Goal: Information Seeking & Learning: Compare options

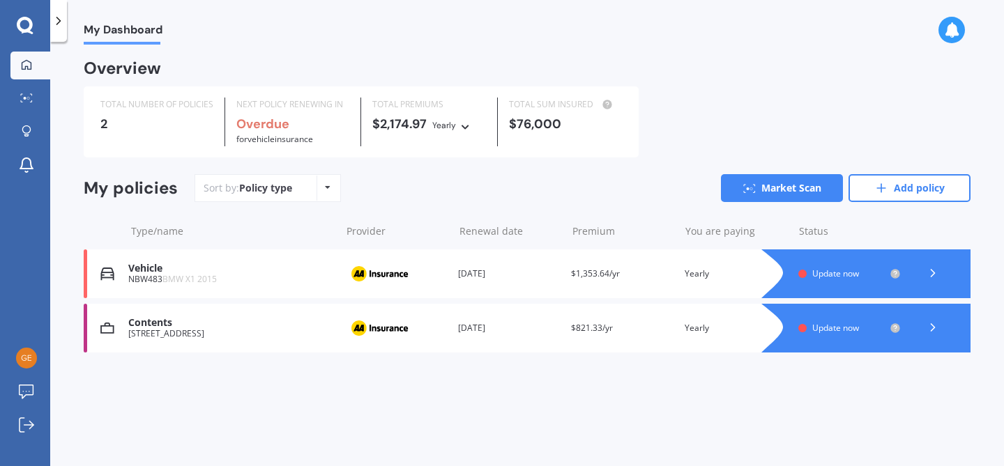
click at [940, 279] on div at bounding box center [933, 274] width 42 height 21
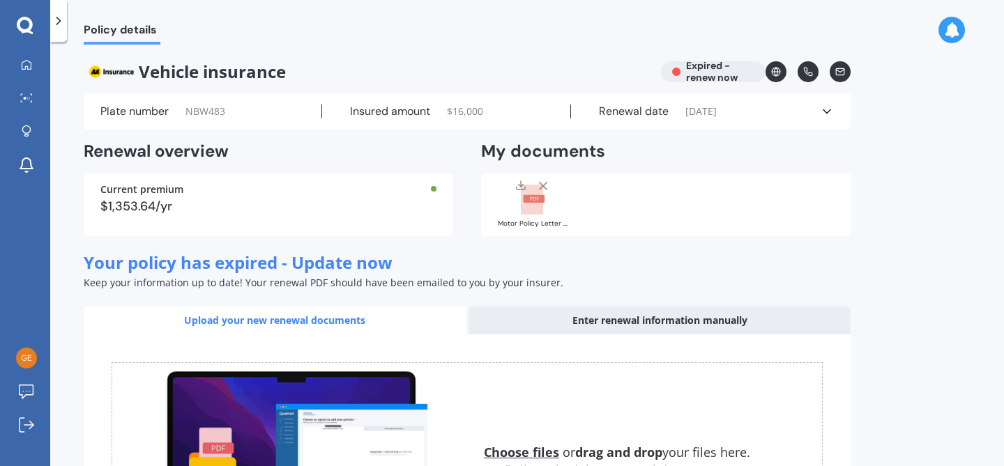
click at [66, 22] on div at bounding box center [58, 21] width 17 height 42
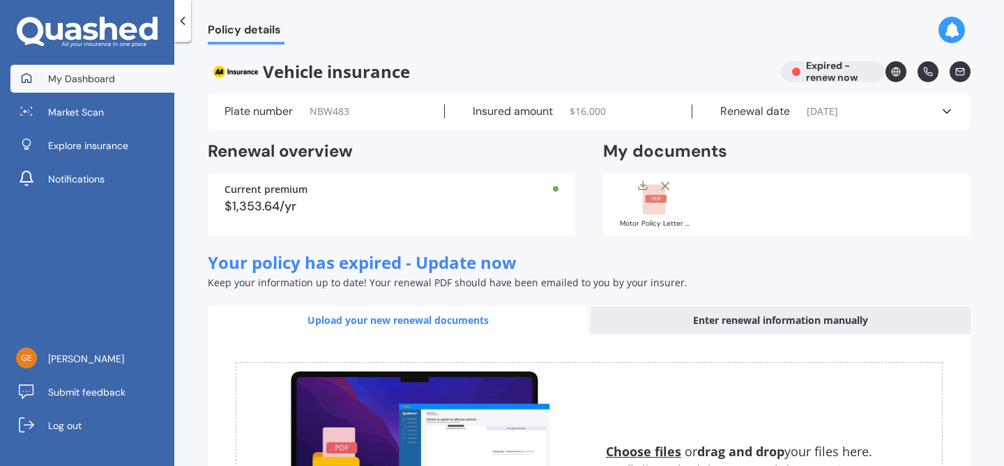
click at [104, 84] on span "My Dashboard" at bounding box center [81, 79] width 67 height 14
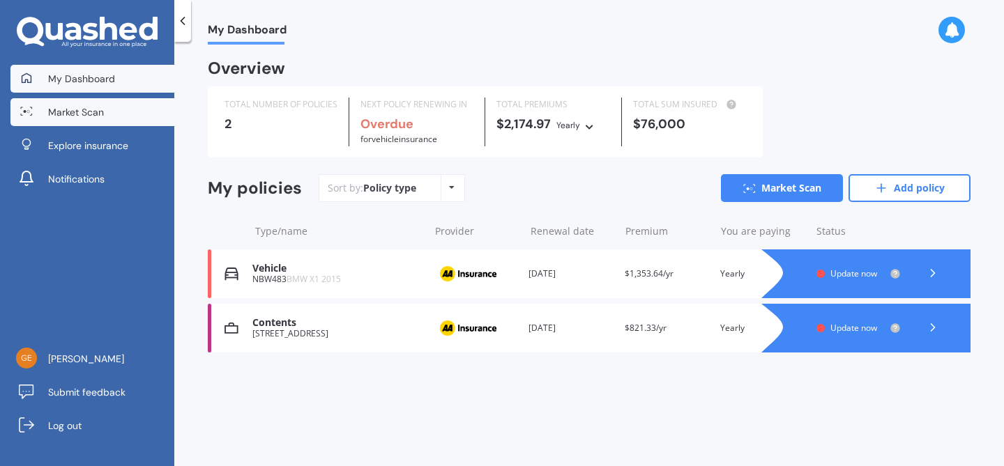
click at [100, 109] on span "Market Scan" at bounding box center [76, 112] width 56 height 14
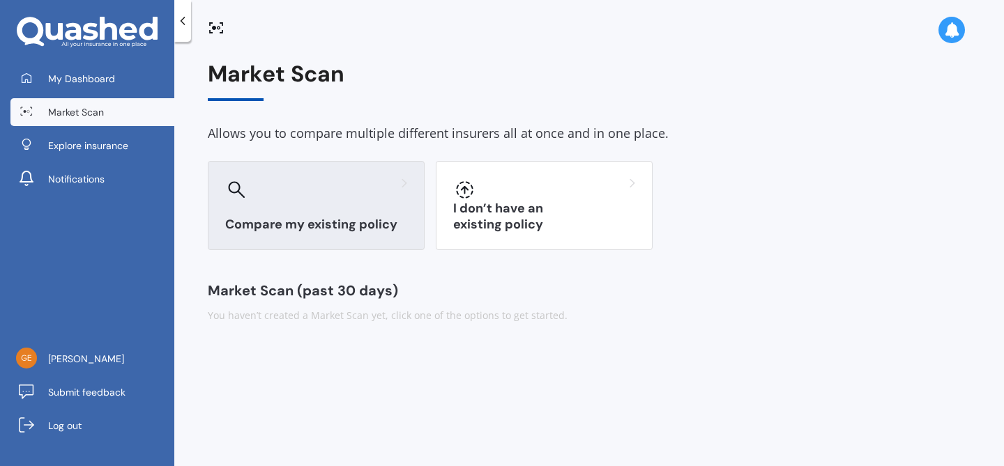
click at [296, 231] on h3 "Compare my existing policy" at bounding box center [316, 225] width 182 height 16
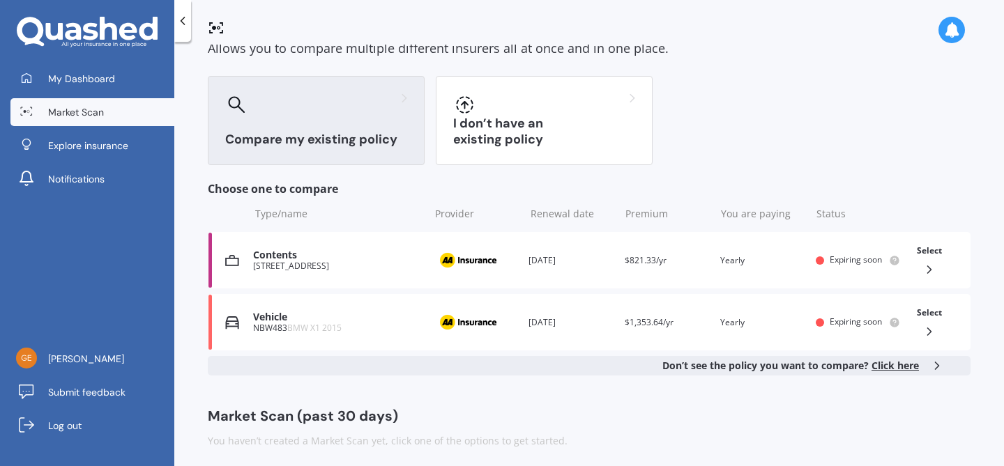
scroll to position [92, 0]
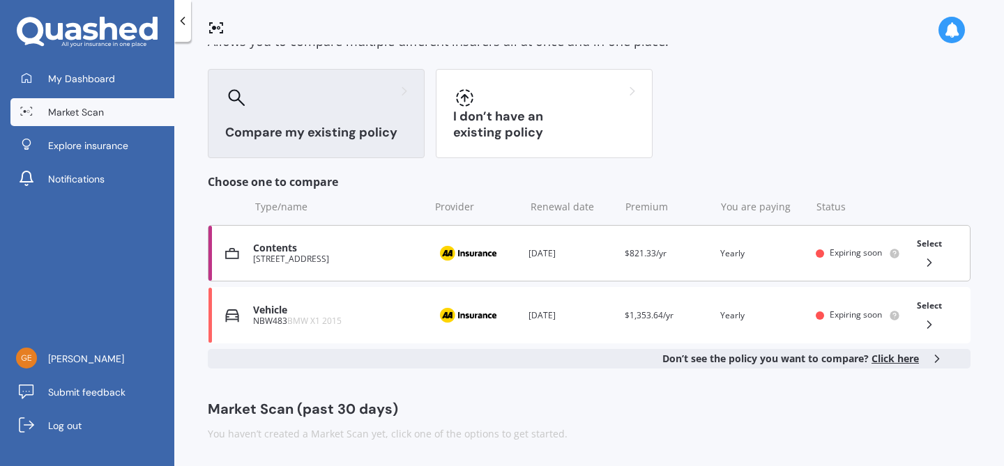
click at [711, 268] on div "Contents [STREET_ADDRESS] Provider Renewal date [DATE] Premium $821.33/yr You a…" at bounding box center [589, 253] width 763 height 56
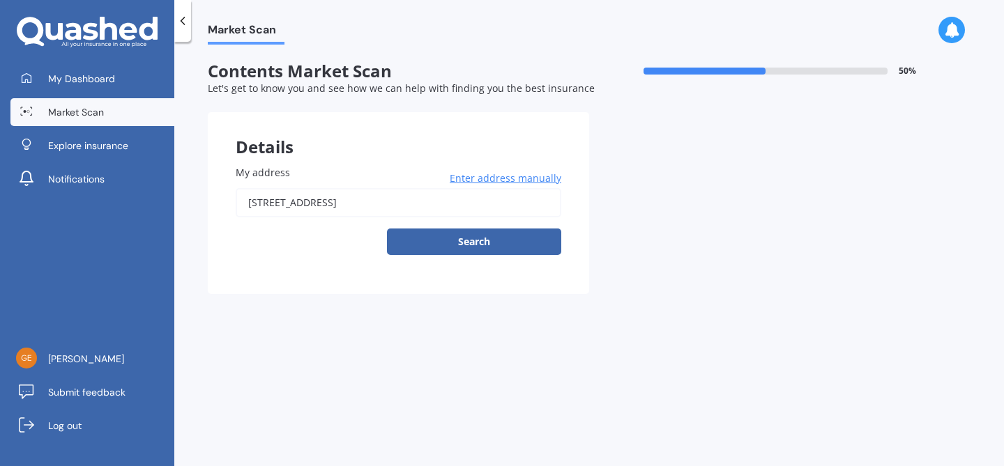
click at [470, 211] on input "[STREET_ADDRESS]" at bounding box center [399, 202] width 326 height 29
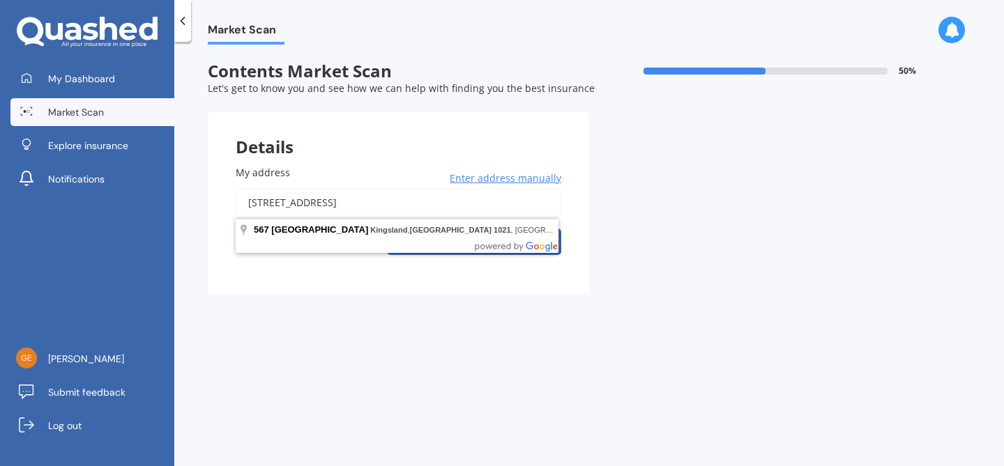
drag, startPoint x: 470, startPoint y: 211, endPoint x: 237, endPoint y: 160, distance: 238.3
click at [237, 160] on div "My address [STREET_ADDRESS] Enter address manually Search" at bounding box center [398, 215] width 381 height 157
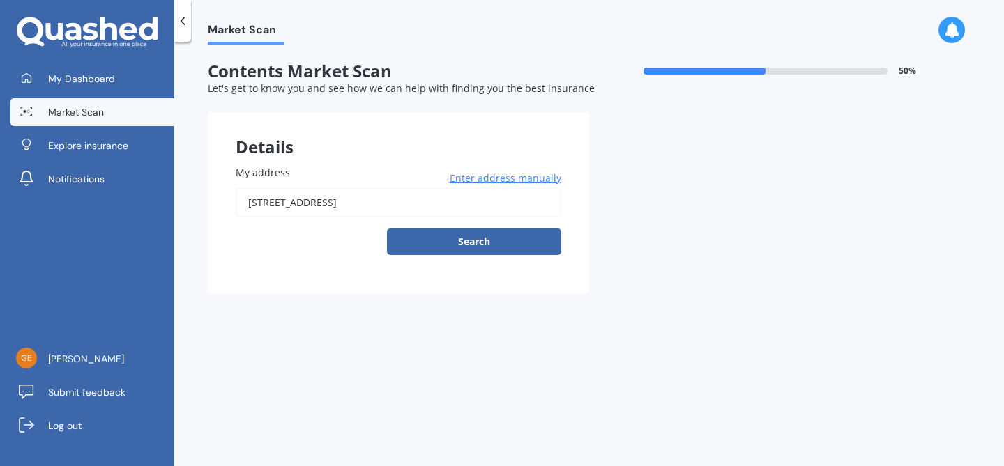
type input "[STREET_ADDRESS]"
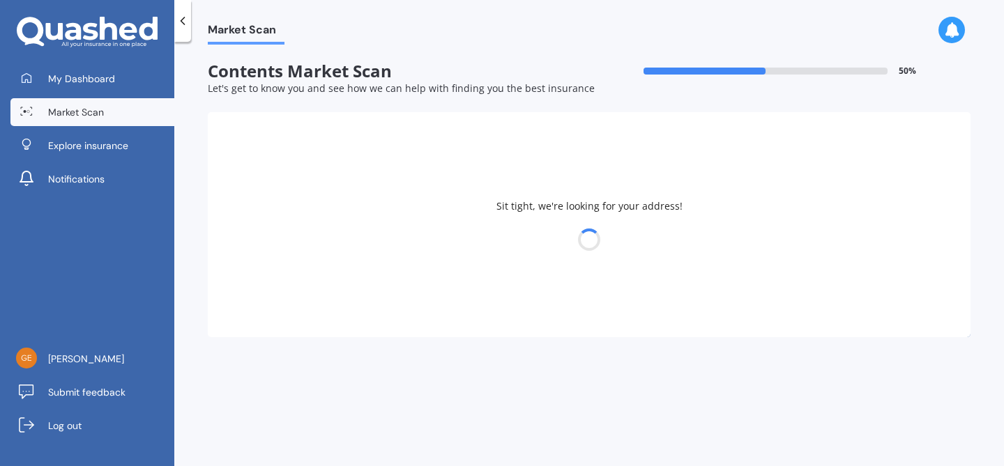
select select "01"
select select "12"
select select "1993"
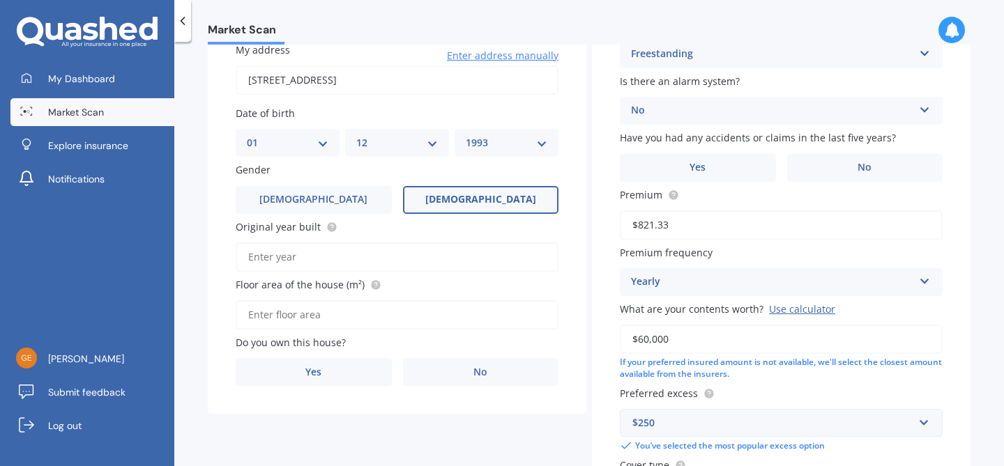
scroll to position [144, 0]
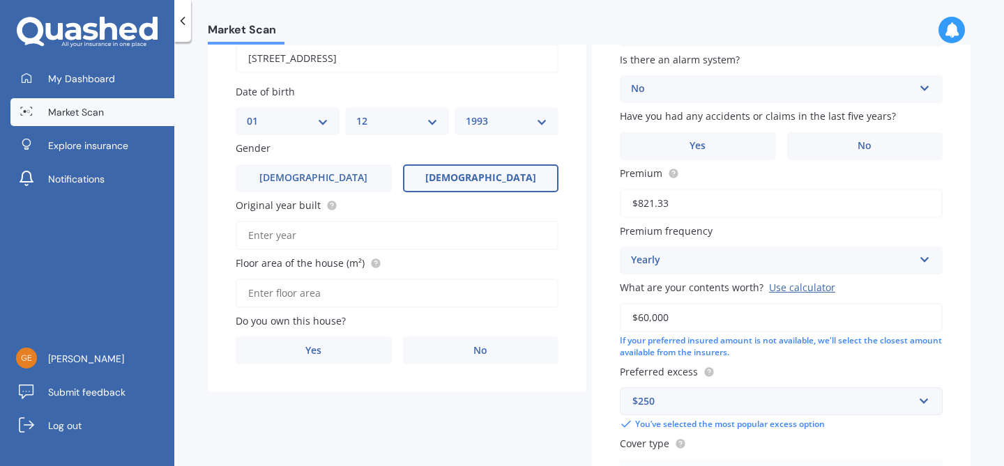
click at [385, 222] on input "Original year built" at bounding box center [397, 235] width 323 height 29
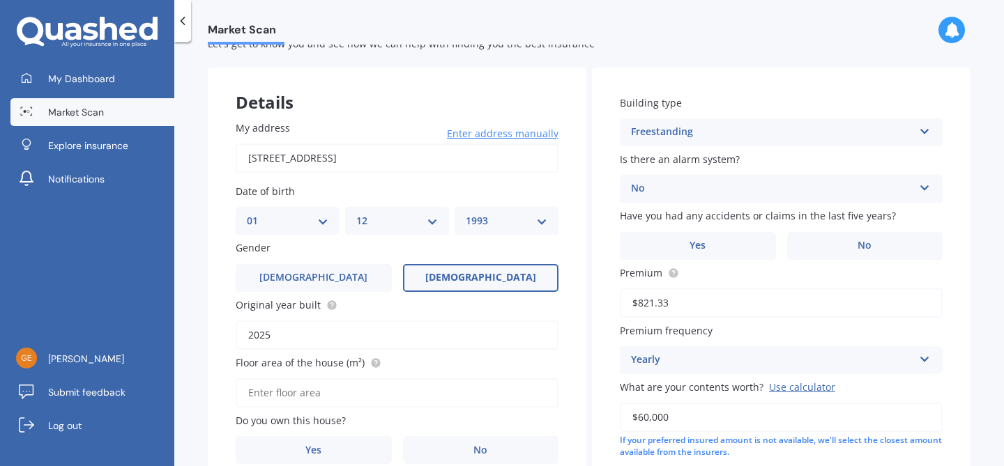
scroll to position [0, 0]
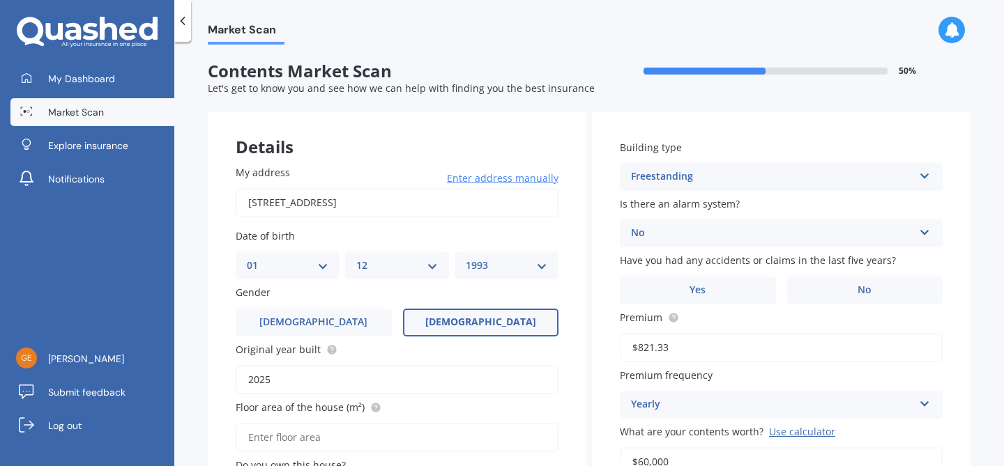
type input "2025"
click at [123, 115] on link "Market Scan" at bounding box center [92, 112] width 164 height 28
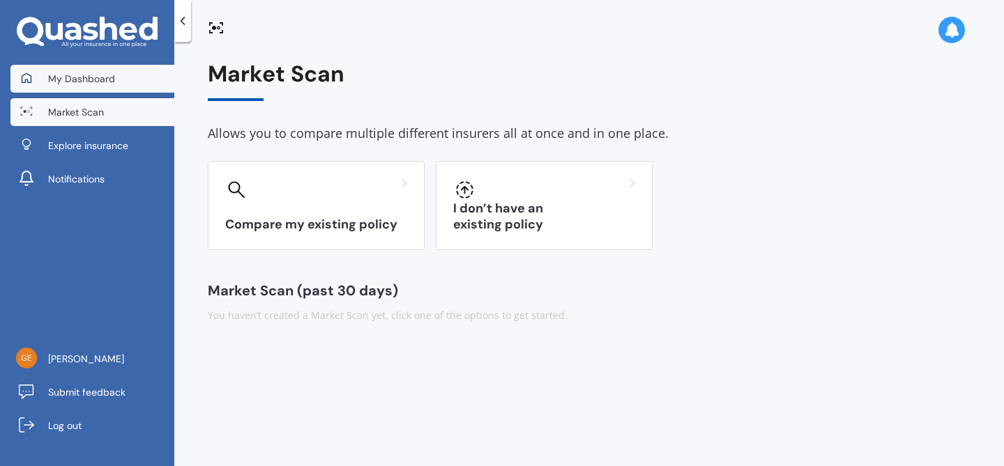
click at [112, 90] on link "My Dashboard" at bounding box center [92, 79] width 164 height 28
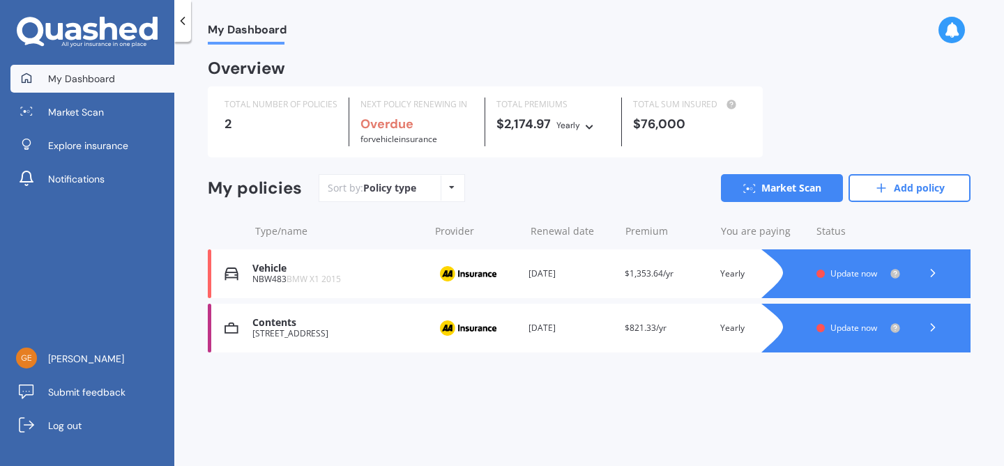
click at [603, 273] on div "Renewal date [DATE]" at bounding box center [570, 274] width 84 height 14
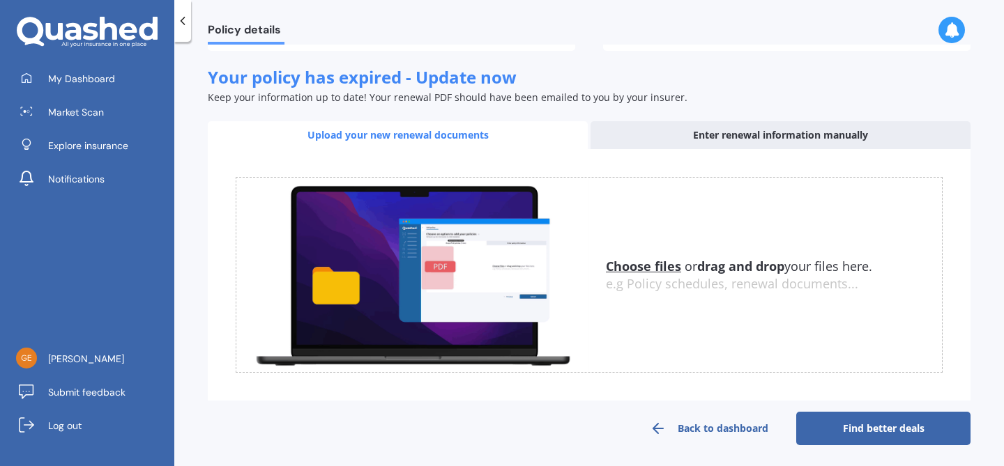
scroll to position [188, 0]
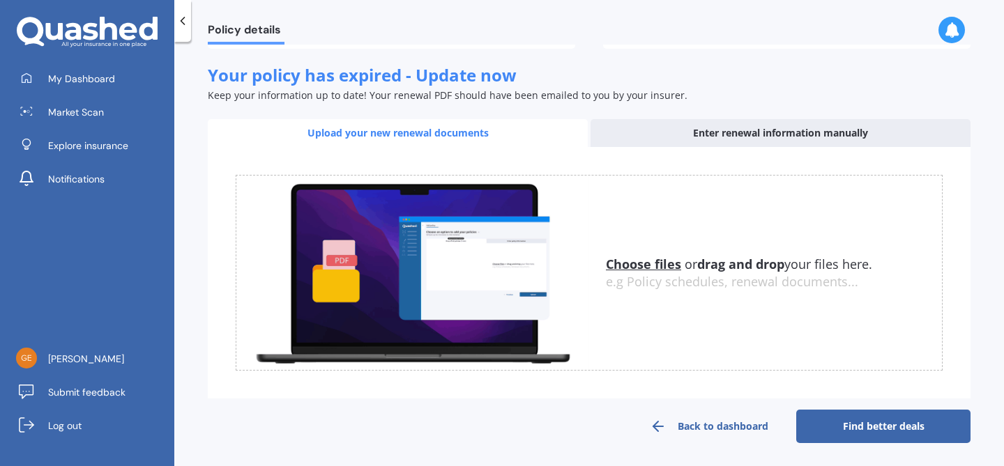
click at [635, 263] on u "Choose files" at bounding box center [643, 264] width 75 height 17
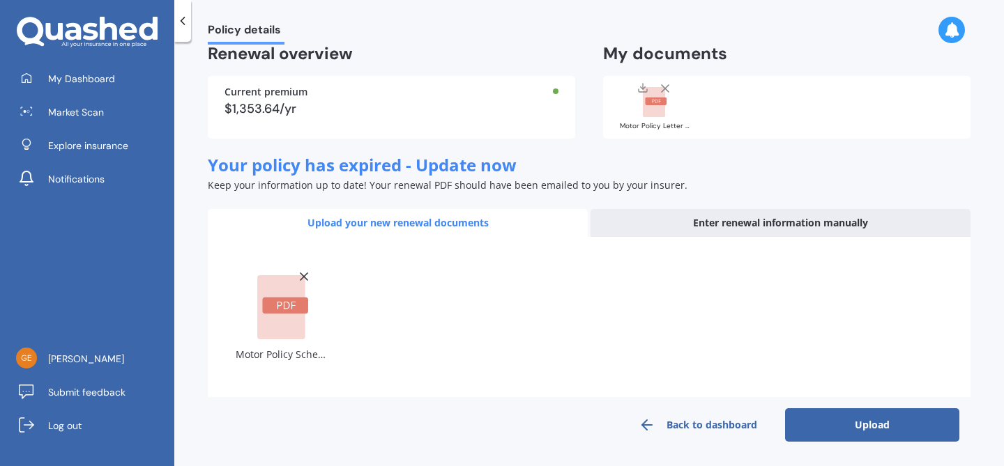
click at [833, 432] on button "Upload" at bounding box center [872, 424] width 174 height 33
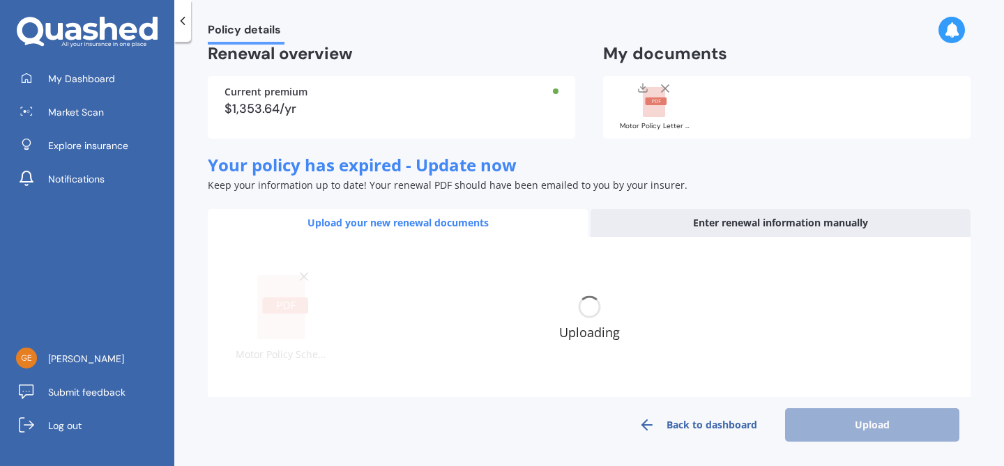
scroll to position [88, 0]
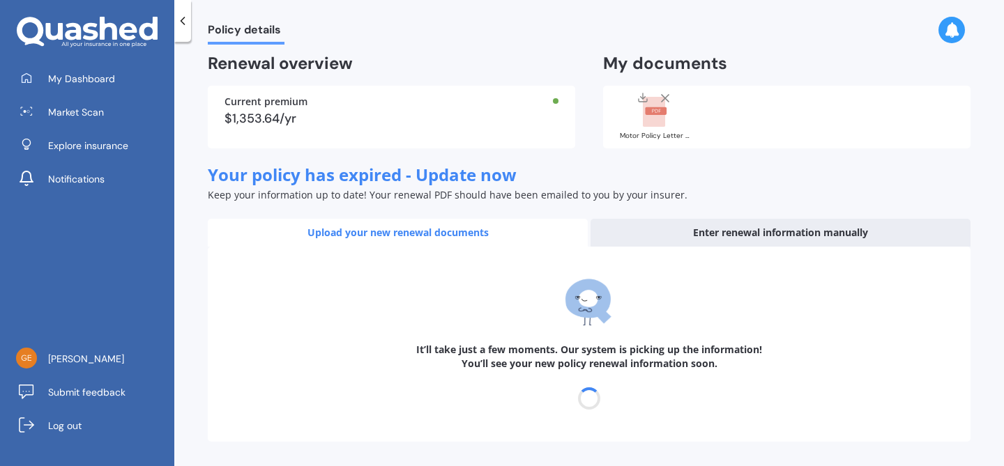
select select "22"
select select "12"
select select "2025"
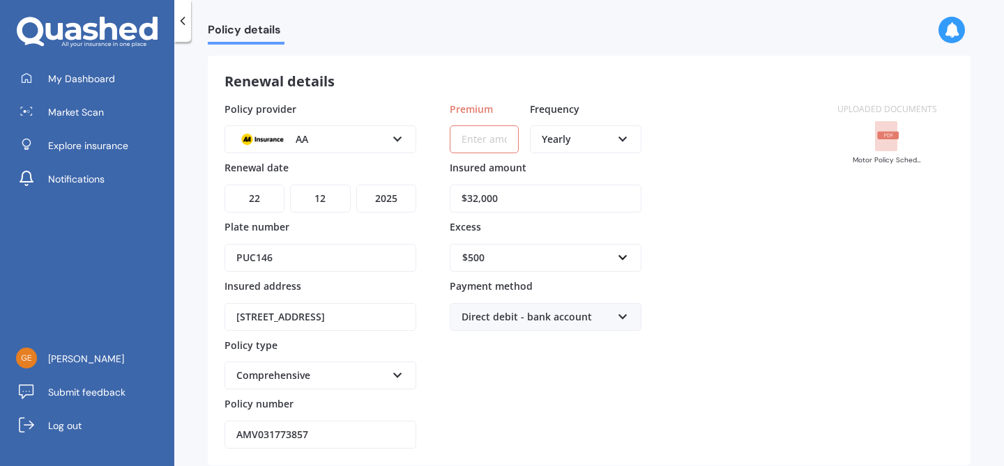
scroll to position [66, 0]
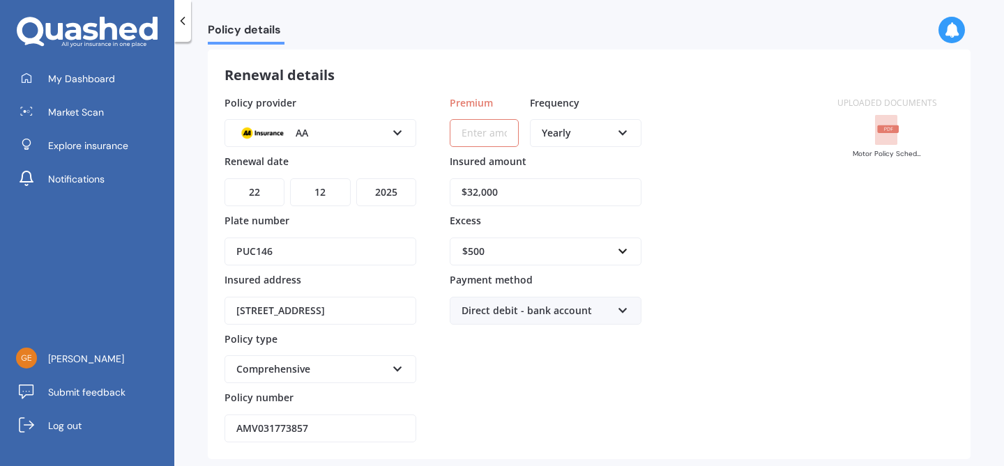
click at [482, 135] on input "Premium" at bounding box center [484, 133] width 69 height 28
click at [676, 185] on div "Policy provider AA AA AMI AMP ANZ ASB Aioi Nissay Dowa Ando Assurant Autosure B…" at bounding box center [522, 270] width 596 height 348
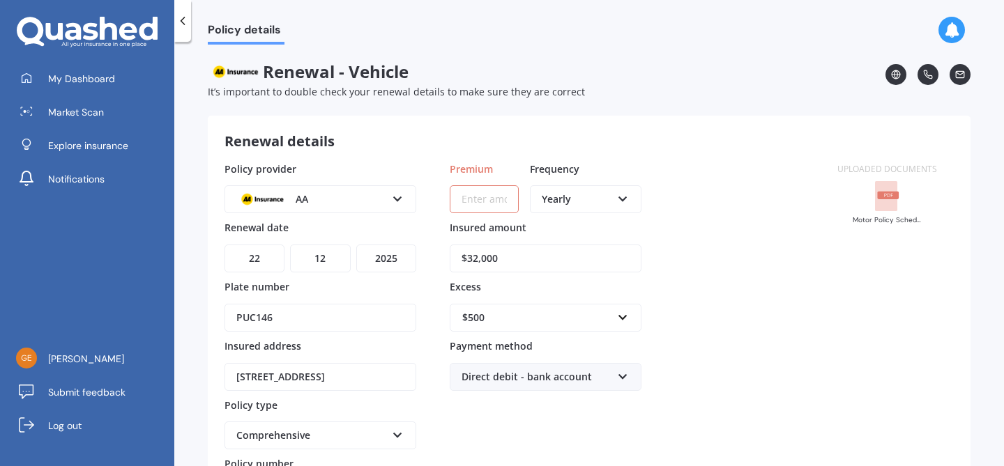
click at [891, 201] on rect at bounding box center [886, 196] width 22 height 31
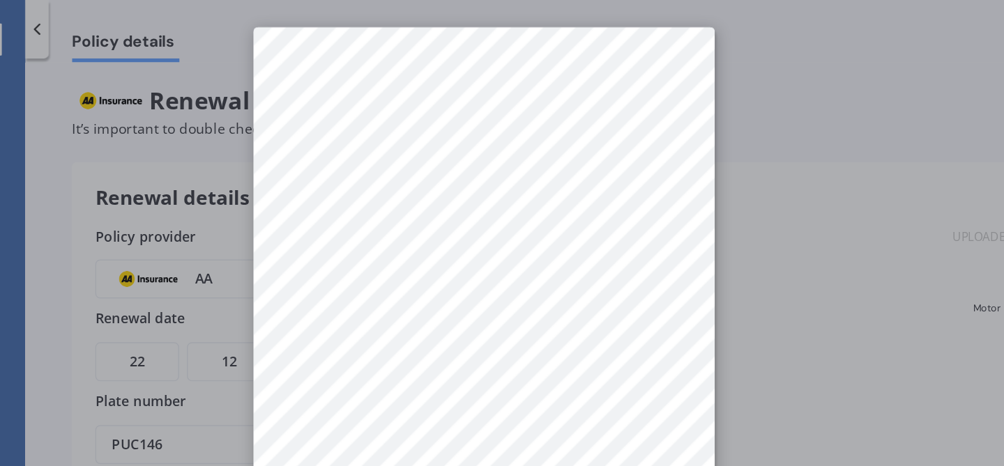
click at [708, 93] on div at bounding box center [502, 233] width 1004 height 466
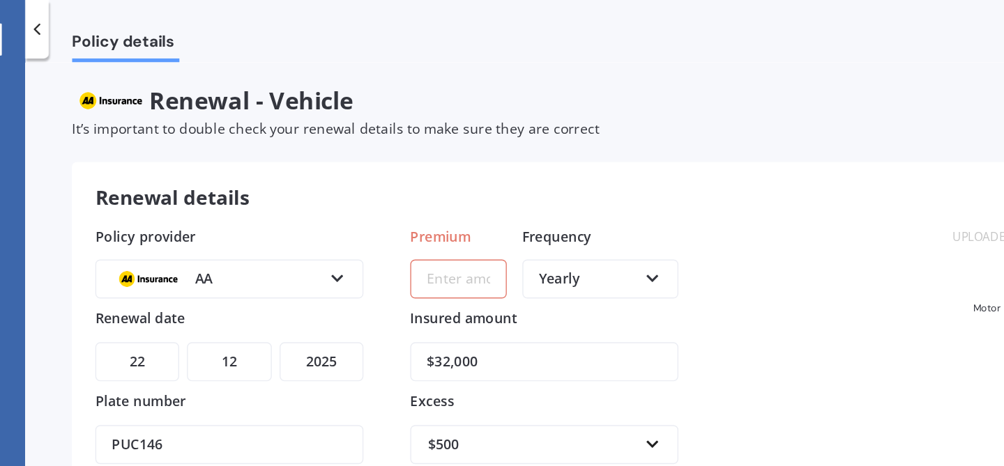
click at [496, 215] on div "Premium Frequency Yearly Yearly Six-Monthly Quarterly Monthly Fortnightly Weekly" at bounding box center [546, 191] width 192 height 59
click at [492, 201] on input "Premium" at bounding box center [484, 199] width 69 height 28
paste input "$1,199.05"
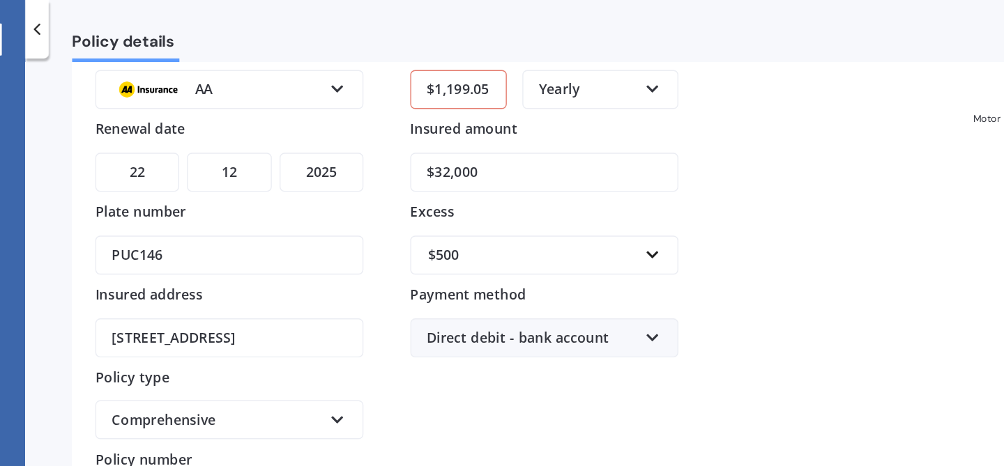
scroll to position [143, 0]
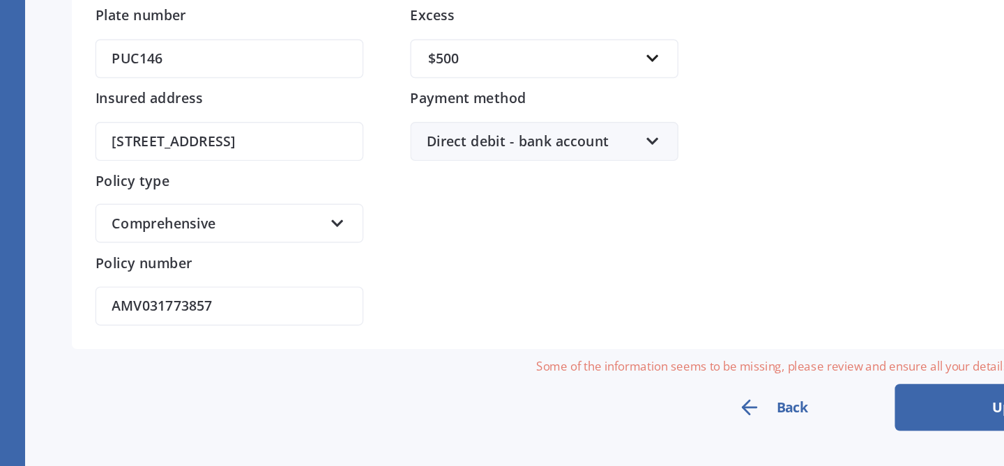
type input "$1,199.05"
click at [816, 416] on button "Update" at bounding box center [883, 424] width 174 height 33
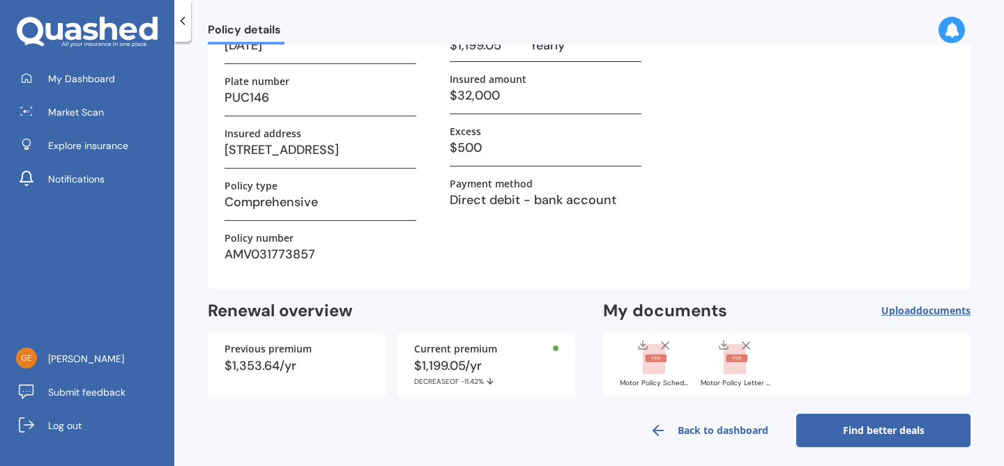
scroll to position [122, 0]
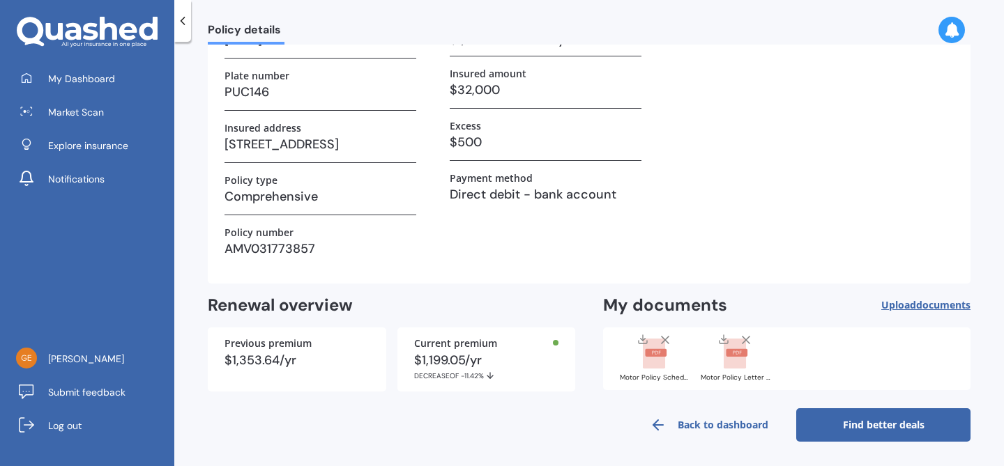
click at [846, 421] on link "Find better deals" at bounding box center [883, 424] width 174 height 33
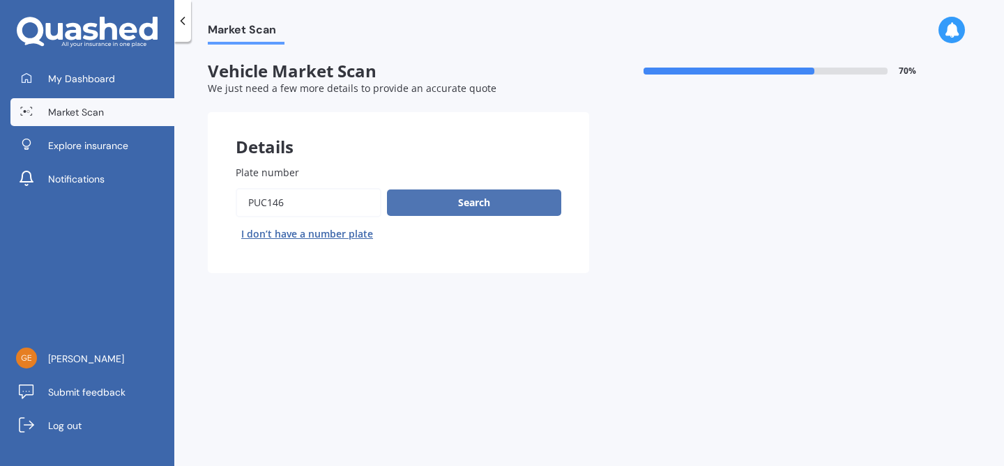
click at [482, 199] on button "Search" at bounding box center [474, 203] width 174 height 26
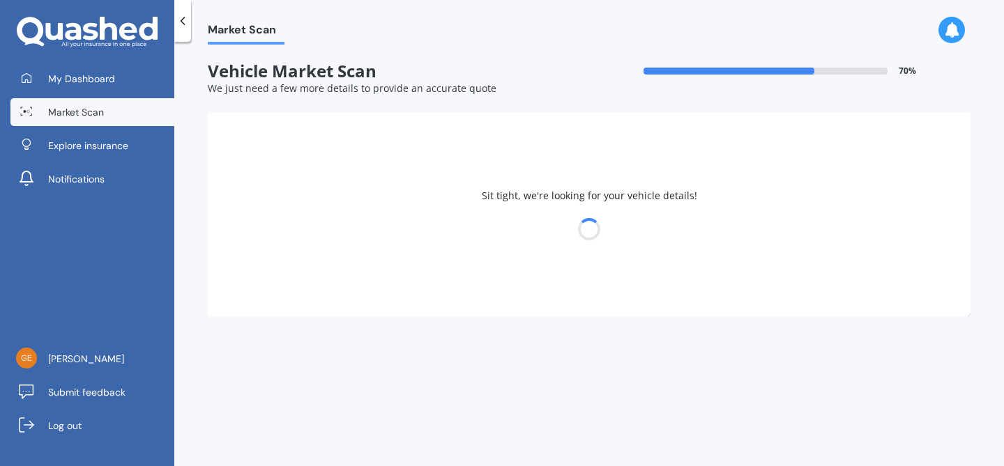
select select "01"
select select "12"
select select "1993"
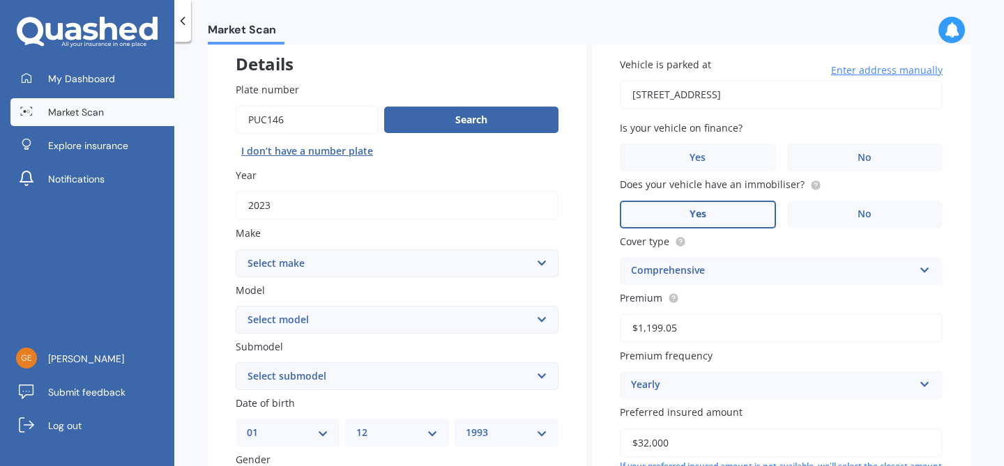
scroll to position [92, 0]
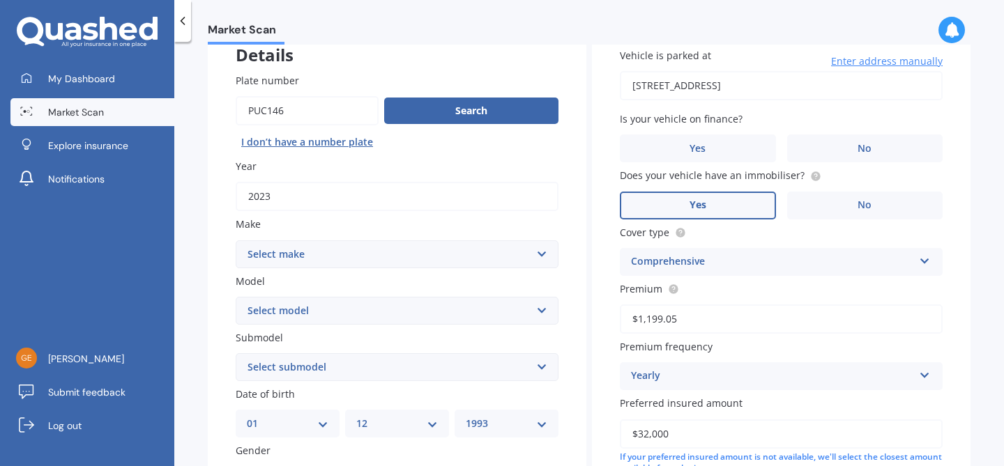
click at [452, 257] on select "Select make AC ALFA ROMEO ASTON [PERSON_NAME] AUDI AUSTIN BEDFORD Bentley BMW B…" at bounding box center [397, 254] width 323 height 28
select select "M.G."
click at [236, 241] on select "Select make AC ALFA ROMEO ASTON [PERSON_NAME] AUDI AUSTIN BEDFORD Bentley BMW B…" at bounding box center [397, 254] width 323 height 28
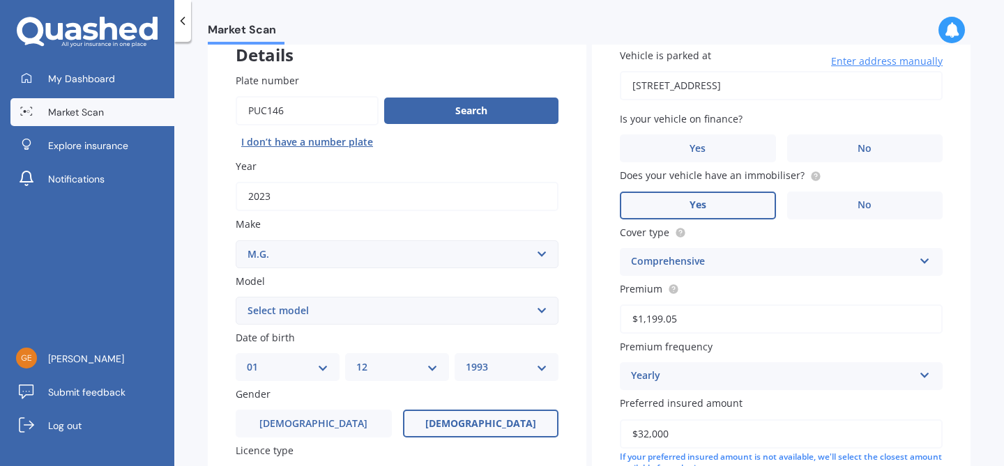
click at [346, 303] on select "Select model 3 6 GS HS Metro MG3 MG4 MGF Midget Montego TD 2000 TF 120 TF 135 T…" at bounding box center [397, 311] width 323 height 28
select select "ZS"
click at [236, 298] on select "Select model 3 6 GS HS Metro MG3 MG4 MGF Midget Montego TD 2000 TF 120 TF 135 T…" at bounding box center [397, 311] width 323 height 28
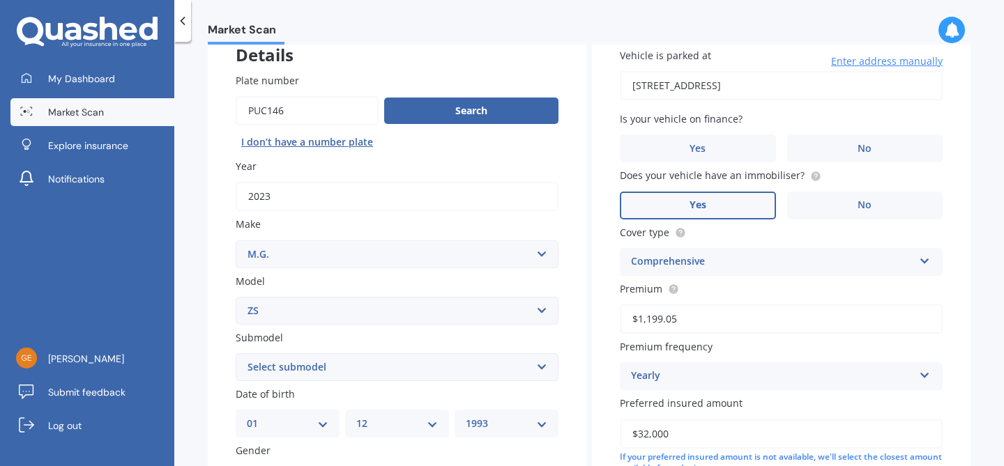
scroll to position [134, 0]
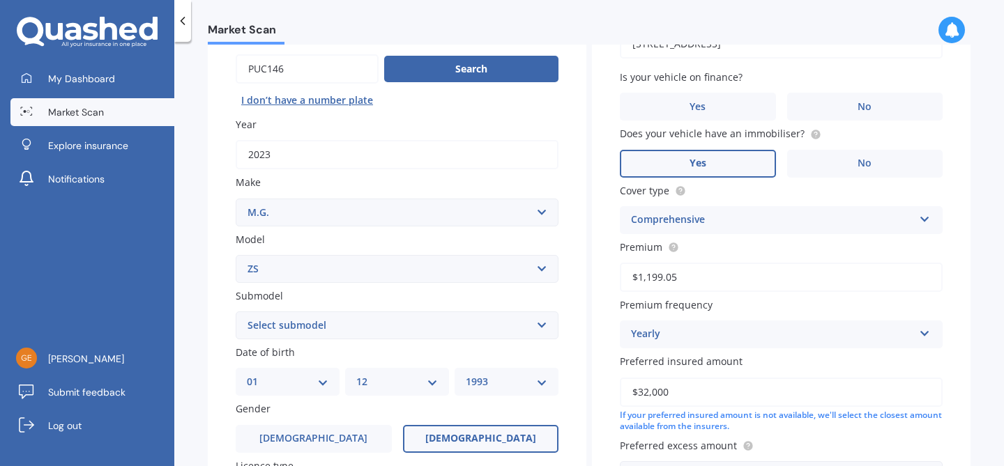
click at [340, 323] on select "Select submodel (All) Essence EV Excite 1.5 Excite 1.5/4AT Excite EV Long Range…" at bounding box center [397, 326] width 323 height 28
select select "EXCITE EV"
click at [236, 313] on select "Select submodel (All) Essence EV Excite 1.5 Excite 1.5/4AT Excite EV Long Range…" at bounding box center [397, 326] width 323 height 28
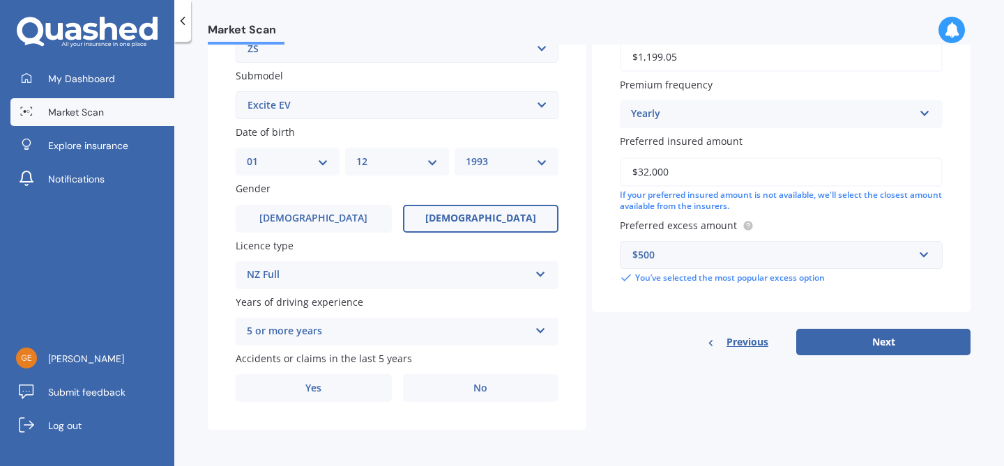
scroll to position [358, 0]
click at [486, 381] on label "No" at bounding box center [481, 388] width 156 height 28
click at [0, 0] on input "No" at bounding box center [0, 0] width 0 height 0
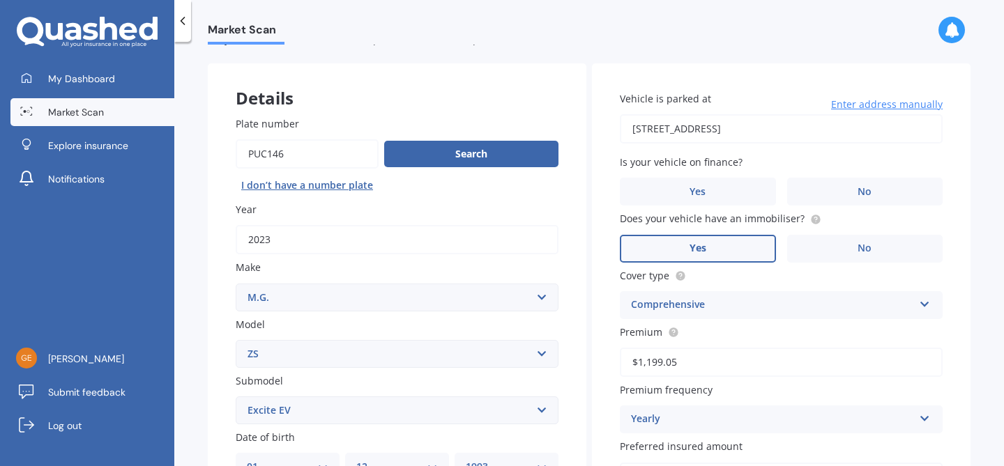
scroll to position [48, 0]
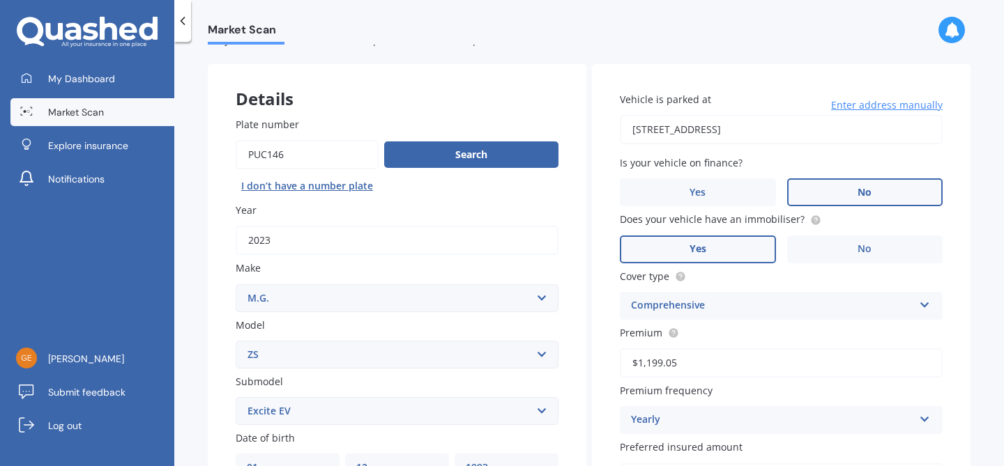
click at [857, 188] on span "No" at bounding box center [864, 193] width 14 height 12
click at [0, 0] on input "No" at bounding box center [0, 0] width 0 height 0
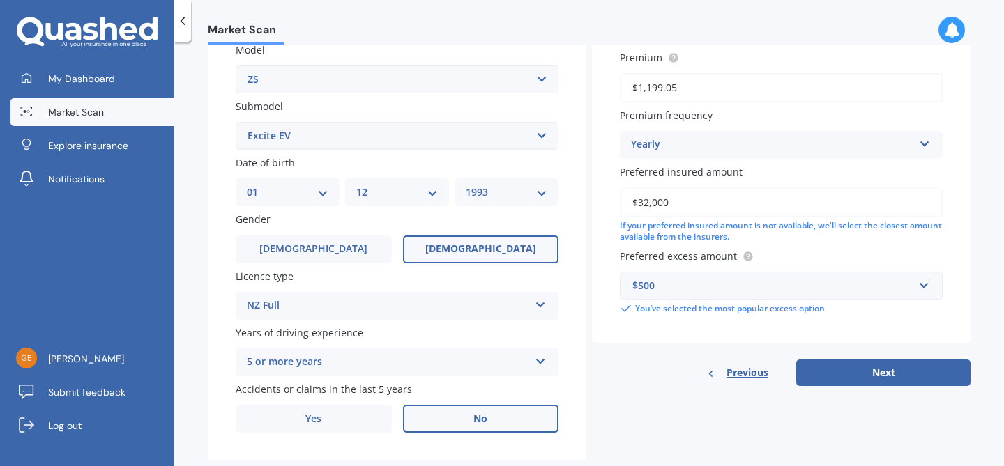
scroll to position [358, 0]
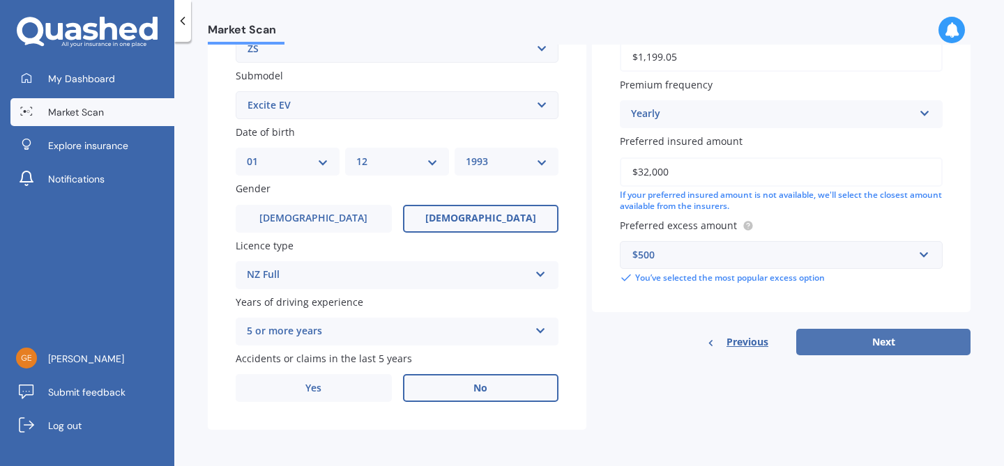
click at [853, 337] on button "Next" at bounding box center [883, 342] width 174 height 26
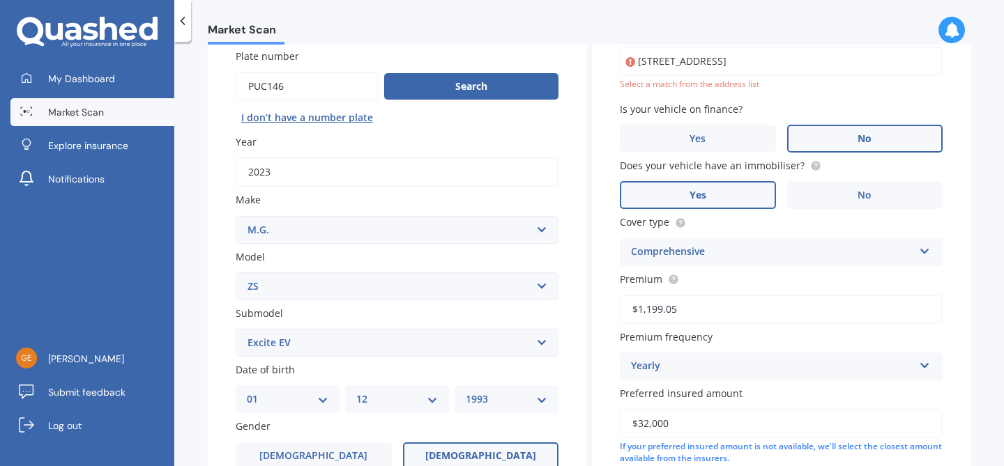
scroll to position [96, 0]
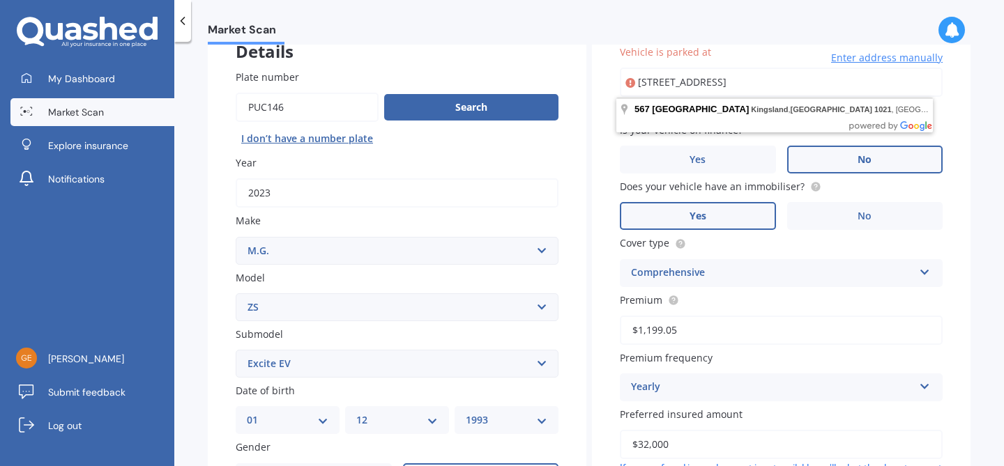
drag, startPoint x: 850, startPoint y: 91, endPoint x: 616, endPoint y: 81, distance: 234.5
click at [616, 81] on div "Vehicle is parked at [STREET_ADDRESS] Enter address manually Select a match fro…" at bounding box center [781, 301] width 379 height 569
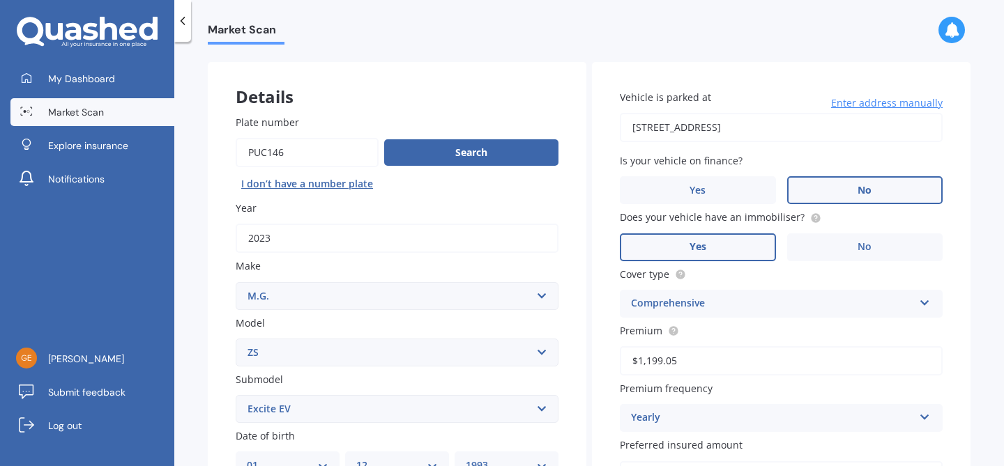
scroll to position [49, 0]
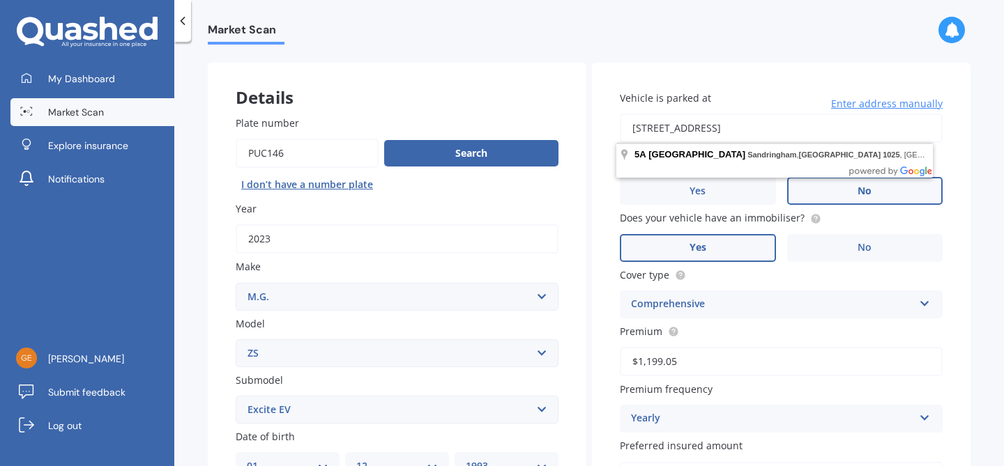
drag, startPoint x: 851, startPoint y: 123, endPoint x: 638, endPoint y: 110, distance: 213.7
click at [638, 110] on div "Vehicle is parked at [STREET_ADDRESS] Enter address manually" at bounding box center [781, 117] width 323 height 52
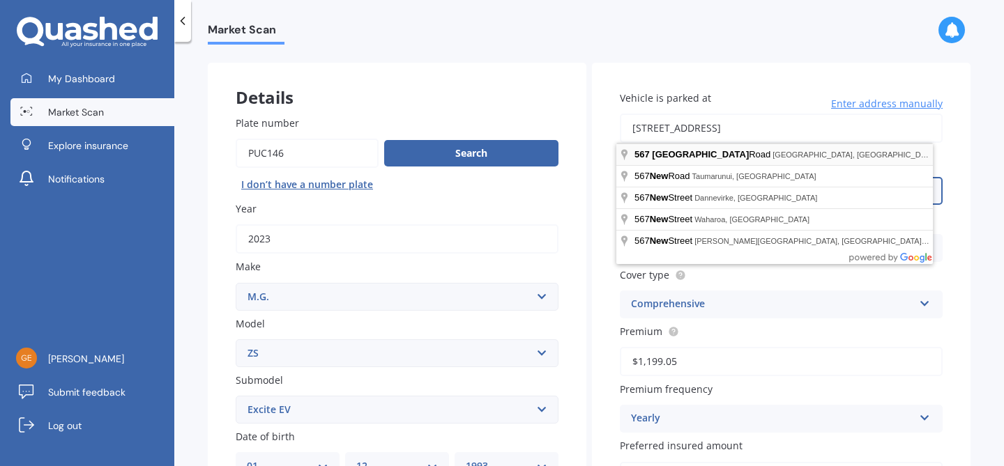
type input "[STREET_ADDRESS]"
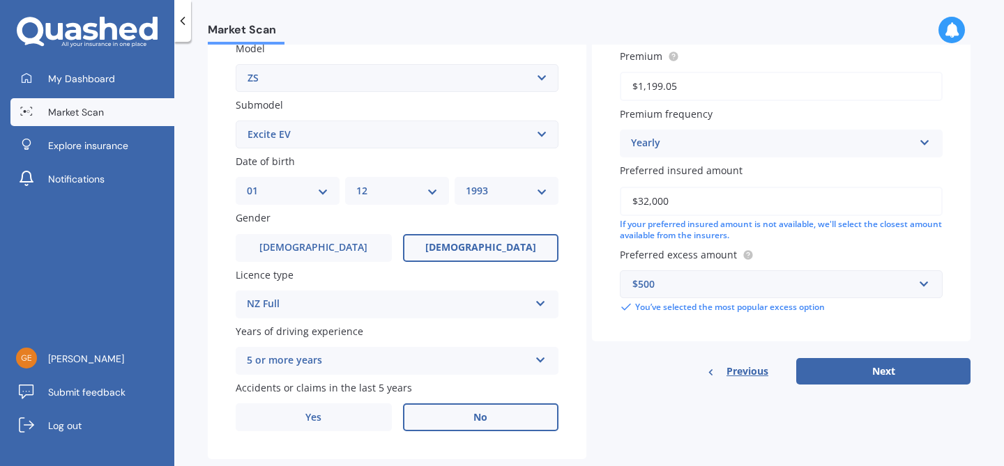
scroll to position [358, 0]
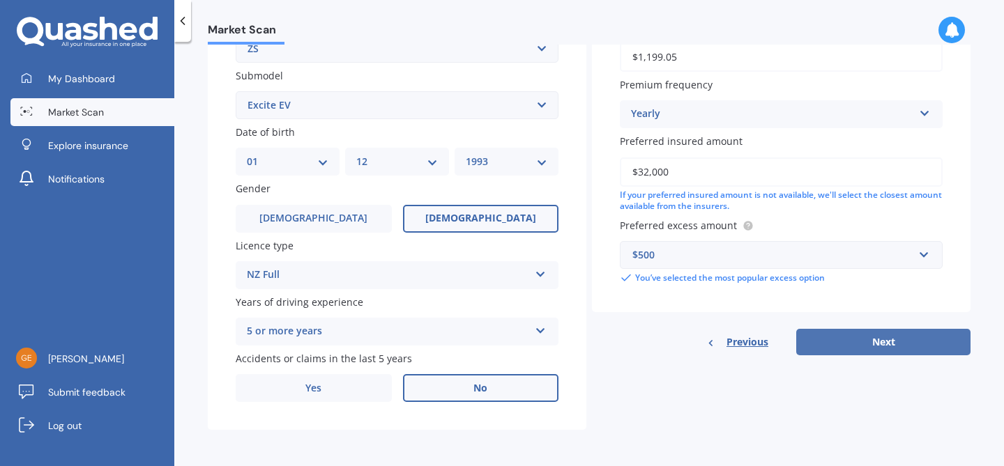
click at [877, 340] on button "Next" at bounding box center [883, 342] width 174 height 26
select select "01"
select select "12"
select select "1993"
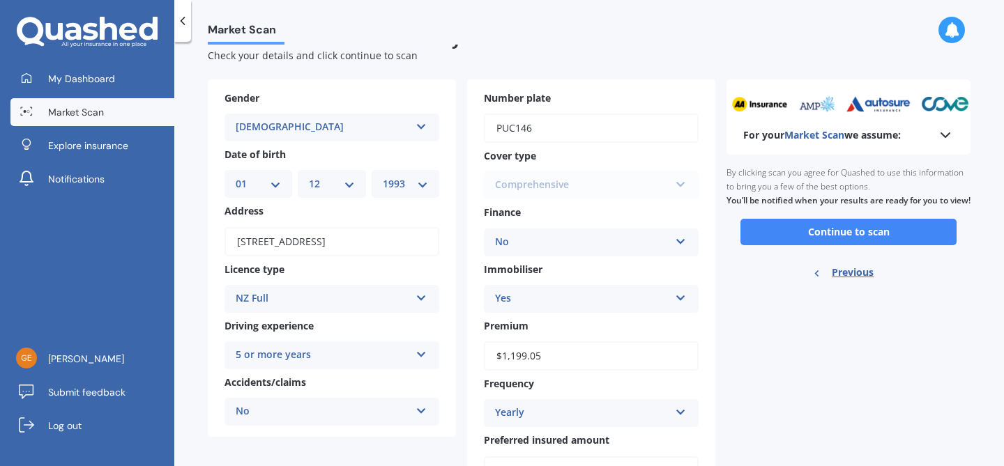
scroll to position [31, 0]
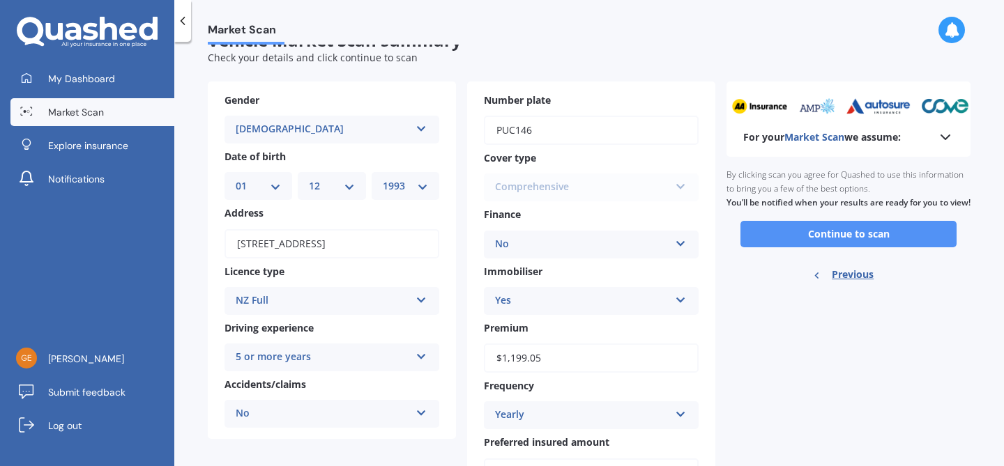
click at [775, 247] on button "Continue to scan" at bounding box center [848, 234] width 216 height 26
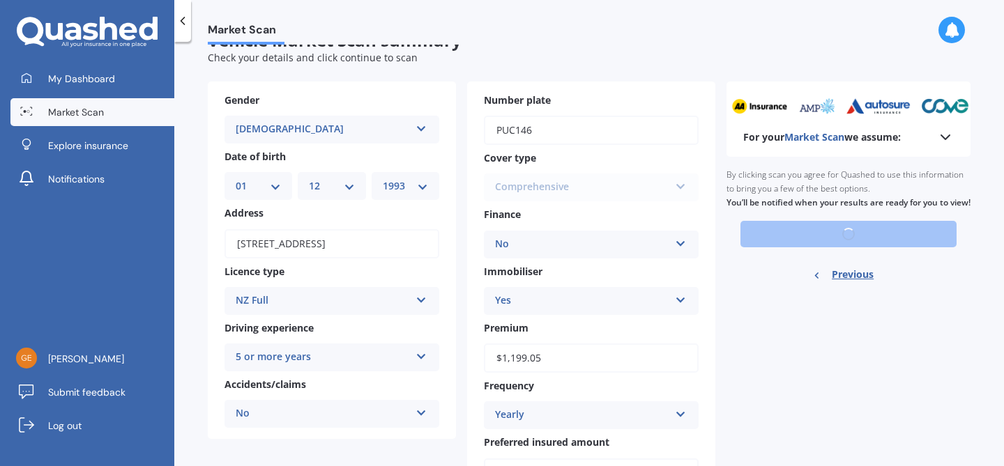
scroll to position [158, 0]
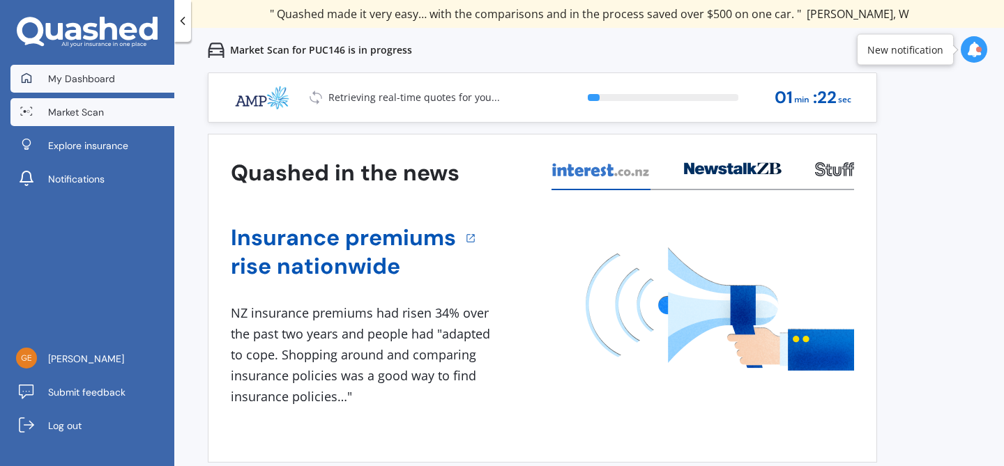
click at [107, 86] on link "My Dashboard" at bounding box center [92, 79] width 164 height 28
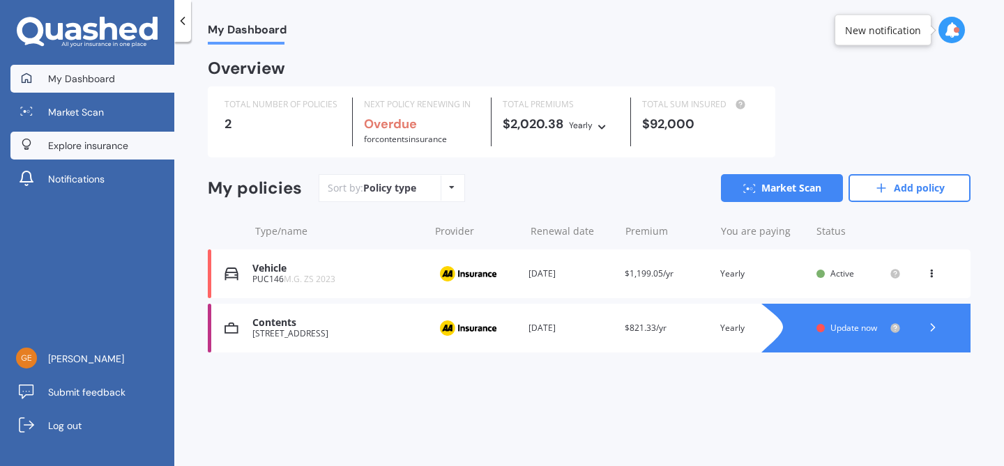
click at [115, 149] on span "Explore insurance" at bounding box center [88, 146] width 80 height 14
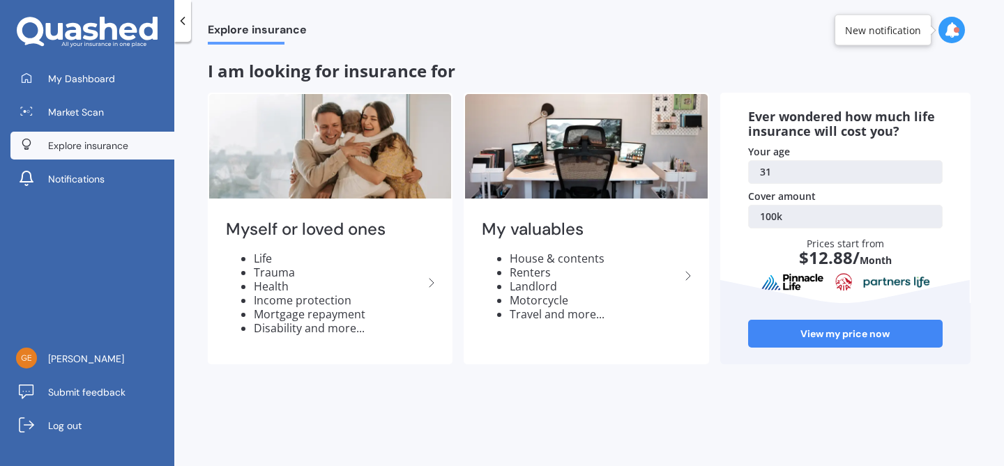
click at [807, 217] on link "100k" at bounding box center [845, 217] width 194 height 24
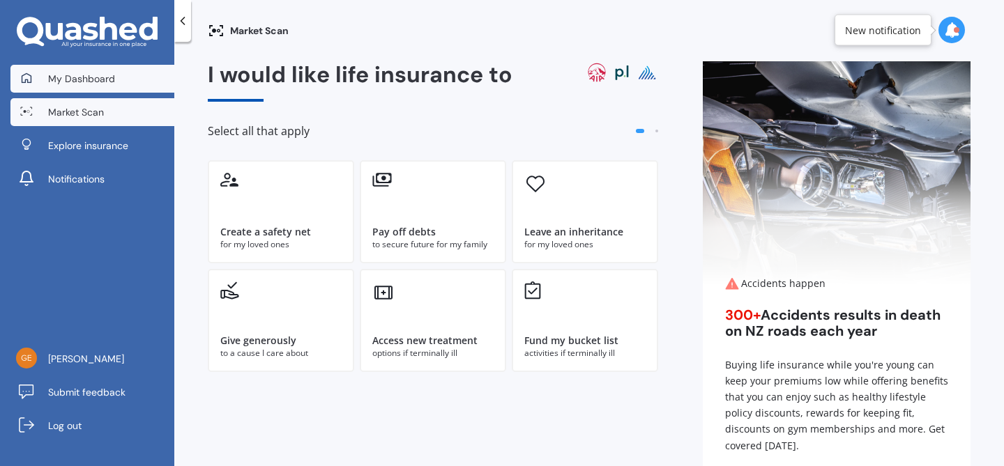
click at [126, 67] on link "My Dashboard" at bounding box center [92, 79] width 164 height 28
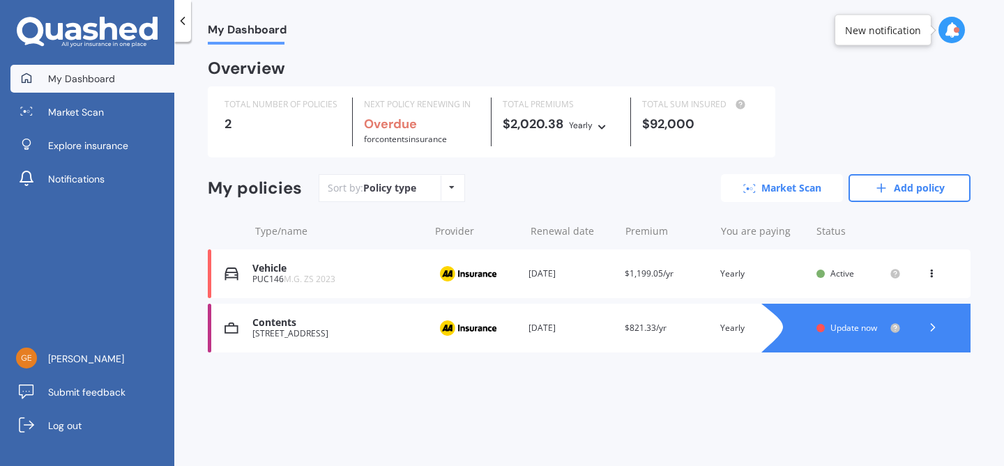
click at [818, 192] on link "Market Scan" at bounding box center [782, 188] width 122 height 28
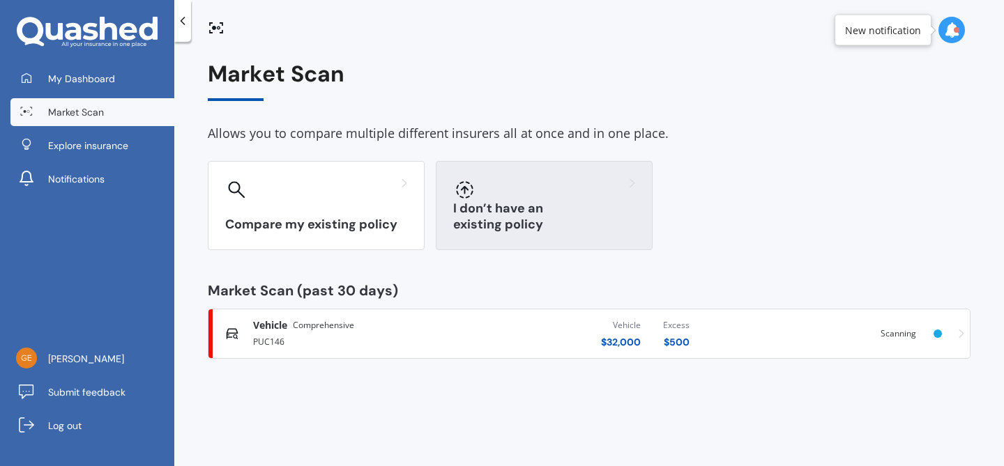
click at [517, 191] on div at bounding box center [544, 189] width 182 height 22
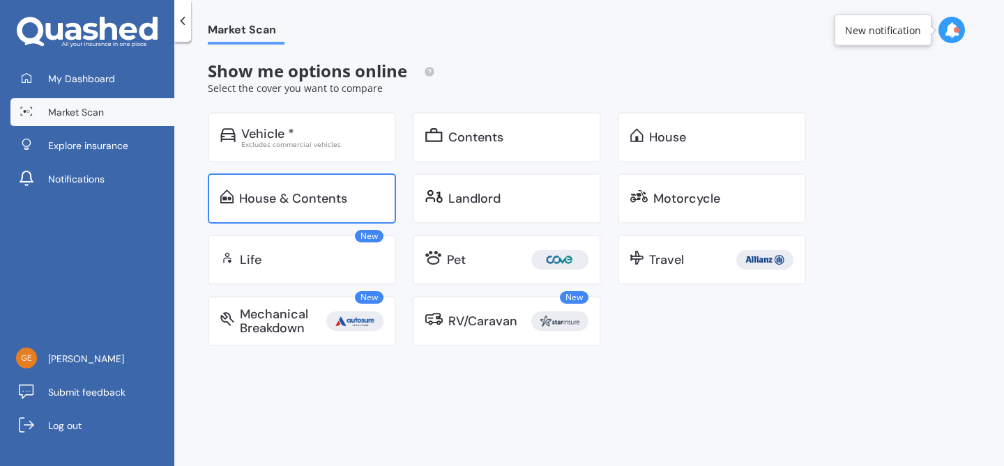
click at [357, 199] on div "House & Contents" at bounding box center [311, 199] width 144 height 14
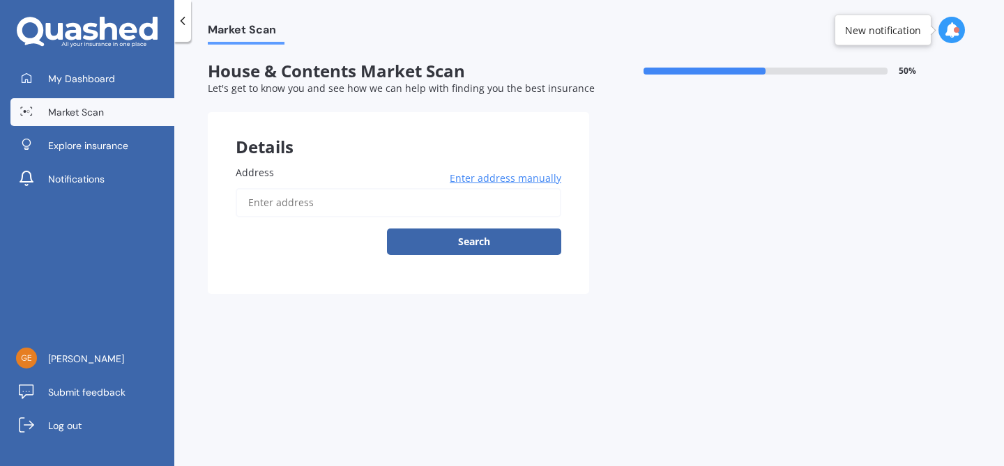
click at [357, 199] on input "Address" at bounding box center [399, 202] width 326 height 29
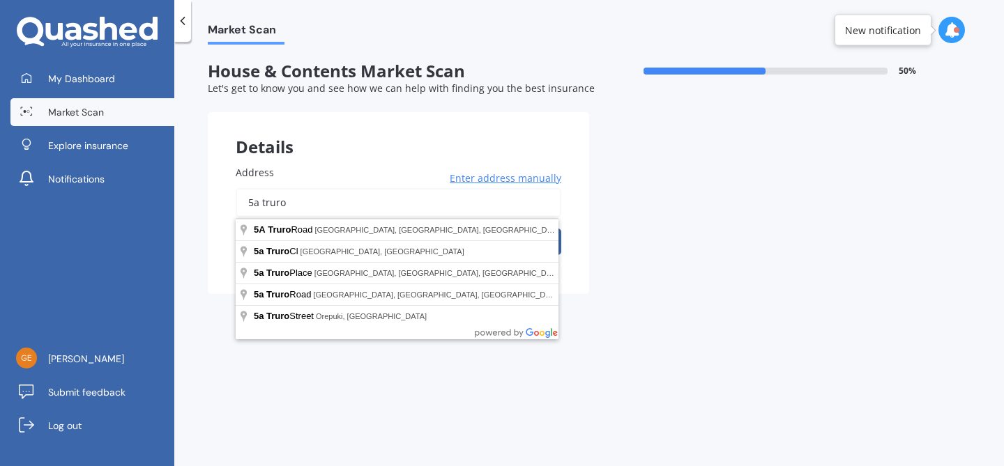
type input "5a truro"
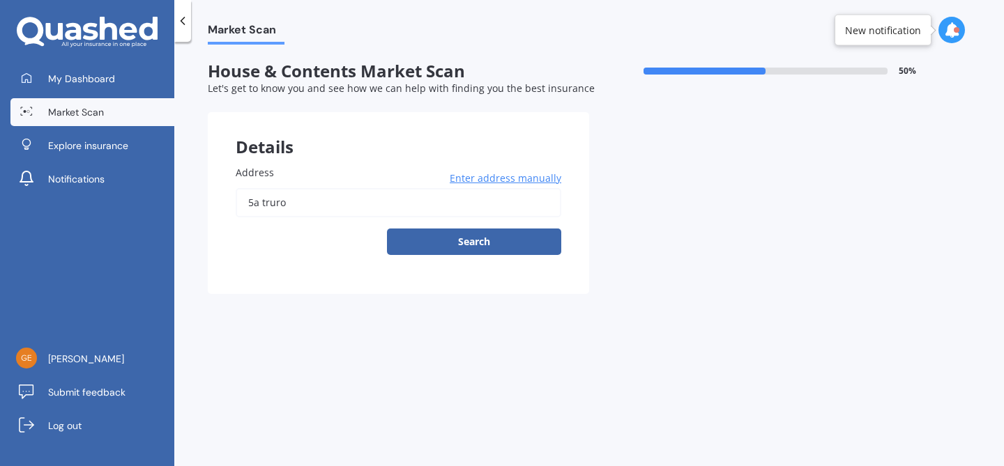
click at [277, 85] on span "Let's get to know you and see how we can help with finding you the best insuran…" at bounding box center [401, 88] width 387 height 13
click at [139, 110] on link "Market Scan" at bounding box center [92, 112] width 164 height 28
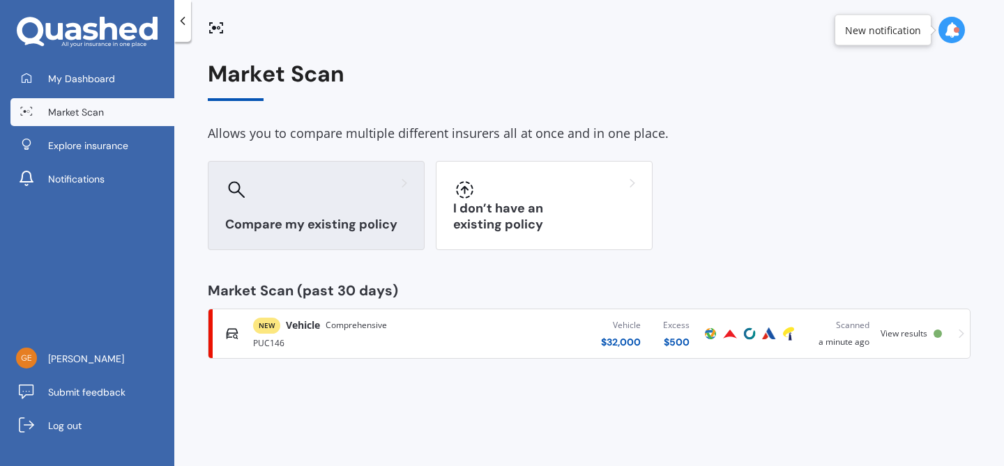
click at [317, 201] on div "Compare my existing policy" at bounding box center [316, 205] width 217 height 89
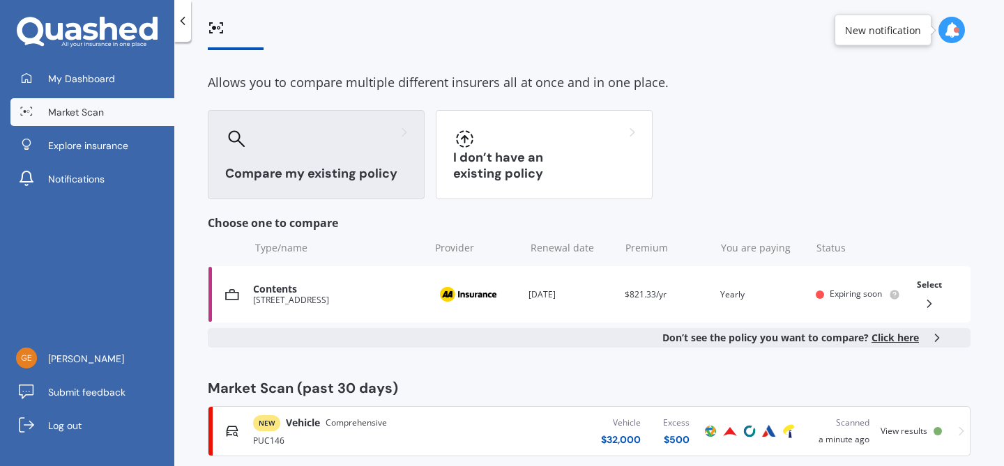
scroll to position [72, 0]
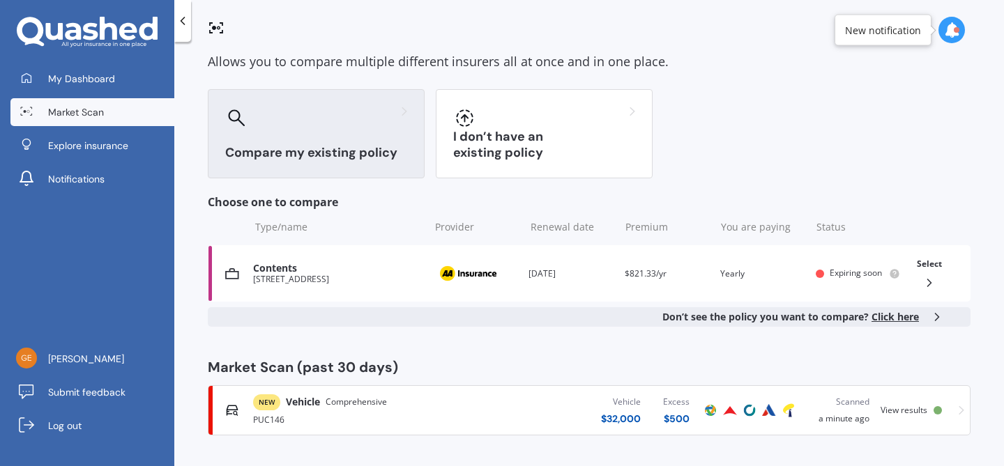
click at [886, 319] on span "Click here" at bounding box center [894, 316] width 47 height 13
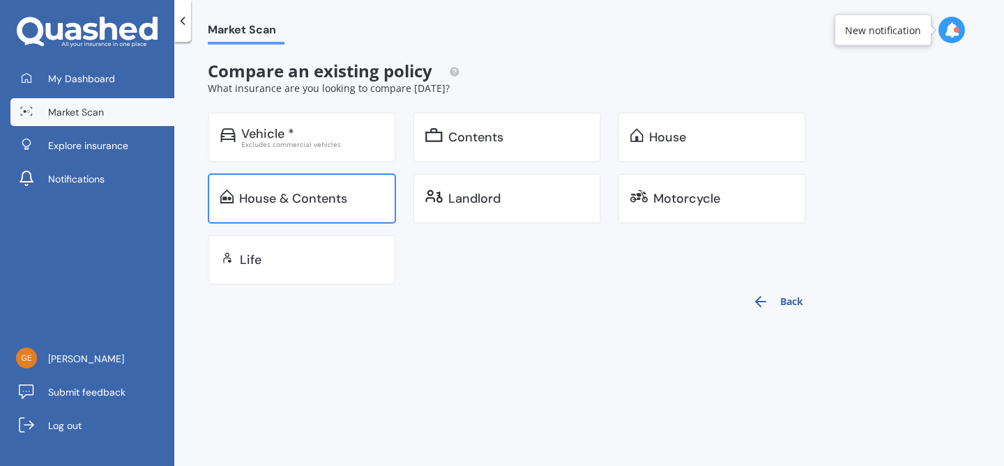
click at [337, 179] on div "House & Contents" at bounding box center [302, 199] width 188 height 50
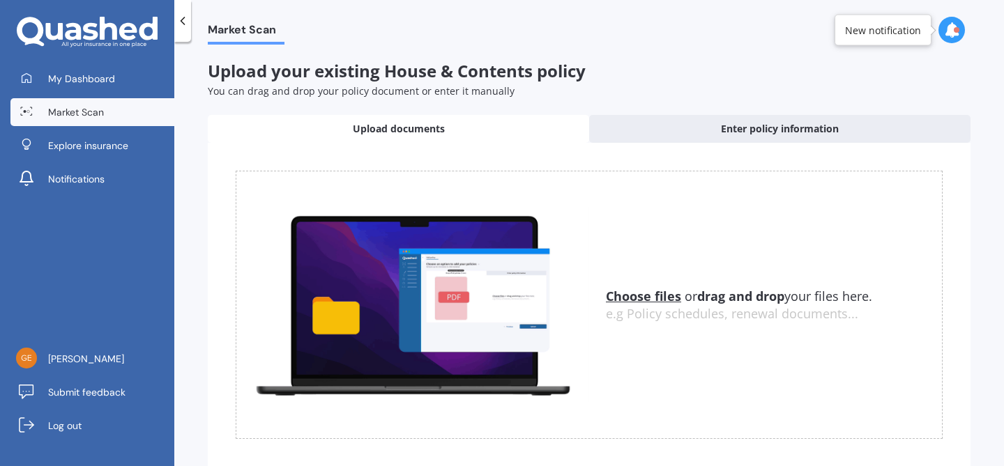
click at [639, 300] on u "Choose files" at bounding box center [643, 296] width 75 height 17
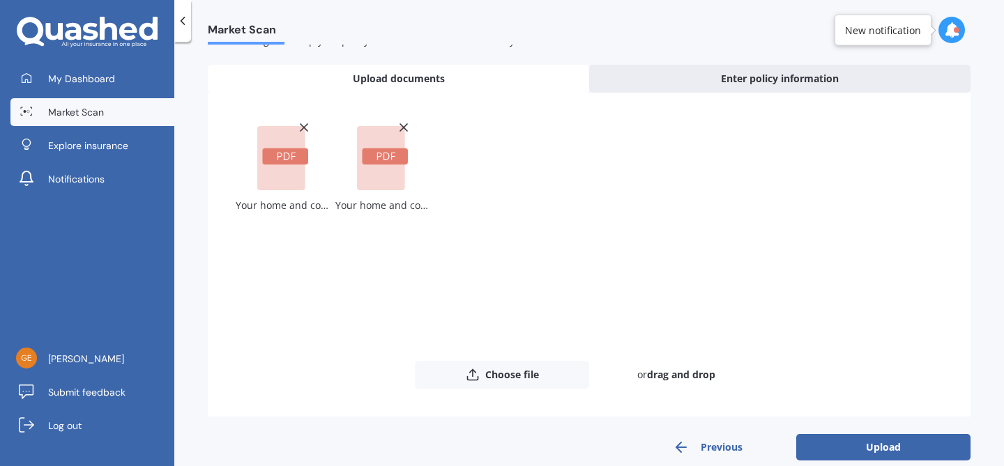
scroll to position [70, 0]
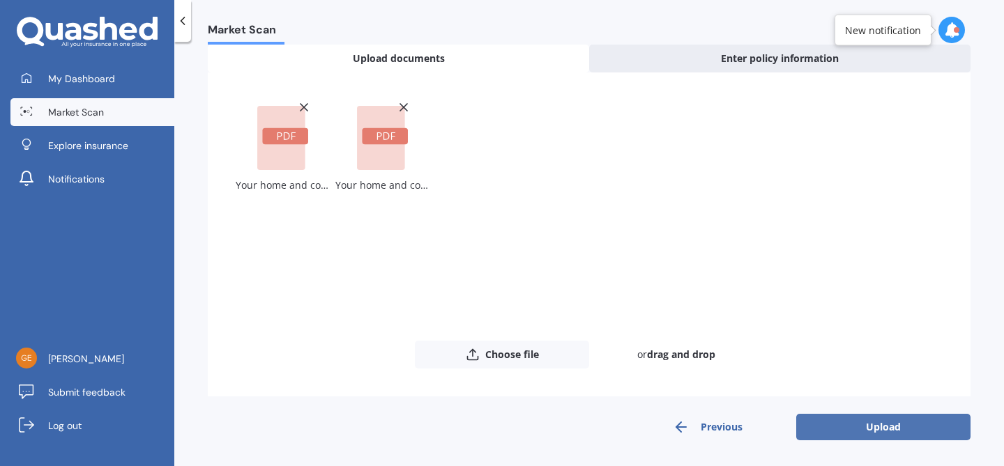
click at [868, 427] on button "Upload" at bounding box center [883, 427] width 174 height 26
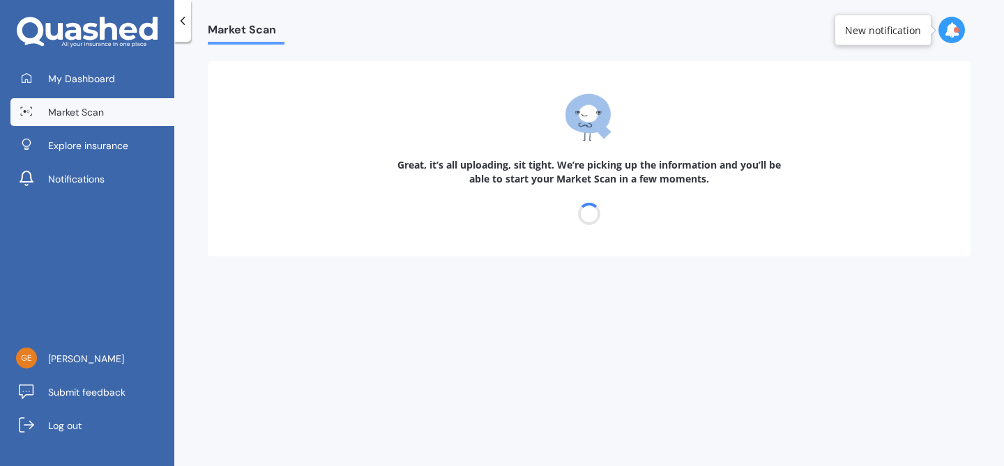
scroll to position [0, 0]
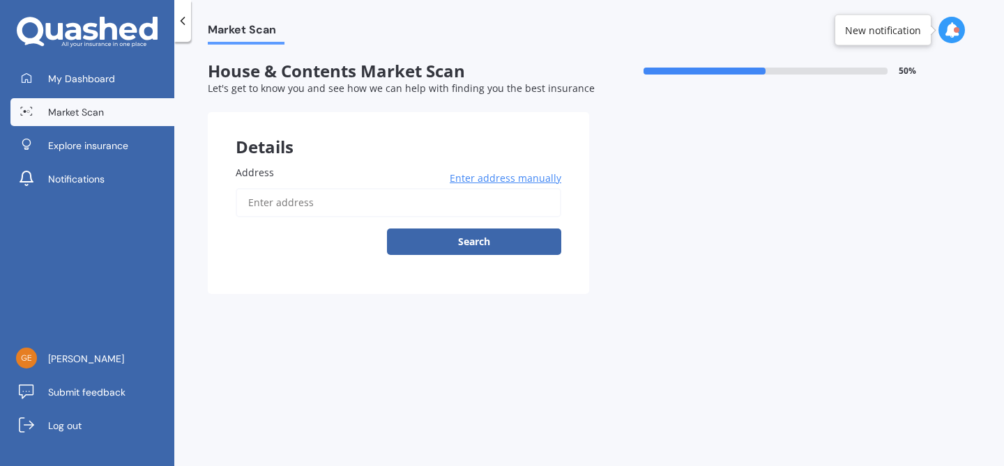
click at [413, 204] on input "Address" at bounding box center [399, 202] width 326 height 29
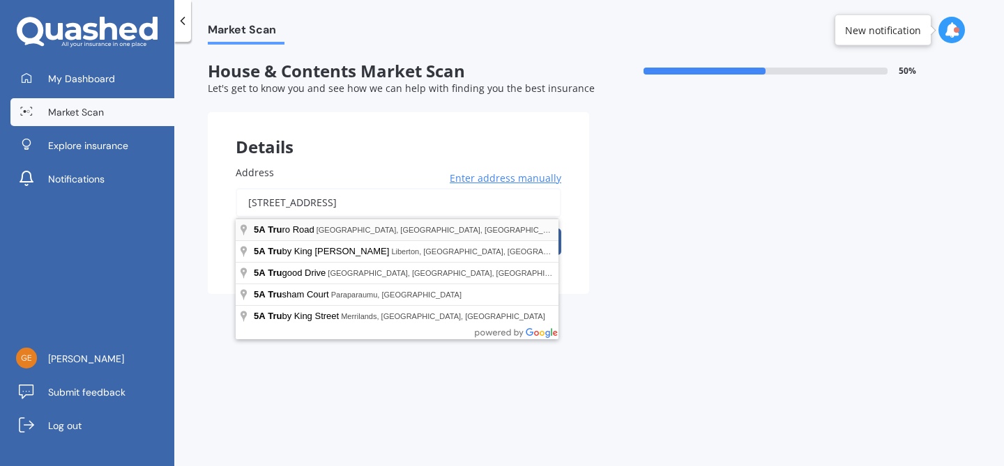
type input "[STREET_ADDRESS]"
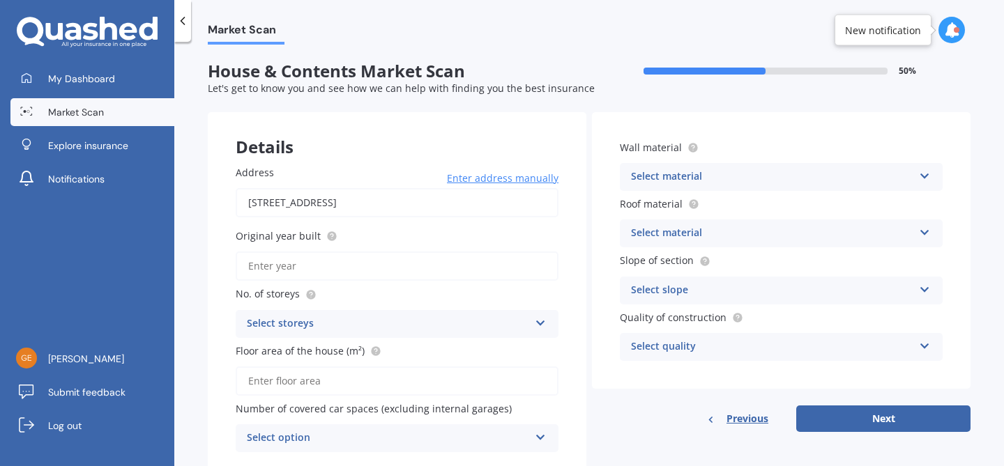
scroll to position [4, 0]
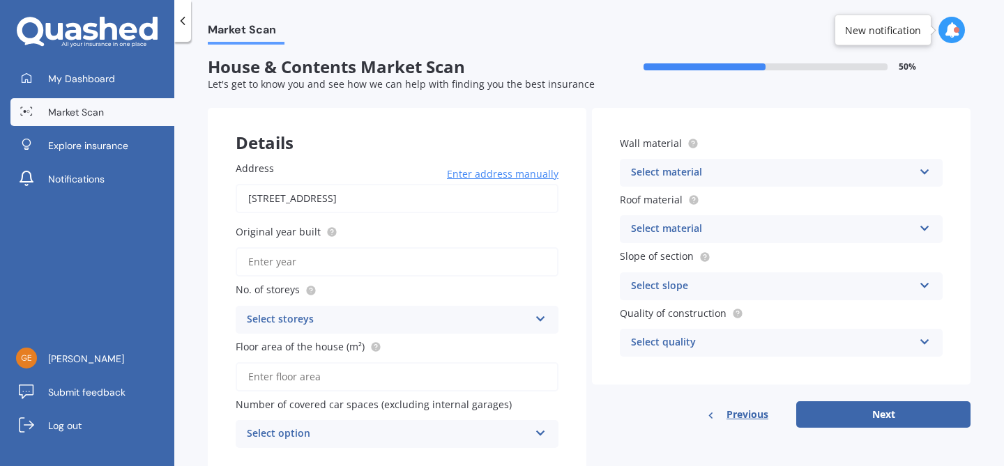
click at [402, 275] on input "Original year built" at bounding box center [397, 261] width 323 height 29
type input "2025"
click at [390, 335] on div "Address [STREET_ADDRESS] Enter address manually Search Original year built 2025…" at bounding box center [397, 304] width 379 height 343
click at [396, 321] on div "Select storeys" at bounding box center [388, 320] width 282 height 17
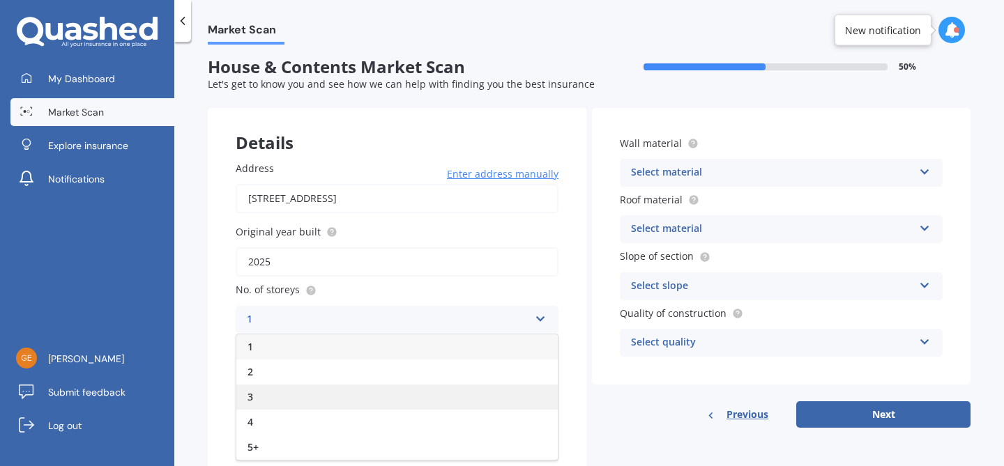
click at [393, 400] on div "3" at bounding box center [396, 397] width 321 height 25
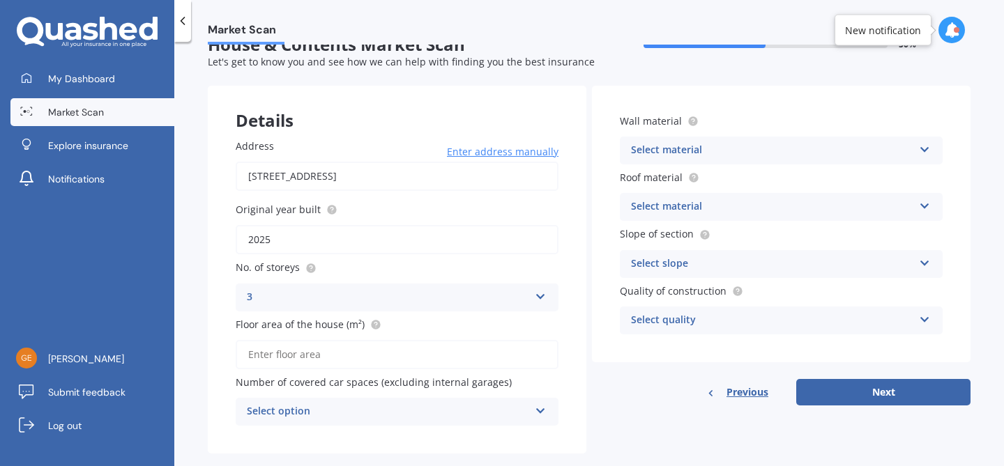
scroll to position [52, 0]
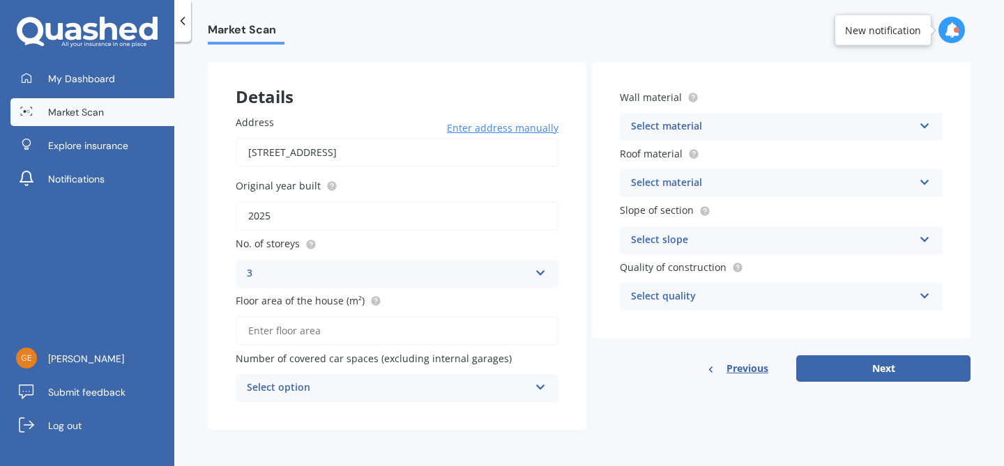
click at [387, 327] on input "Floor area of the house (m²)" at bounding box center [397, 330] width 323 height 29
type input "171"
click at [376, 384] on div "Select option" at bounding box center [388, 388] width 282 height 17
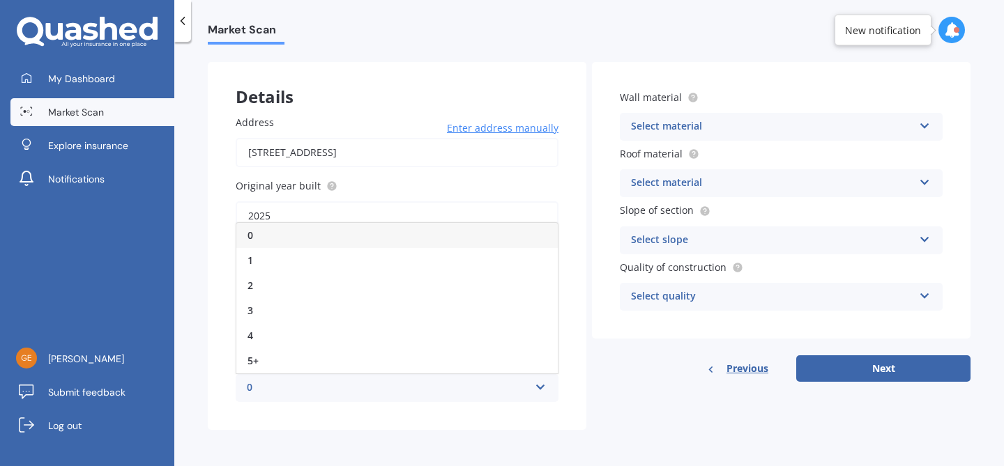
click at [376, 384] on div "0" at bounding box center [388, 388] width 282 height 17
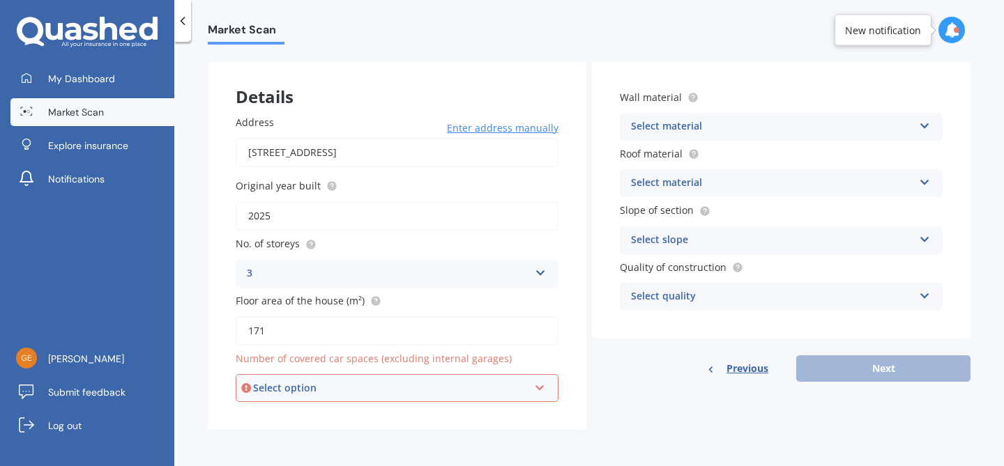
click at [376, 384] on div "Select option" at bounding box center [390, 388] width 275 height 15
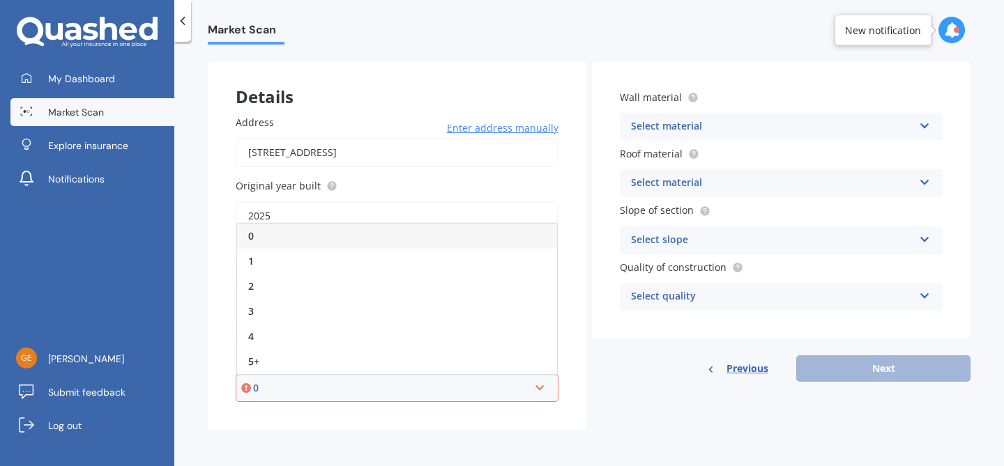
click at [348, 240] on div "0" at bounding box center [397, 236] width 320 height 25
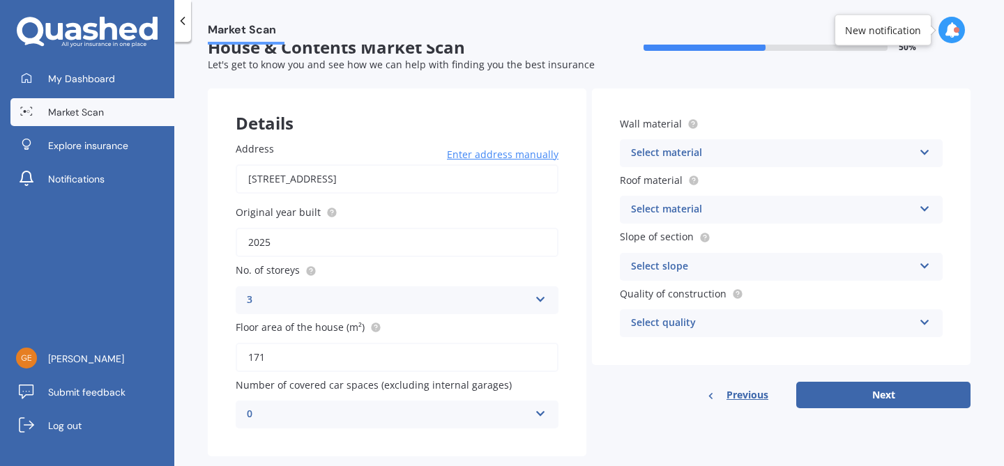
scroll to position [40, 0]
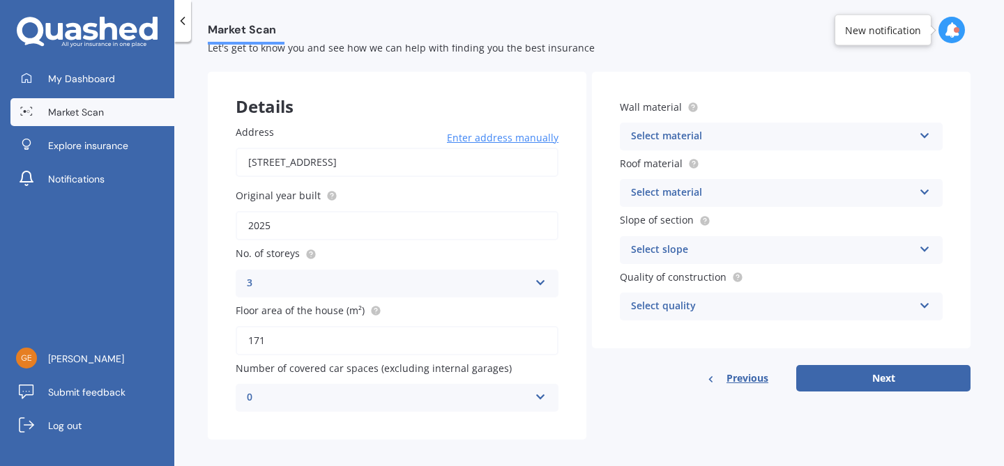
click at [664, 126] on div "Select material Artificial weatherboard/plank cladding Blockwork Brick veneer D…" at bounding box center [781, 137] width 323 height 28
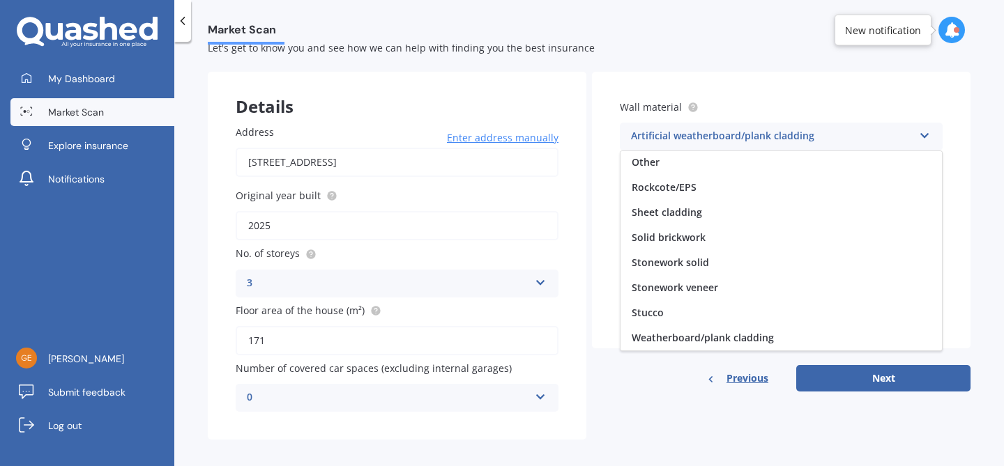
scroll to position [52, 0]
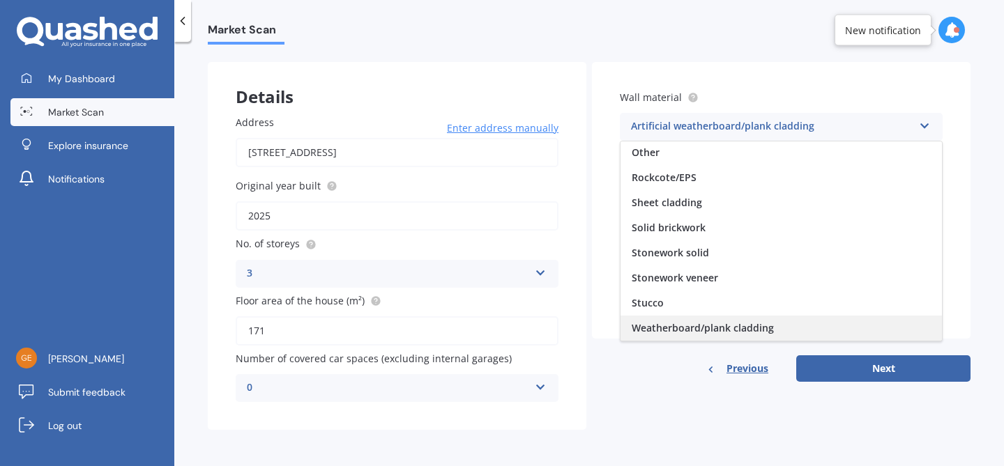
click at [701, 328] on span "Weatherboard/plank cladding" at bounding box center [703, 327] width 142 height 13
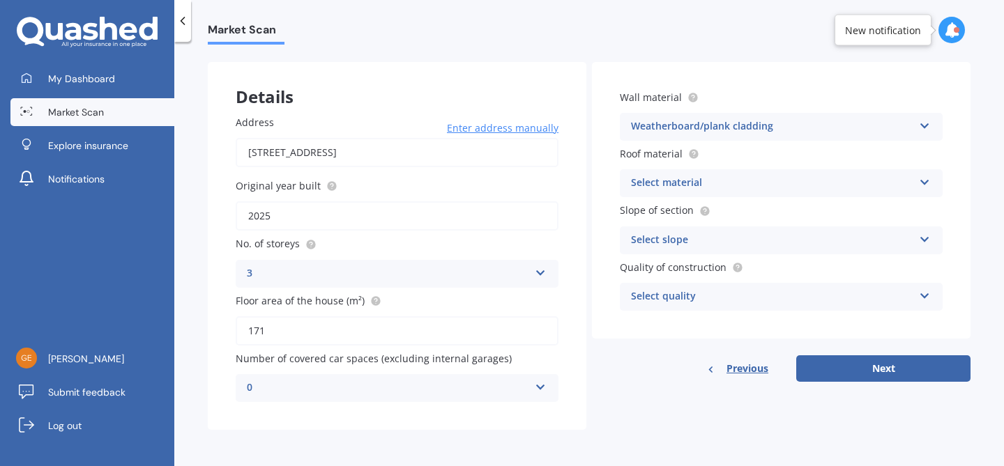
click at [685, 189] on div "Select material" at bounding box center [772, 183] width 282 height 17
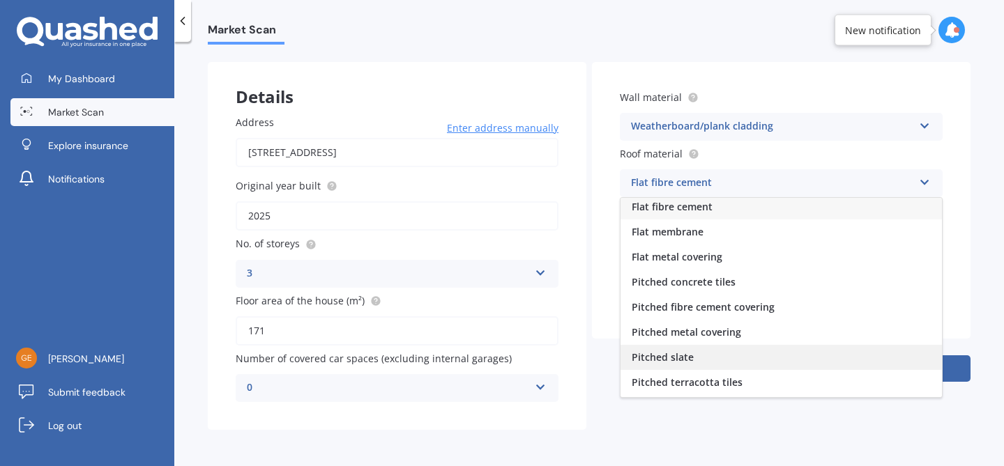
scroll to position [0, 0]
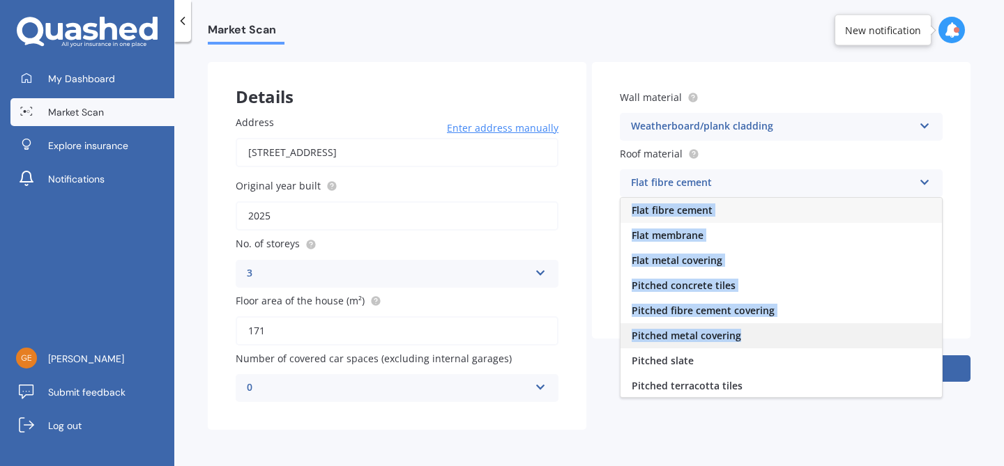
drag, startPoint x: 744, startPoint y: 190, endPoint x: 765, endPoint y: 339, distance: 151.2
click at [765, 197] on div "Flat fibre cement Flat fibre cement Flat membrane Flat metal covering Pitched c…" at bounding box center [781, 183] width 323 height 28
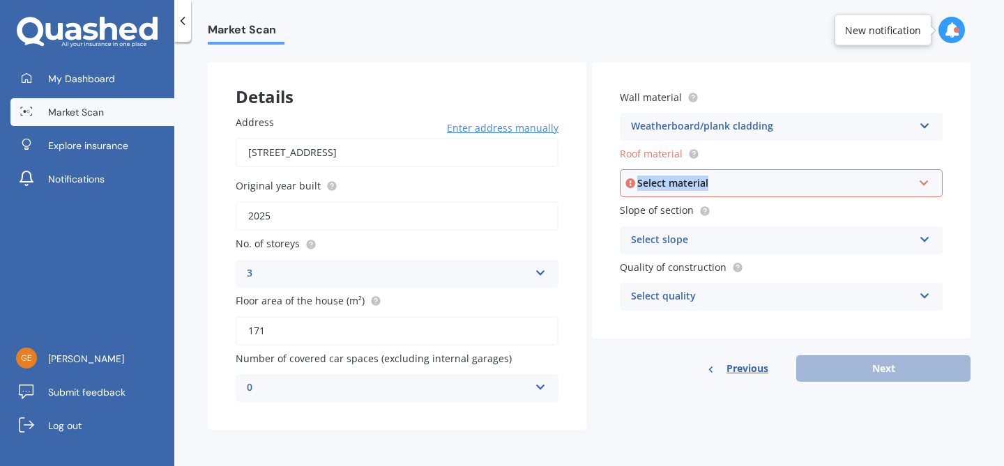
click at [704, 186] on div "Select material" at bounding box center [774, 183] width 275 height 15
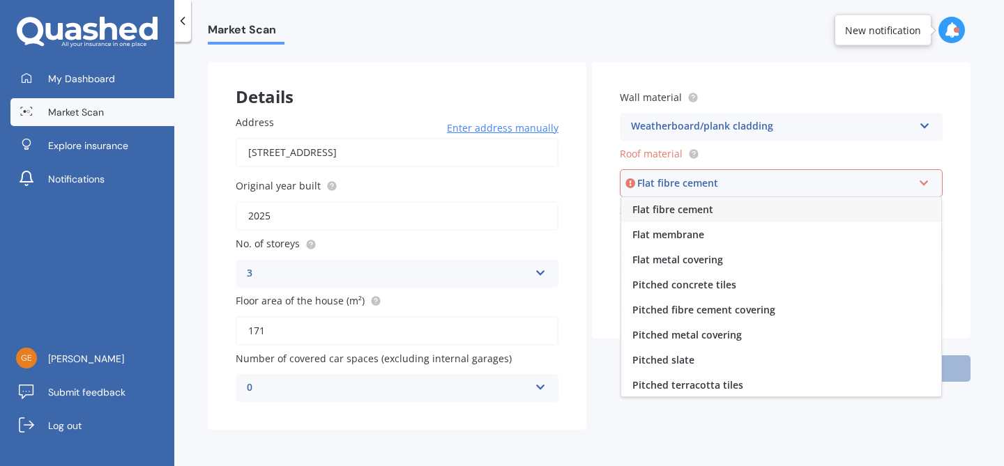
click at [704, 186] on div "Flat fibre cement" at bounding box center [774, 183] width 275 height 15
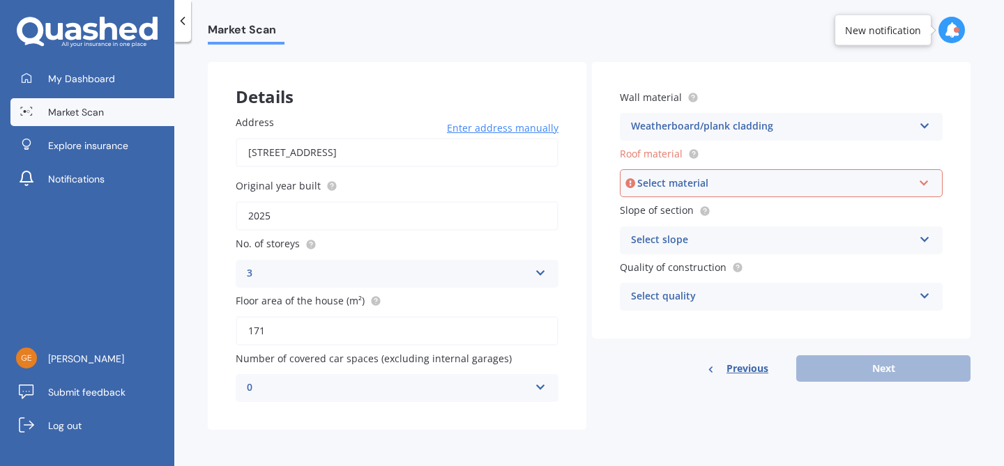
click at [747, 241] on div "Select slope" at bounding box center [772, 240] width 282 height 17
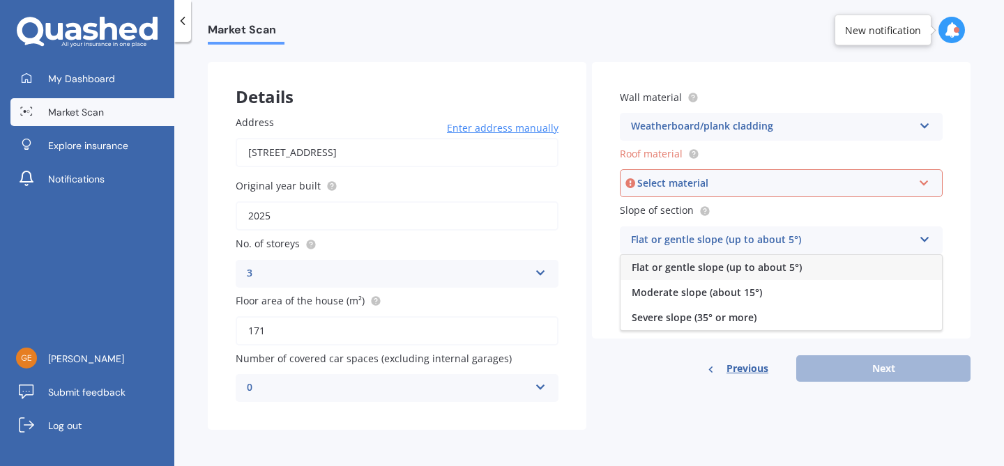
click at [681, 262] on span "Flat or gentle slope (up to about 5°)" at bounding box center [717, 267] width 170 height 13
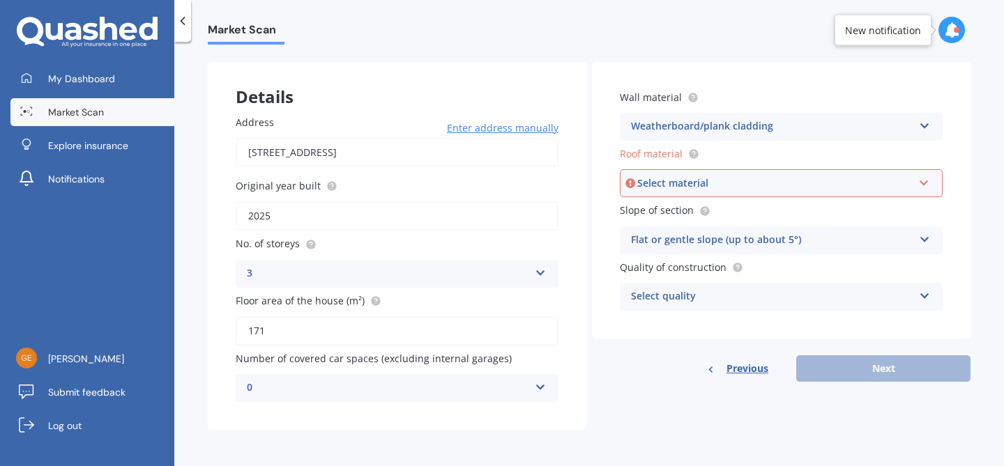
click at [719, 243] on div "Flat or gentle slope (up to about 5°)" at bounding box center [772, 240] width 282 height 17
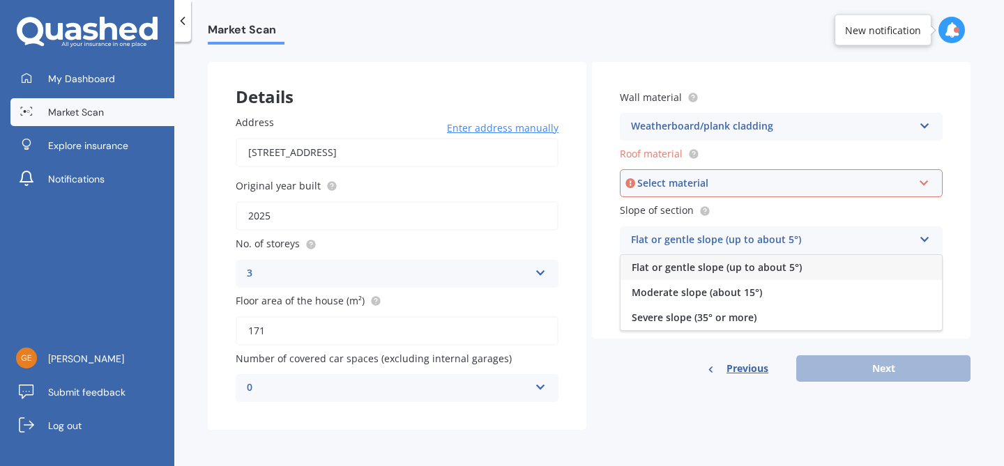
click at [715, 266] on span "Flat or gentle slope (up to about 5°)" at bounding box center [717, 267] width 170 height 13
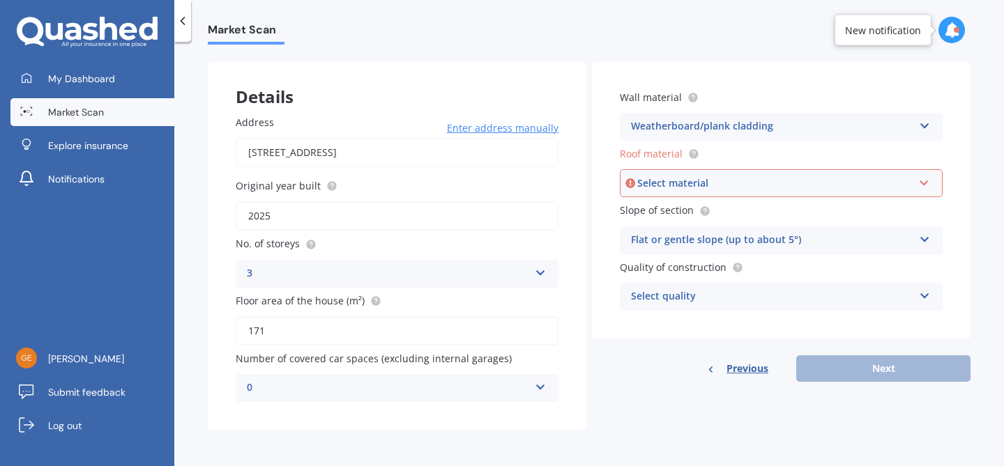
click at [701, 246] on div "Flat or gentle slope (up to about 5°)" at bounding box center [772, 240] width 282 height 17
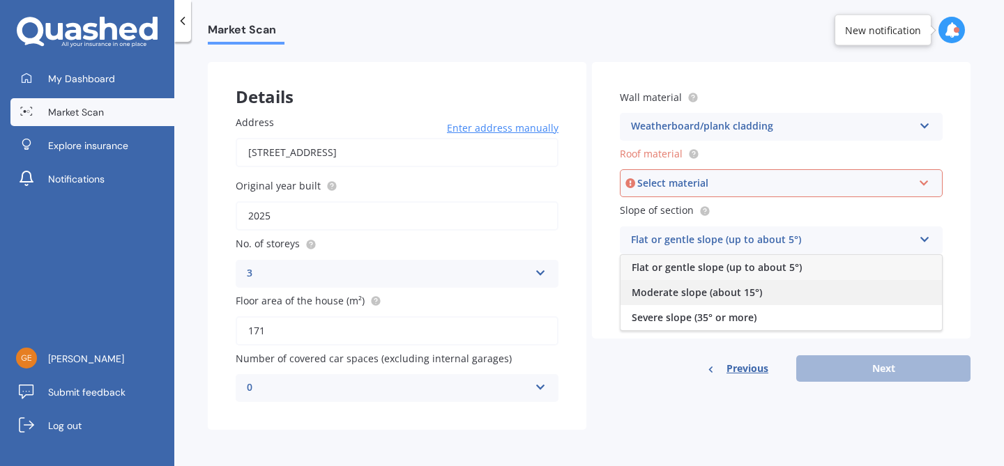
click at [708, 293] on span "Moderate slope (about 15°)" at bounding box center [697, 292] width 130 height 13
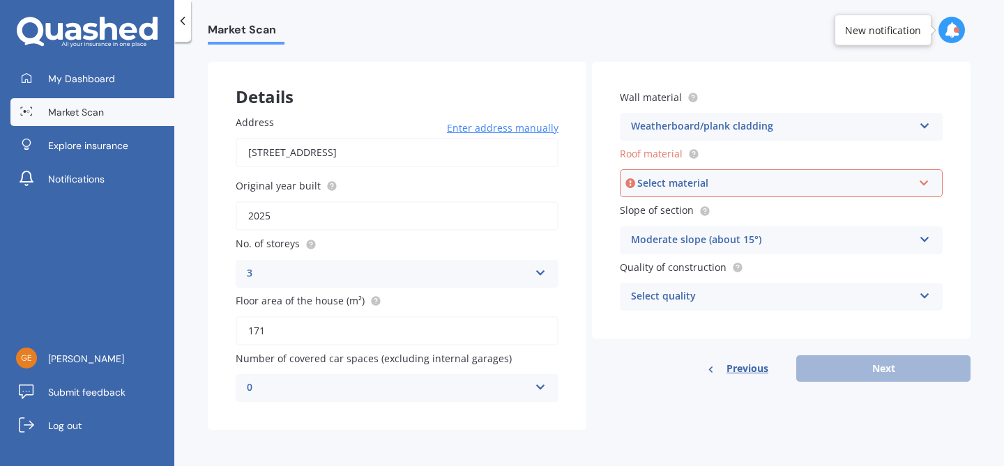
click at [696, 295] on div "Select quality" at bounding box center [772, 297] width 282 height 17
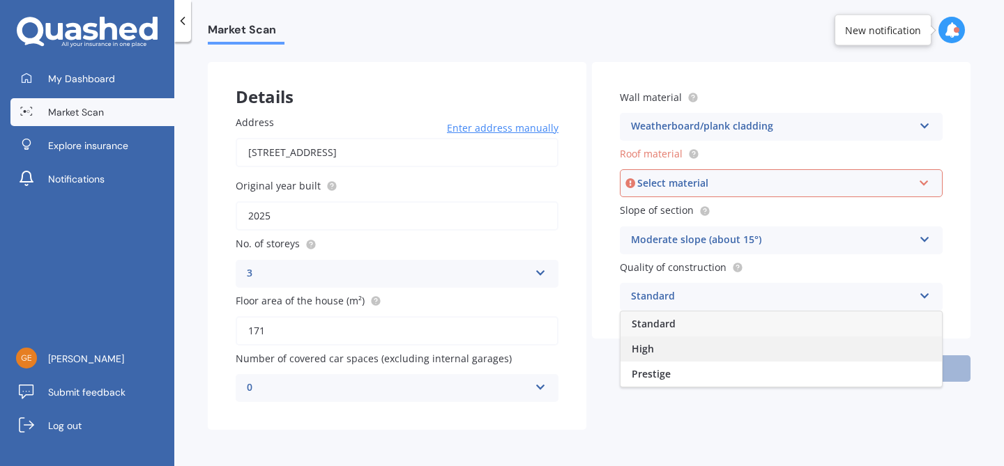
click at [685, 349] on div "High" at bounding box center [780, 349] width 321 height 25
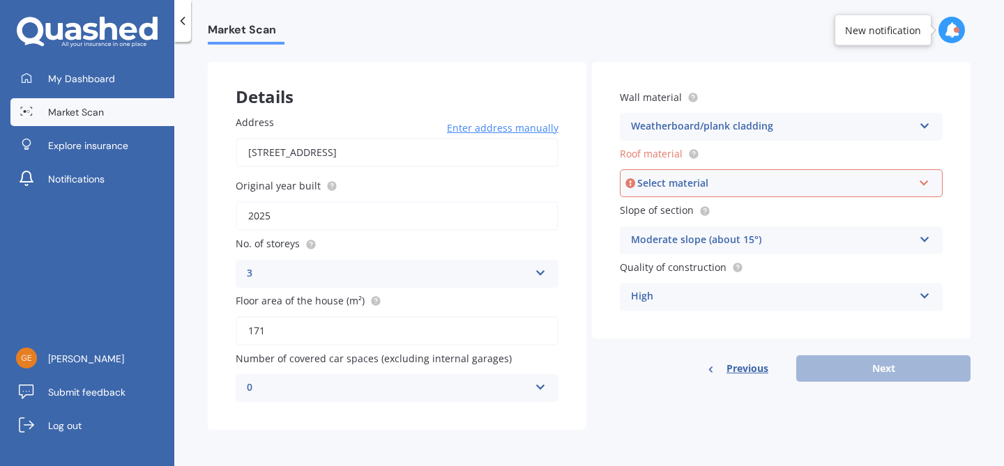
click at [666, 170] on div "Select material Flat fibre cement Flat membrane Flat metal covering Pitched con…" at bounding box center [781, 183] width 323 height 28
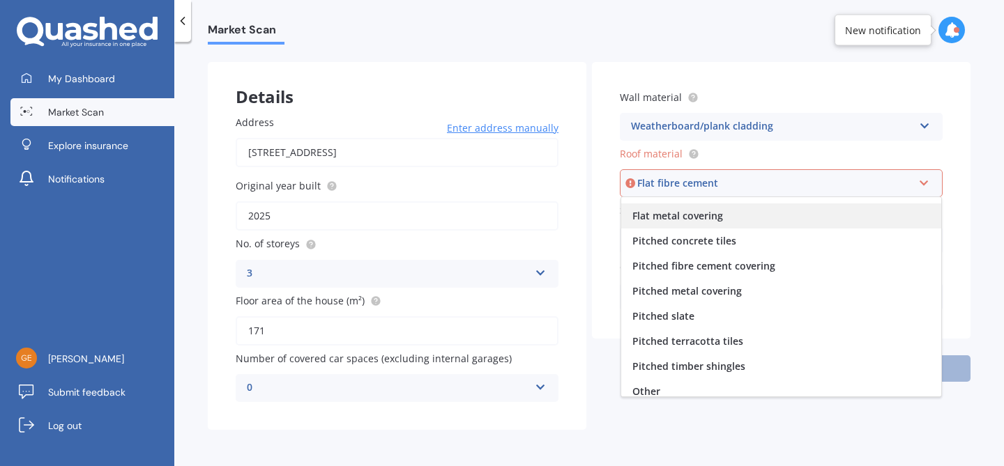
scroll to position [52, 0]
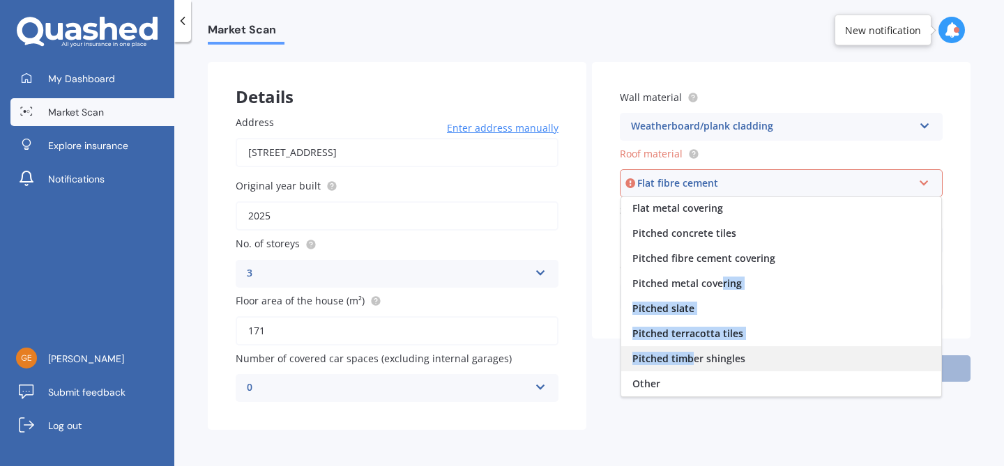
drag, startPoint x: 715, startPoint y: 282, endPoint x: 687, endPoint y: 364, distance: 86.9
click at [687, 364] on div "Flat fibre cement Flat membrane Flat metal covering Pitched concrete tiles Pitc…" at bounding box center [780, 297] width 321 height 201
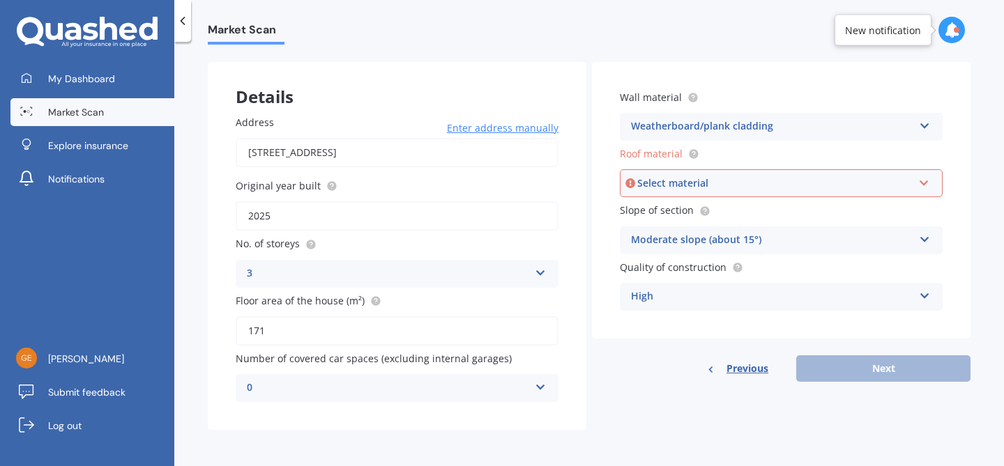
click at [671, 190] on div "Select material" at bounding box center [774, 183] width 275 height 15
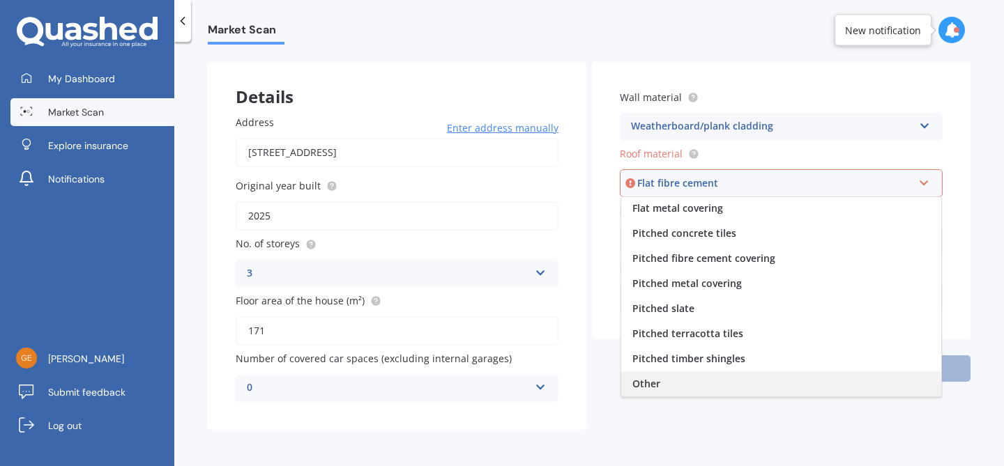
click at [657, 394] on div "Other" at bounding box center [781, 384] width 320 height 25
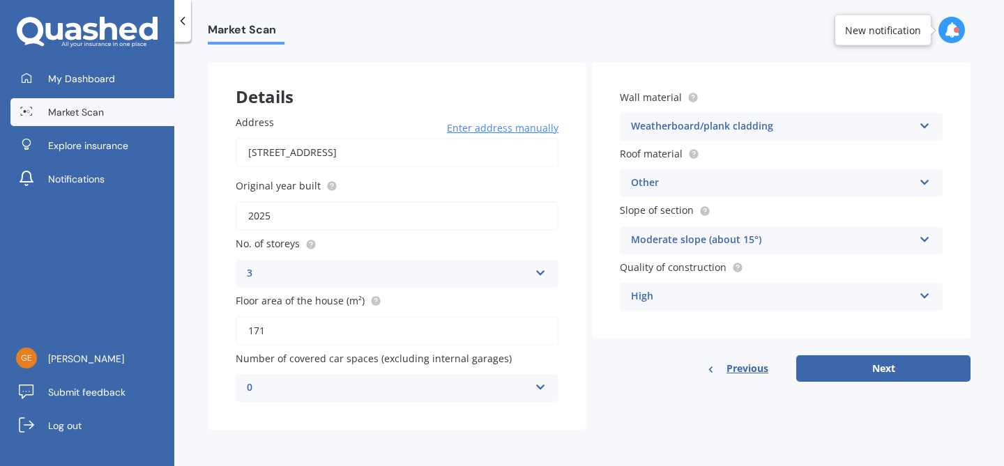
click at [655, 175] on div "Other" at bounding box center [772, 183] width 282 height 17
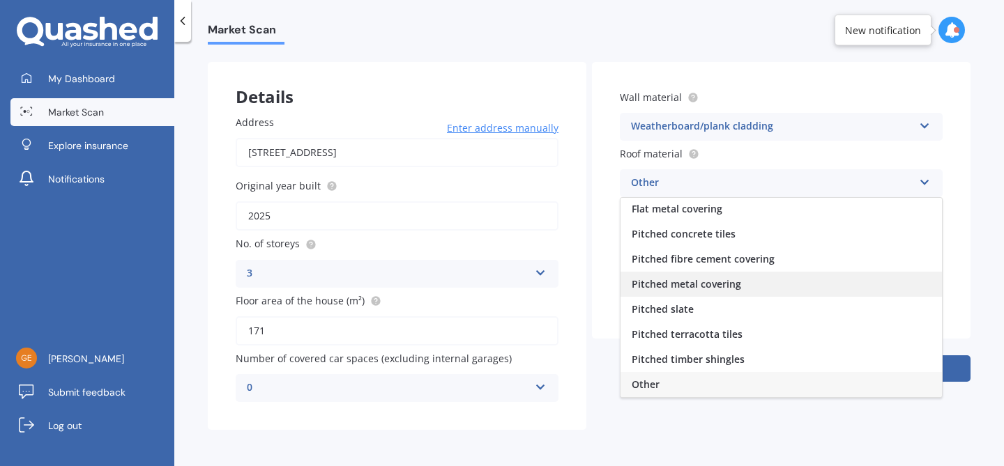
click at [681, 279] on span "Pitched metal covering" at bounding box center [686, 283] width 109 height 13
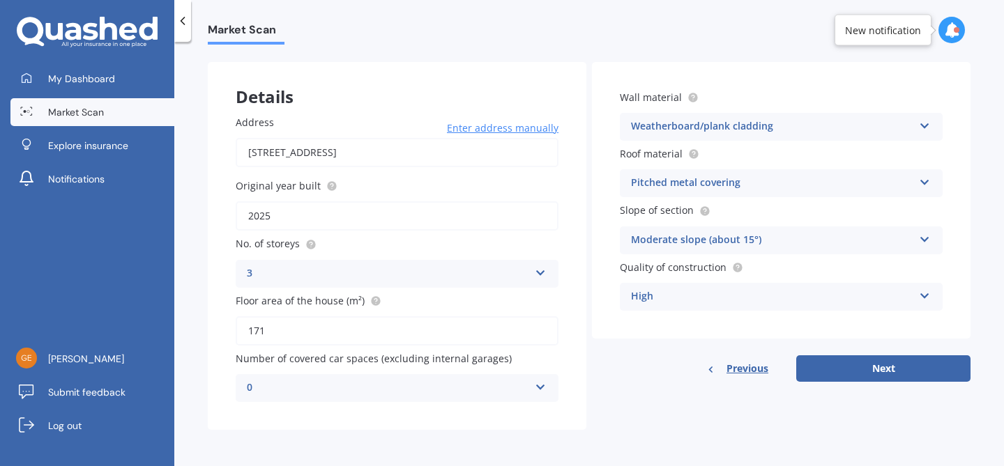
click at [806, 235] on div "Moderate slope (about 15°)" at bounding box center [772, 240] width 282 height 17
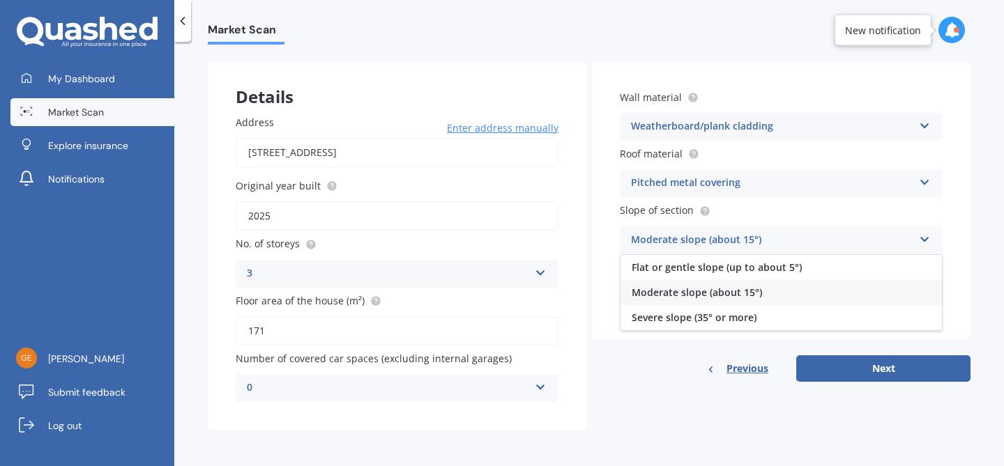
click at [806, 235] on div "Moderate slope (about 15°)" at bounding box center [772, 240] width 282 height 17
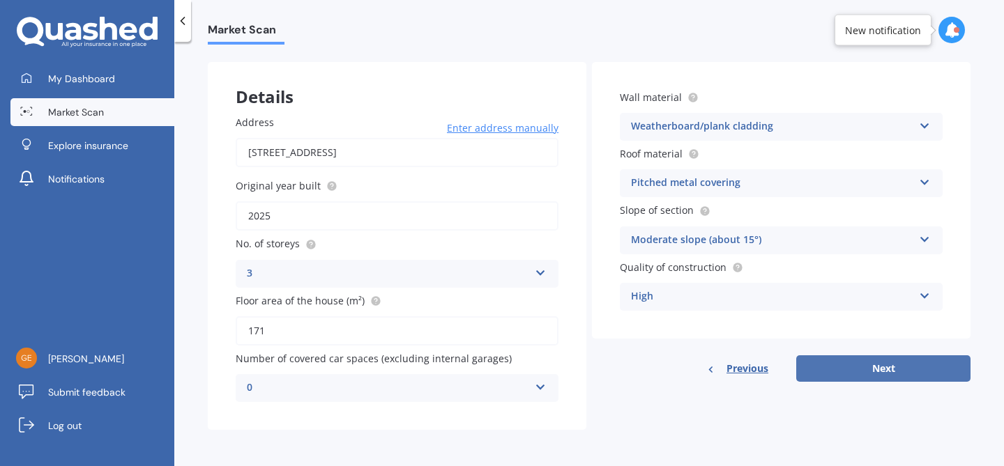
click at [850, 376] on button "Next" at bounding box center [883, 369] width 174 height 26
select select "01"
select select "12"
select select "1993"
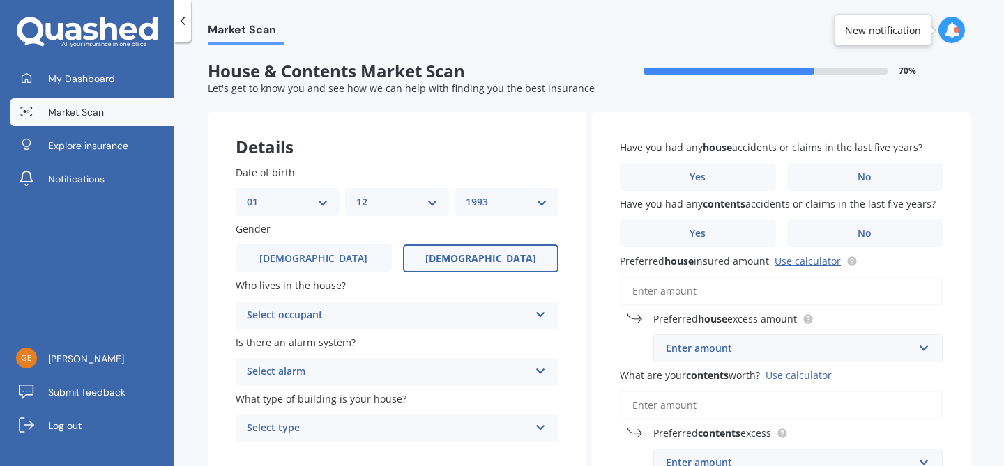
scroll to position [43, 0]
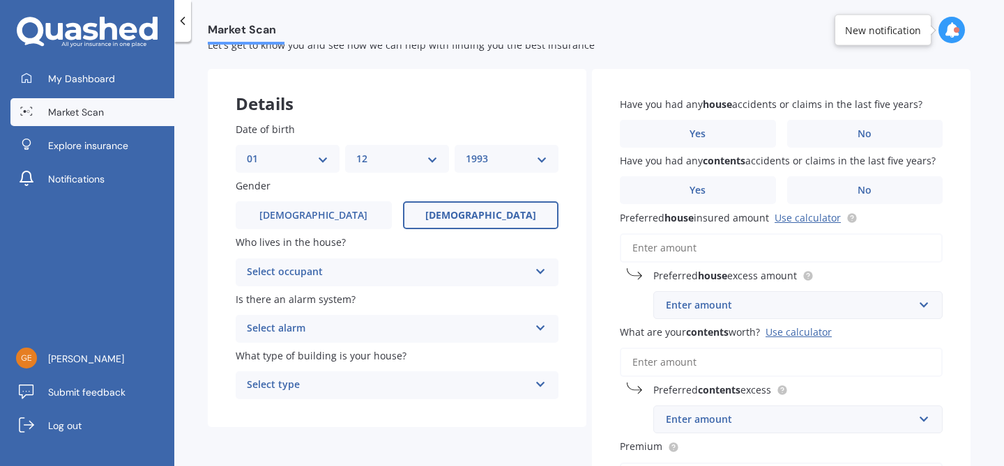
click at [390, 277] on div "Select occupant" at bounding box center [388, 272] width 282 height 17
click at [388, 296] on div "Owner" at bounding box center [396, 299] width 321 height 25
click at [400, 329] on div "Select alarm" at bounding box center [388, 329] width 282 height 17
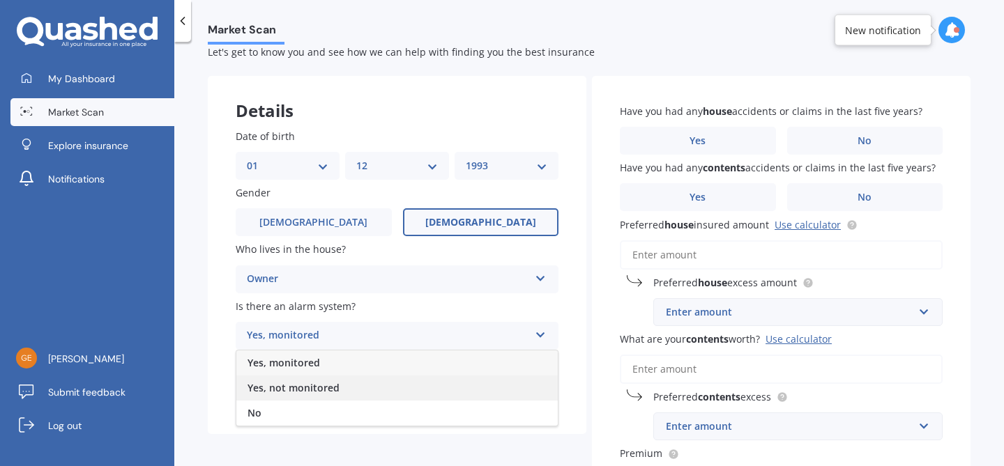
click at [398, 385] on div "Yes, not monitored" at bounding box center [396, 388] width 321 height 25
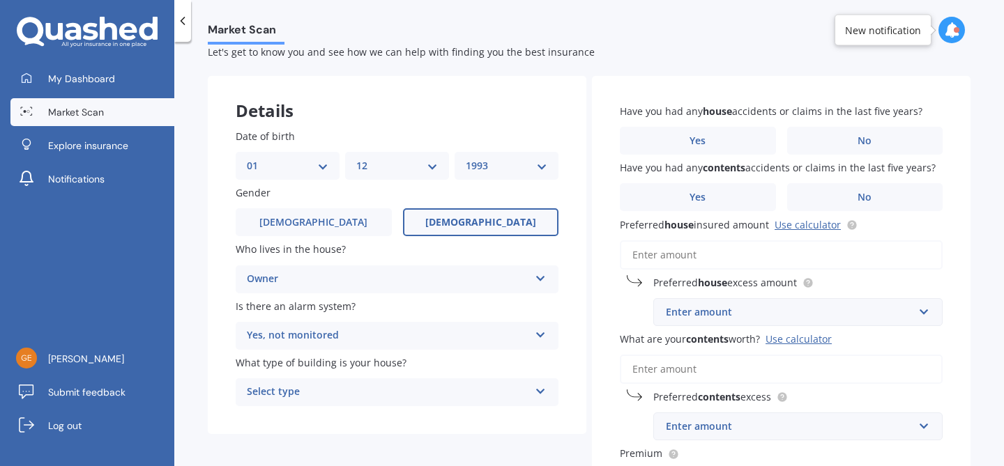
click at [400, 337] on div "Yes, not monitored" at bounding box center [388, 336] width 282 height 17
click at [406, 328] on div "Yes, not monitored" at bounding box center [388, 336] width 282 height 17
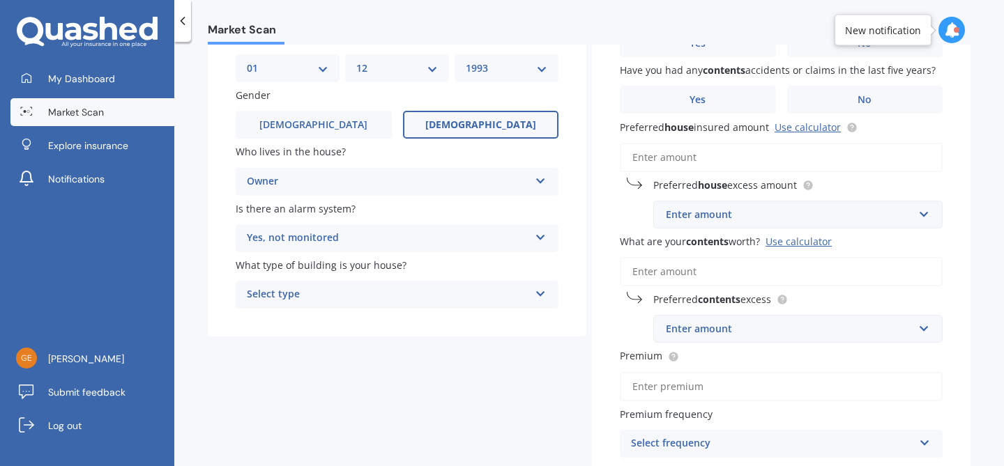
click at [404, 289] on div "Select type" at bounding box center [388, 295] width 282 height 17
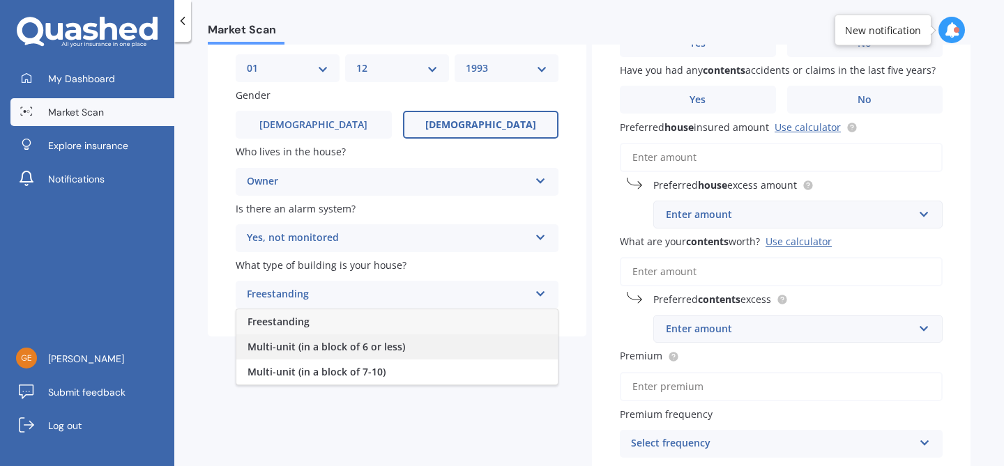
click at [406, 344] on div "Multi-unit (in a block of 6 or less)" at bounding box center [396, 347] width 321 height 25
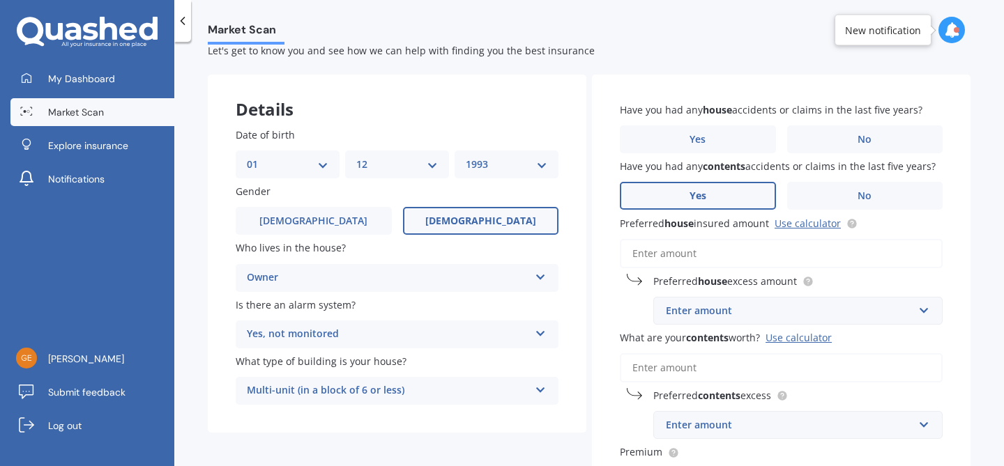
scroll to position [0, 0]
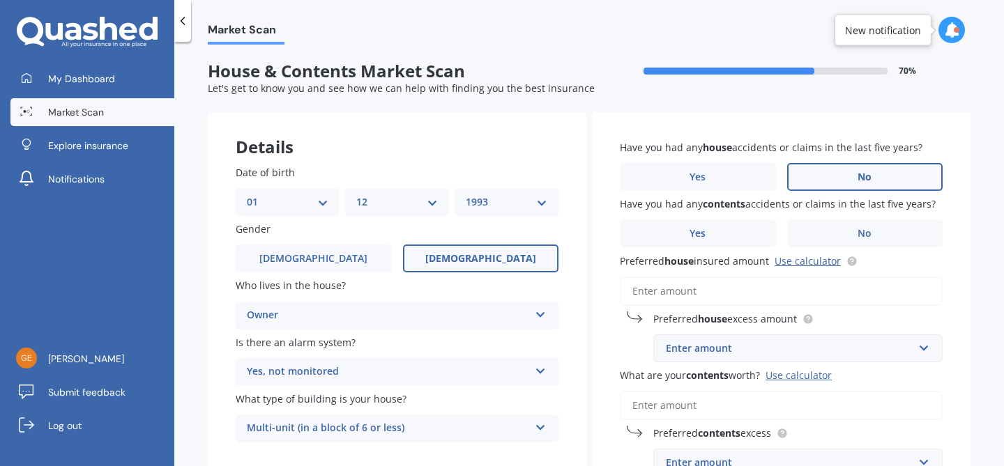
click at [834, 185] on label "No" at bounding box center [865, 177] width 156 height 28
click at [0, 0] on input "No" at bounding box center [0, 0] width 0 height 0
click at [873, 238] on label "No" at bounding box center [865, 234] width 156 height 28
click at [0, 0] on input "No" at bounding box center [0, 0] width 0 height 0
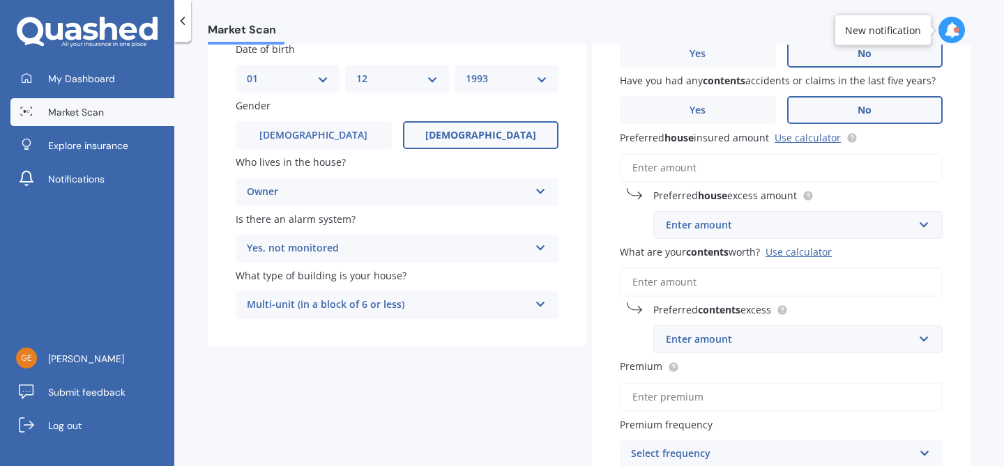
scroll to position [142, 0]
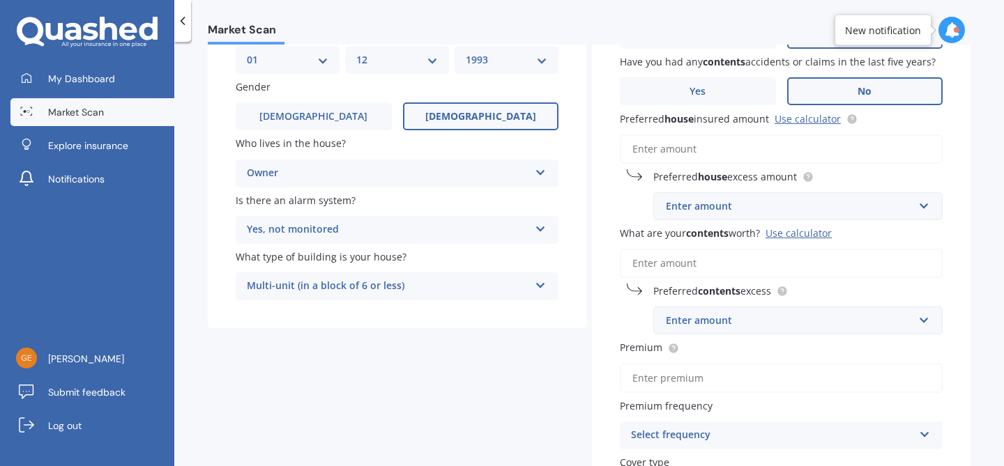
click at [857, 208] on div "Enter amount" at bounding box center [789, 206] width 247 height 15
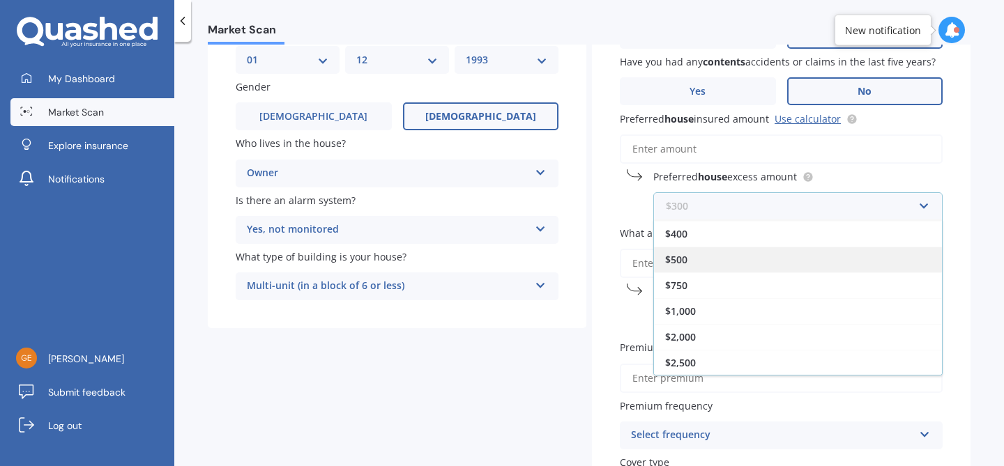
scroll to position [0, 0]
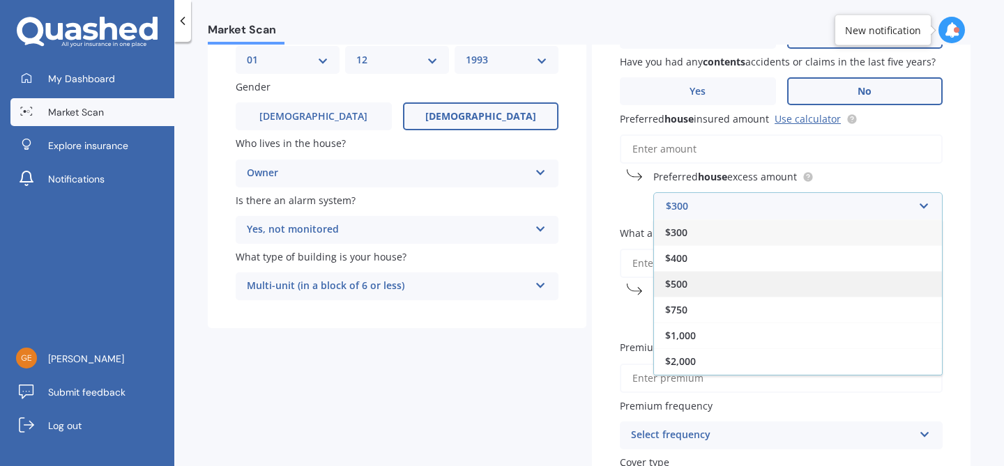
click at [817, 282] on div "$500" at bounding box center [798, 284] width 288 height 26
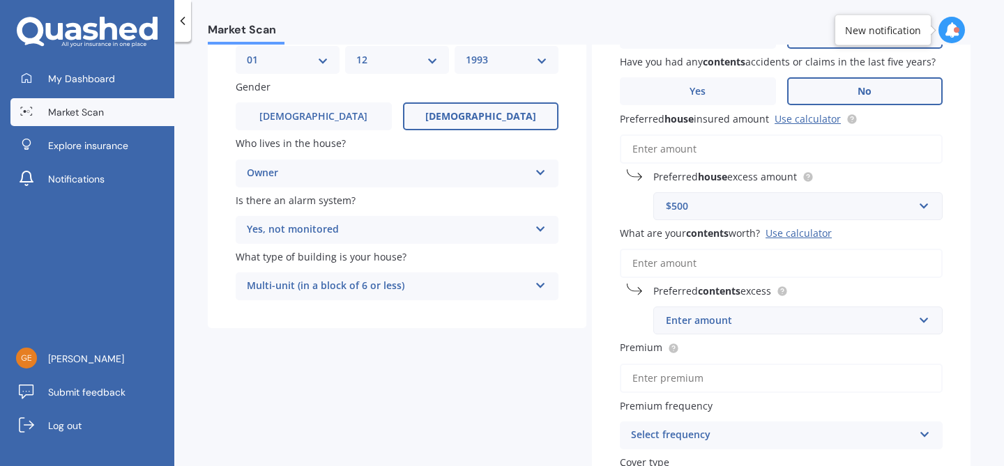
click at [816, 264] on input "What are your contents worth? Use calculator" at bounding box center [781, 263] width 323 height 29
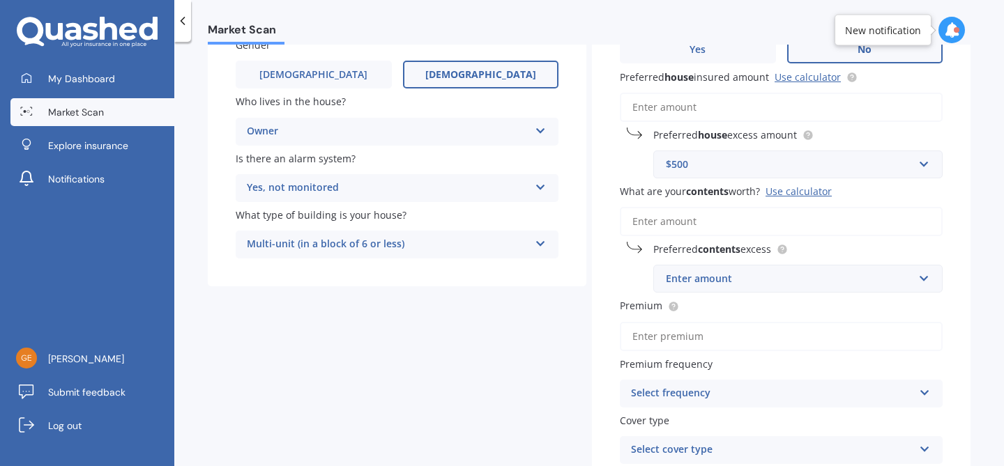
scroll to position [188, 0]
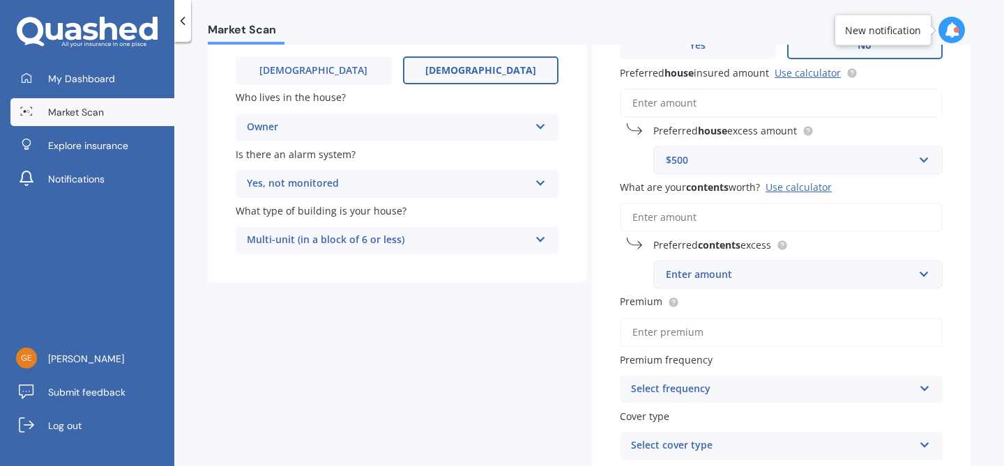
click at [792, 194] on div "Use calculator" at bounding box center [798, 187] width 66 height 13
click at [792, 203] on input "What are your contents worth? Use calculator" at bounding box center [781, 217] width 323 height 29
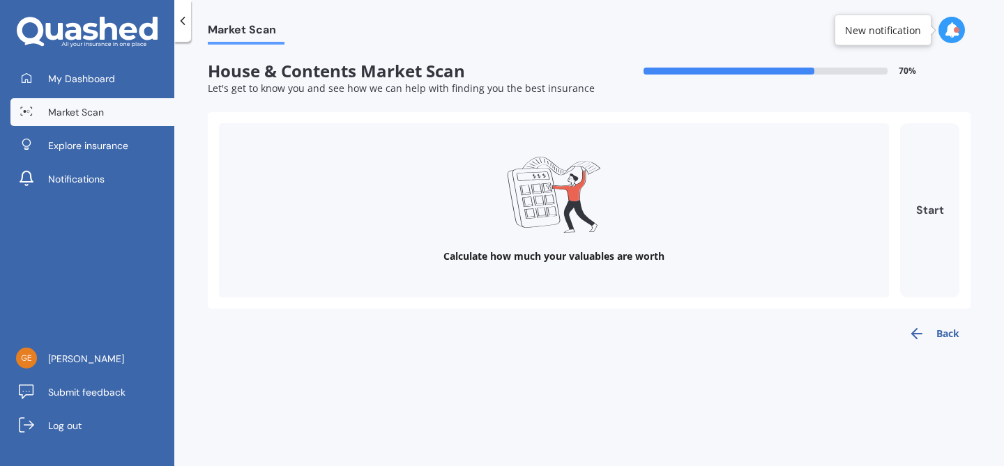
click at [934, 199] on button "Start" at bounding box center [929, 210] width 59 height 174
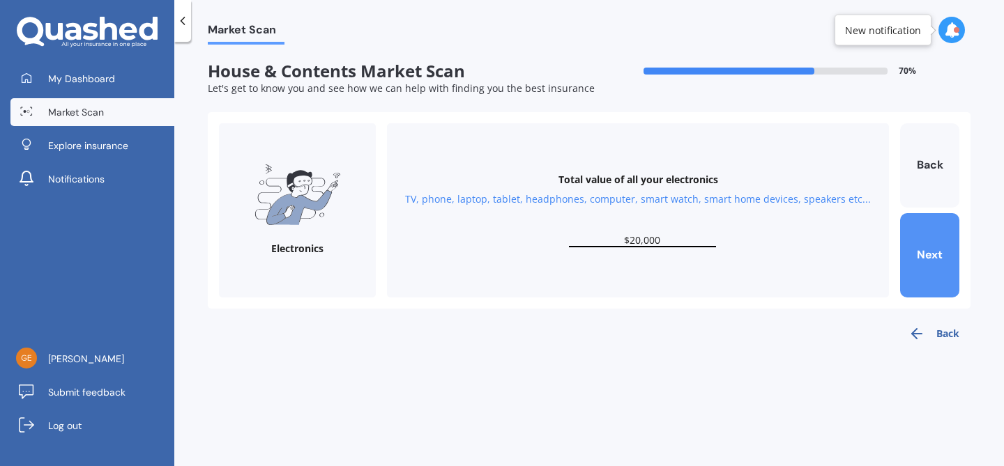
click at [919, 240] on button "Next" at bounding box center [929, 255] width 59 height 84
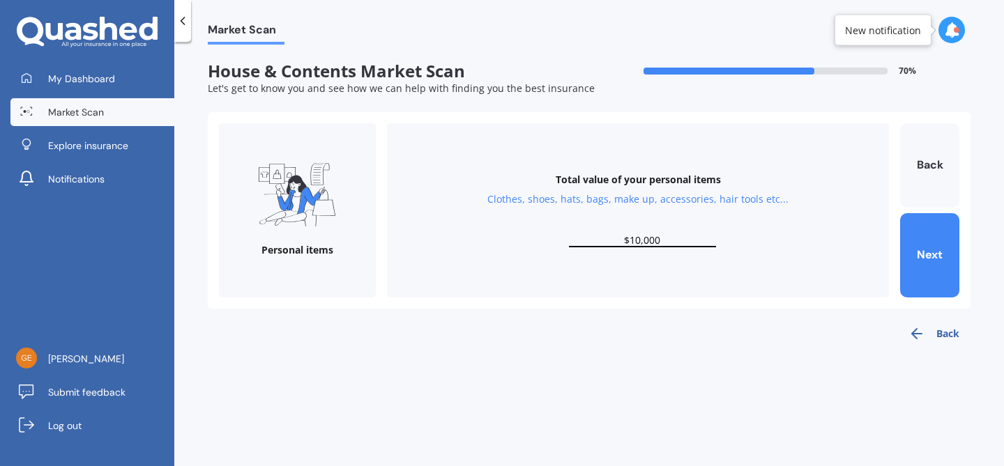
click at [629, 242] on input "$10,000" at bounding box center [642, 240] width 147 height 13
click at [932, 254] on button "Next" at bounding box center [929, 255] width 59 height 84
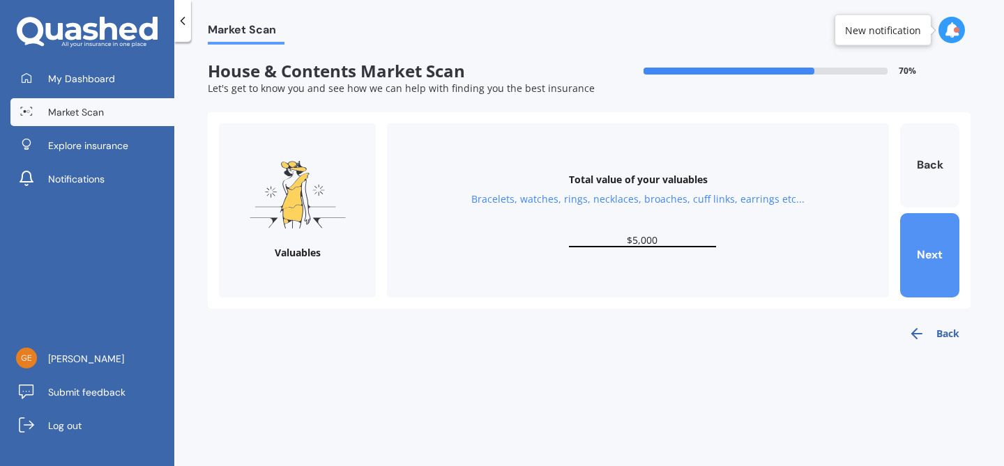
click at [922, 246] on button "Next" at bounding box center [929, 255] width 59 height 84
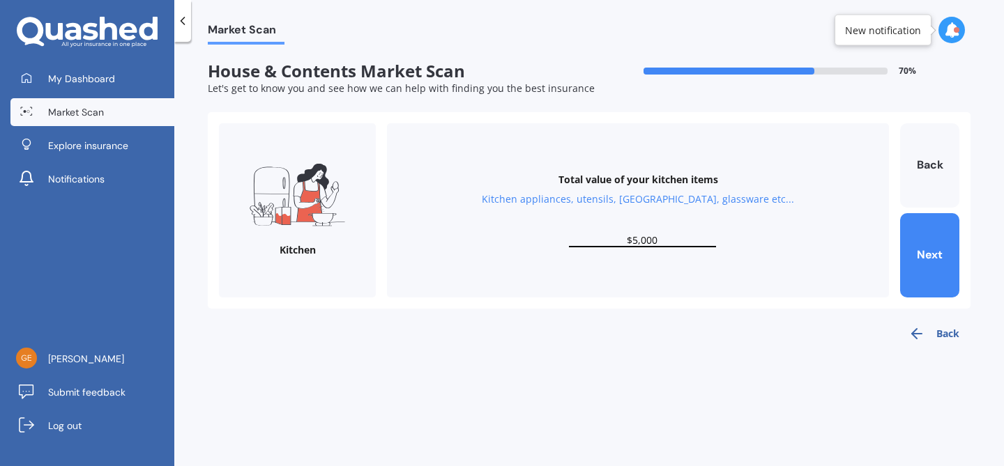
drag, startPoint x: 676, startPoint y: 240, endPoint x: 634, endPoint y: 236, distance: 42.8
click at [634, 236] on input "$5,000" at bounding box center [642, 240] width 147 height 13
drag, startPoint x: 662, startPoint y: 238, endPoint x: 633, endPoint y: 238, distance: 28.6
click at [633, 238] on input "$10,000" at bounding box center [642, 240] width 147 height 13
click at [928, 243] on button "Next" at bounding box center [929, 255] width 59 height 84
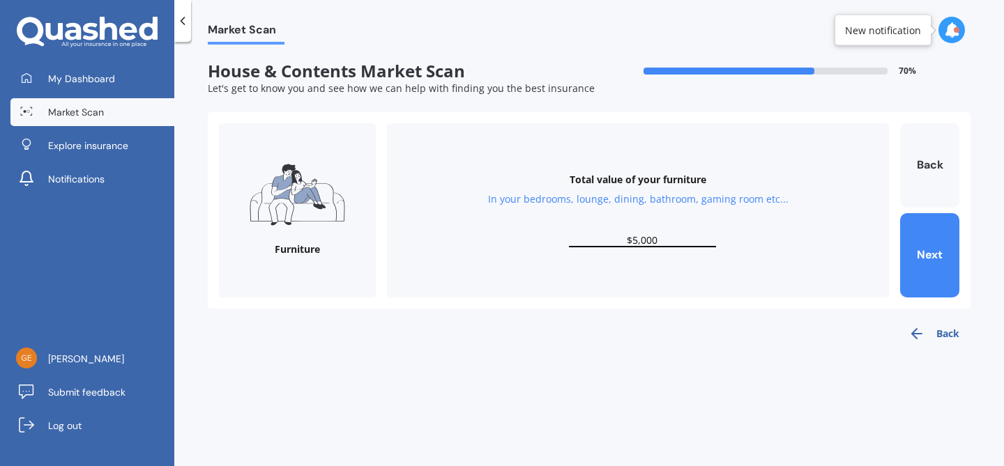
drag, startPoint x: 671, startPoint y: 238, endPoint x: 616, endPoint y: 238, distance: 55.1
click at [616, 238] on input "$5,000" at bounding box center [642, 240] width 147 height 13
type input "$5"
type input "$10,000"
click at [931, 245] on button "Next" at bounding box center [929, 255] width 59 height 84
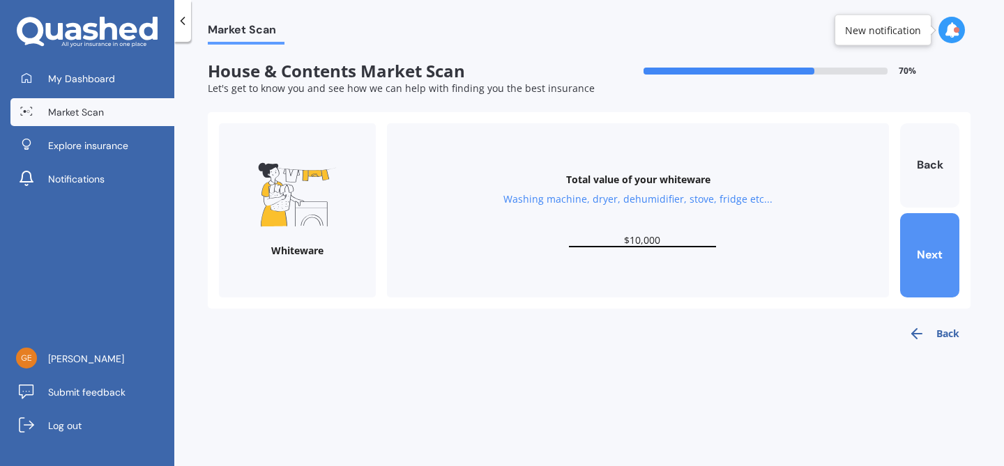
click at [940, 247] on button "Next" at bounding box center [929, 255] width 59 height 84
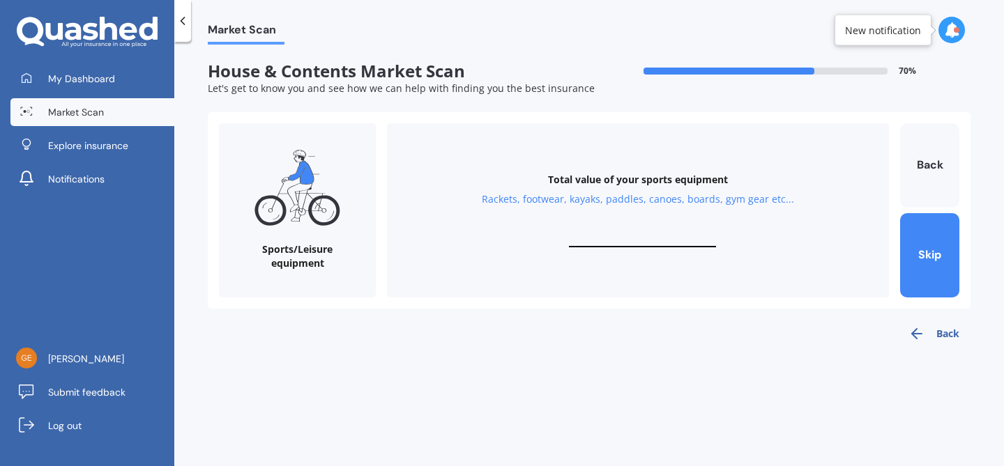
click at [640, 239] on input "text" at bounding box center [642, 240] width 147 height 13
click at [635, 232] on div "Total value of your sports equipment Rackets, footwear, kayaks, paddles, canoes…" at bounding box center [638, 210] width 502 height 174
click at [917, 264] on button "Skip" at bounding box center [929, 255] width 59 height 84
type input "$5,000"
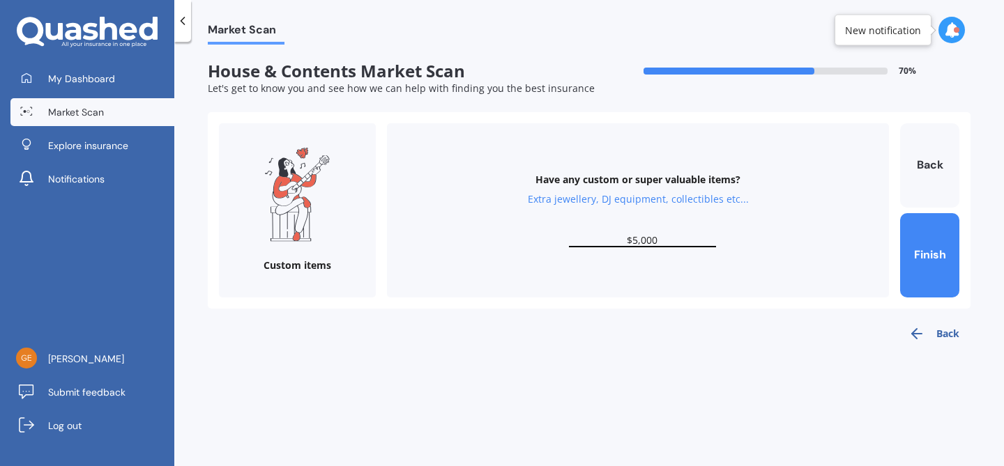
click at [896, 252] on form "Custom items Have any custom or super valuable items? Extra jewellery, DJ equip…" at bounding box center [589, 210] width 740 height 174
click at [924, 257] on button "Finish" at bounding box center [929, 255] width 59 height 84
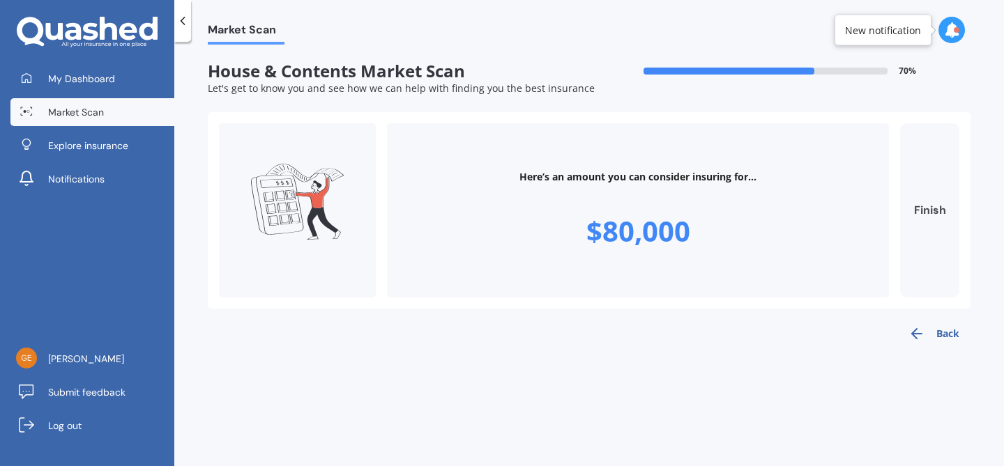
click at [933, 211] on button "Finish" at bounding box center [929, 210] width 59 height 174
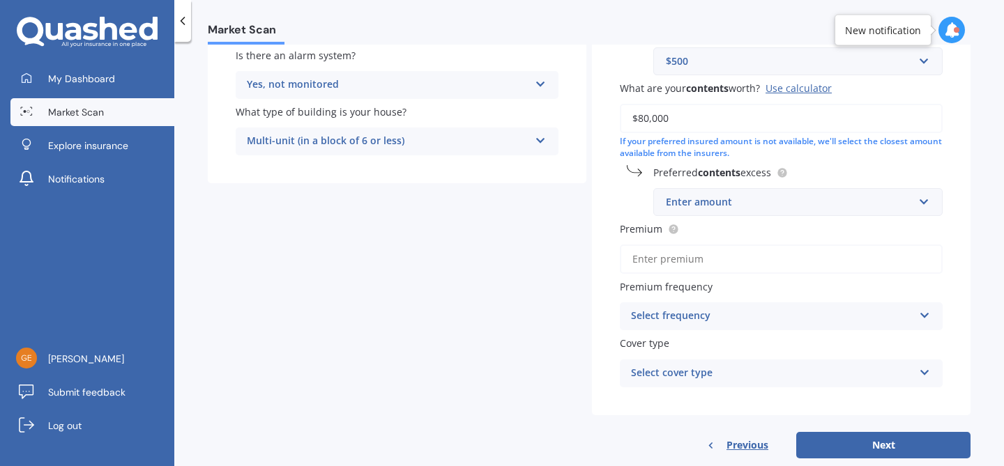
scroll to position [319, 0]
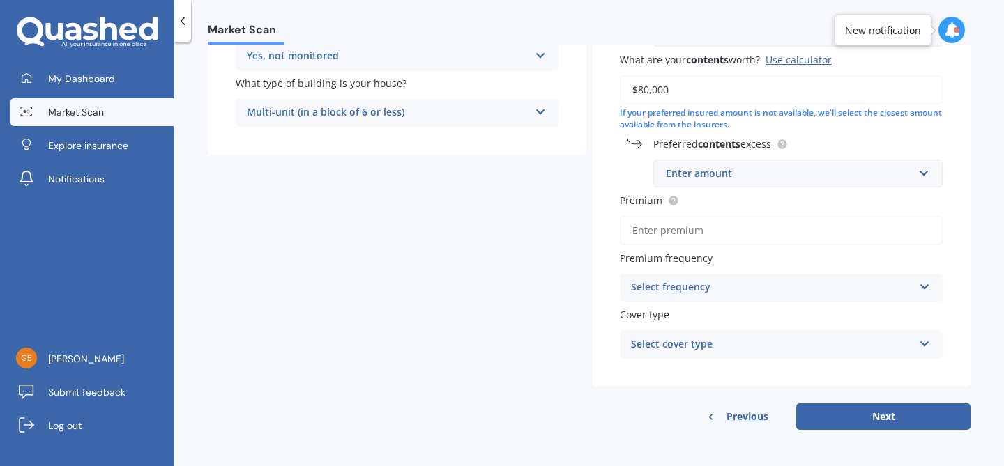
click at [807, 232] on input "Premium" at bounding box center [781, 230] width 323 height 29
click at [926, 250] on div "Have you had any house accidents or claims in the last five years? Yes No Have …" at bounding box center [781, 91] width 379 height 590
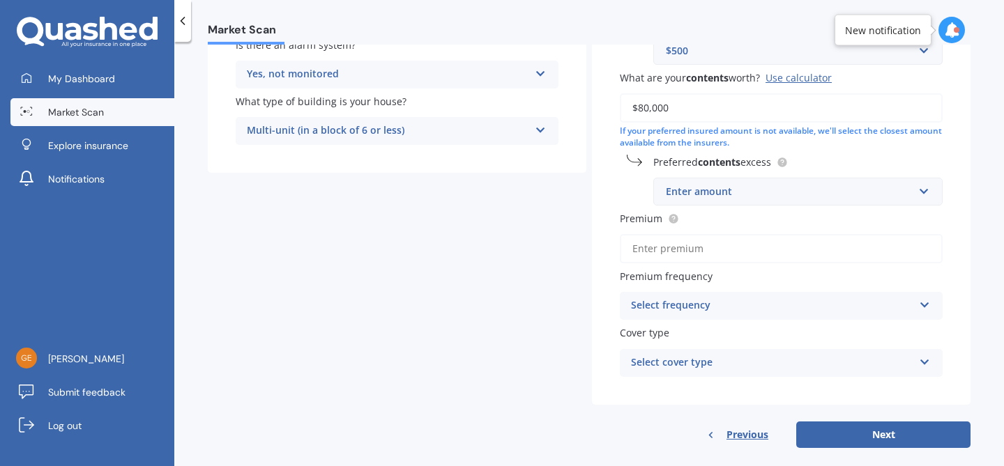
click at [740, 192] on div "Enter amount" at bounding box center [789, 191] width 247 height 15
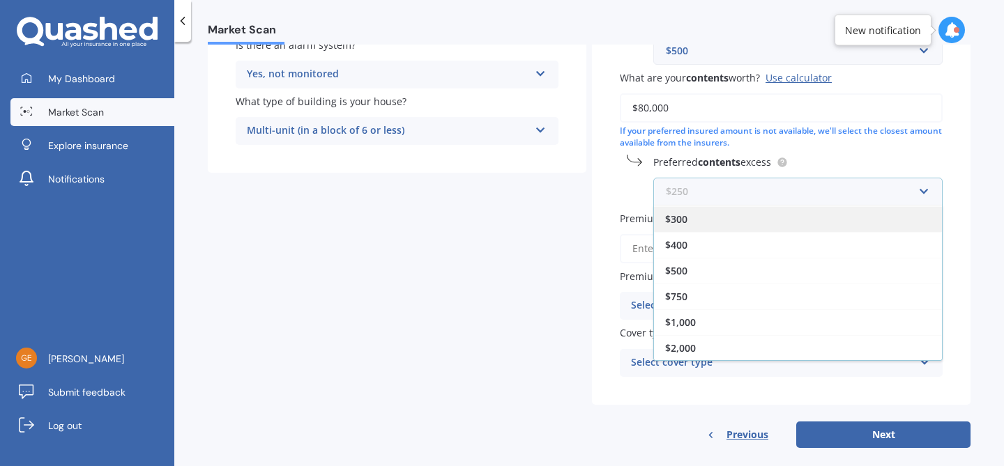
scroll to position [0, 0]
click at [766, 247] on div "$300" at bounding box center [798, 244] width 288 height 26
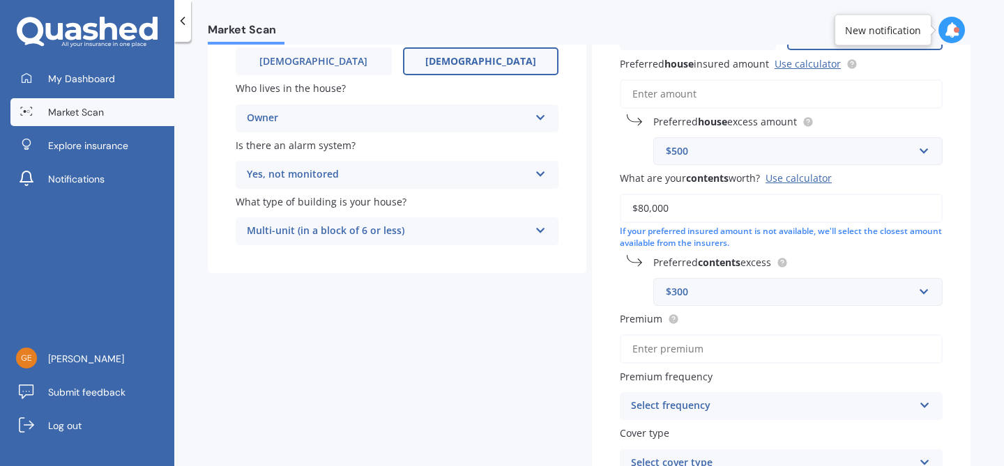
scroll to position [191, 0]
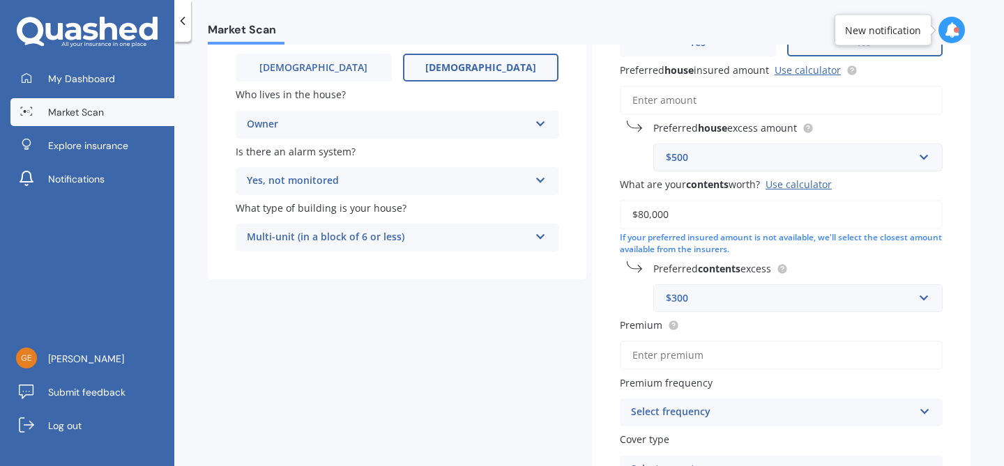
click at [639, 218] on input "$80,000" at bounding box center [781, 214] width 323 height 29
type input "$90,000"
click at [959, 286] on div "Have you had any house accidents or claims in the last five years? Yes No Have …" at bounding box center [781, 216] width 379 height 590
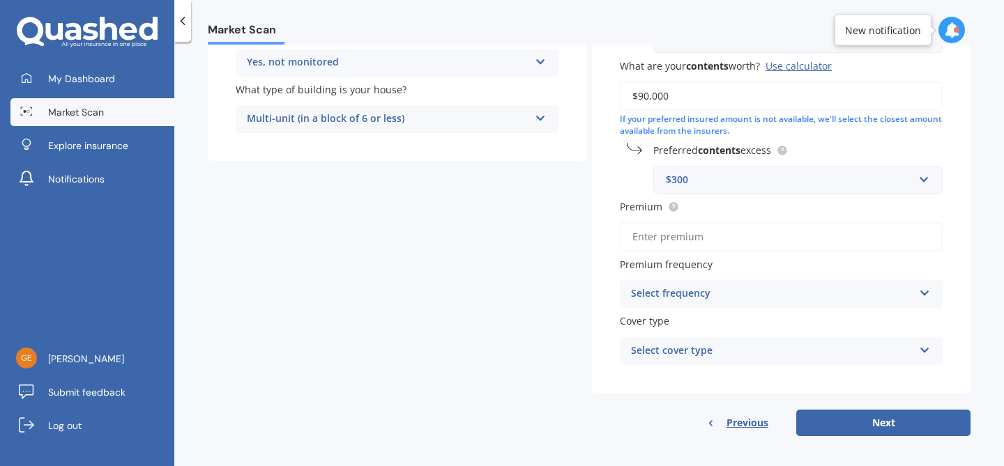
scroll to position [319, 0]
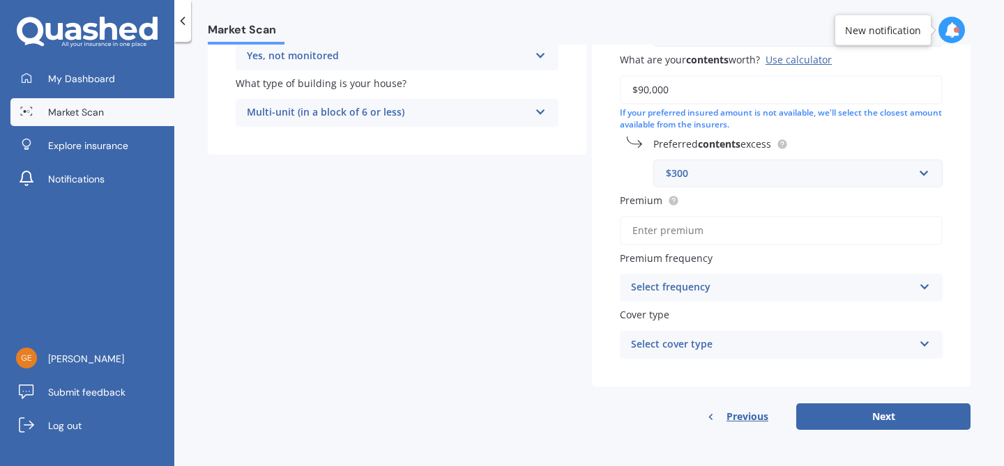
click at [756, 294] on div "Select frequency" at bounding box center [772, 288] width 282 height 17
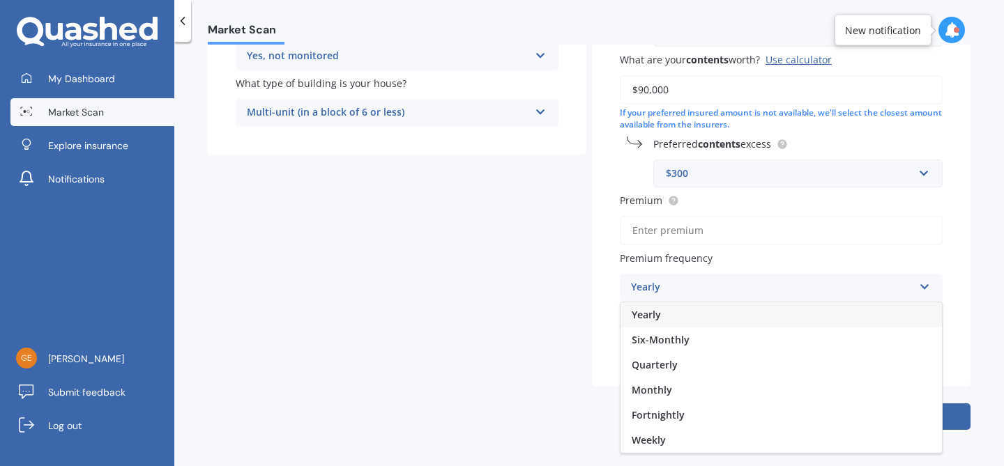
click at [754, 313] on div "Yearly" at bounding box center [780, 315] width 321 height 25
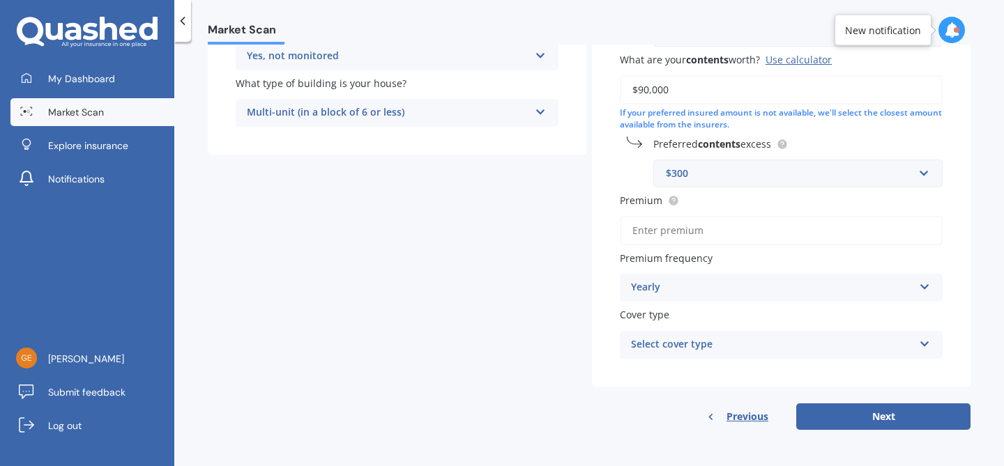
click at [757, 335] on div "Select cover type High" at bounding box center [781, 345] width 323 height 28
click at [757, 335] on div "High High" at bounding box center [781, 345] width 323 height 28
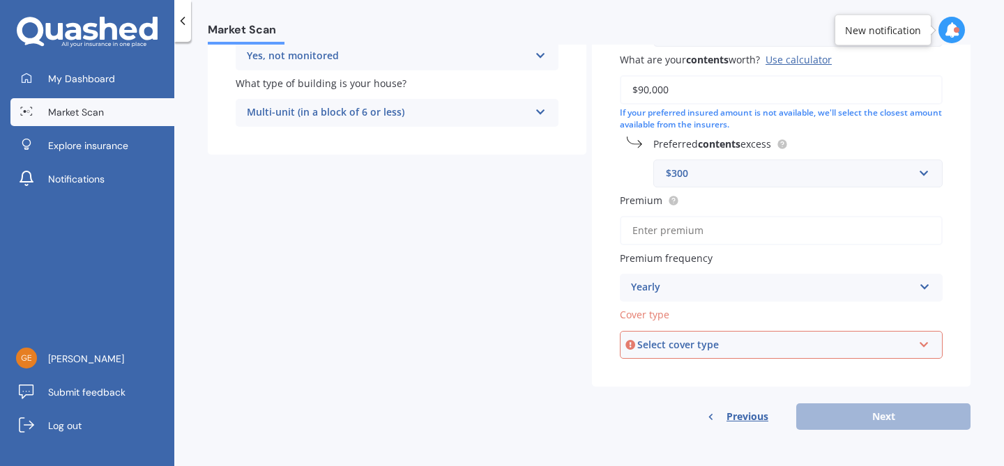
click at [757, 335] on div "Select cover type High" at bounding box center [781, 345] width 323 height 28
click at [761, 371] on div "High" at bounding box center [781, 371] width 320 height 25
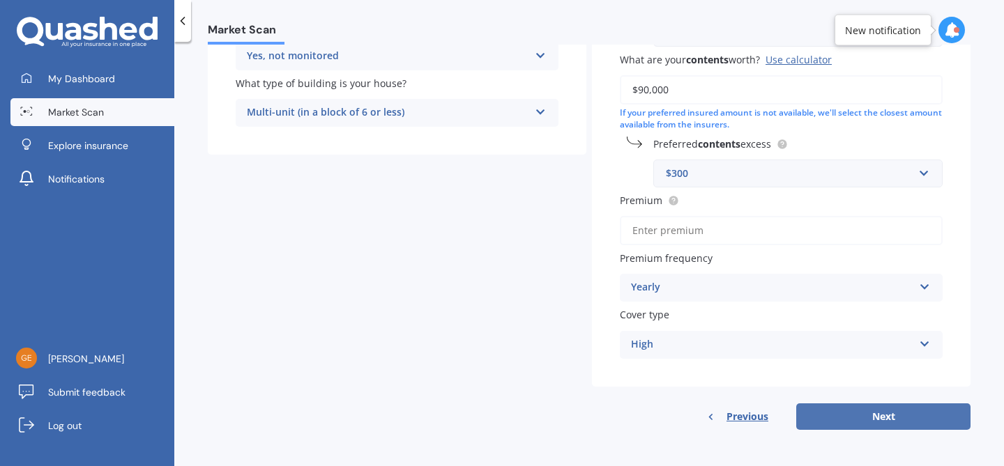
click at [830, 422] on button "Next" at bounding box center [883, 417] width 174 height 26
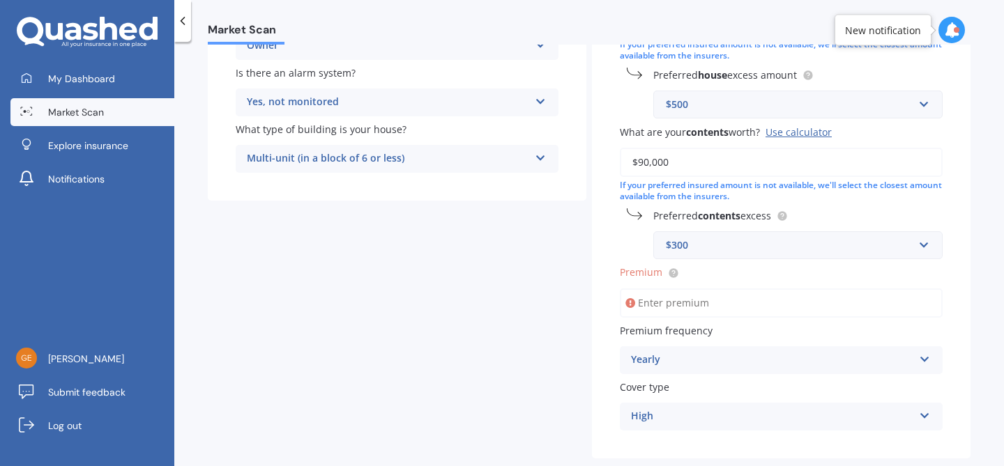
scroll to position [344, 0]
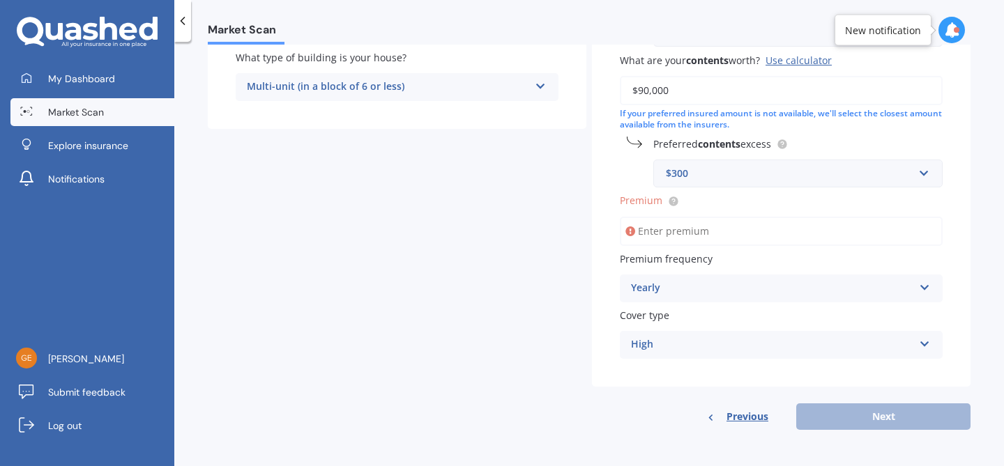
type input "$1,000,000"
click at [778, 225] on input "Premium" at bounding box center [781, 231] width 323 height 29
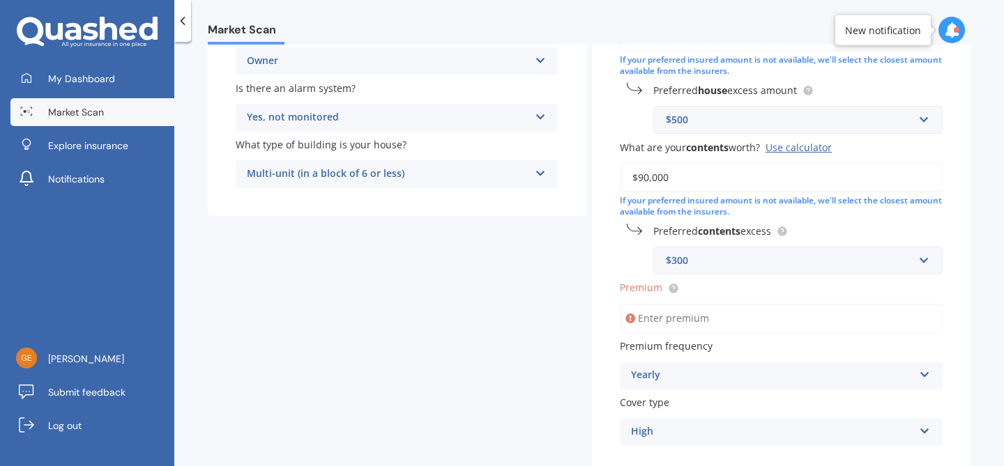
scroll to position [284, 0]
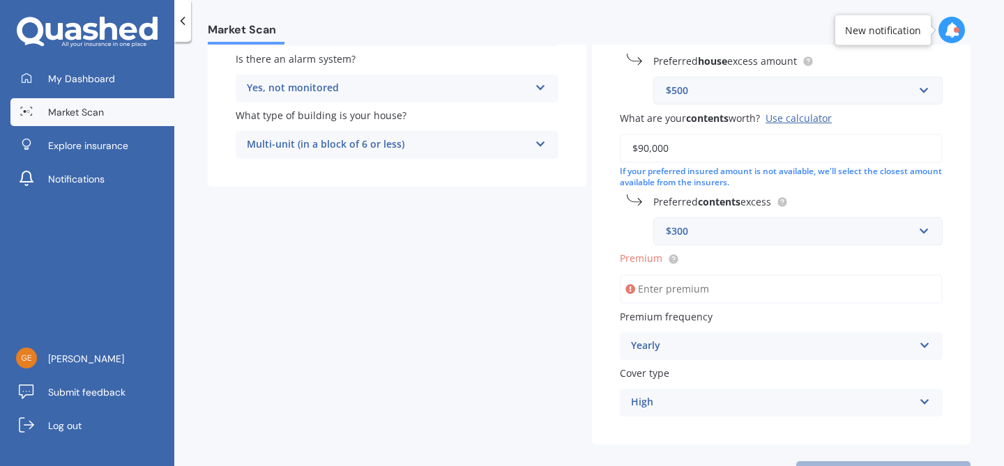
paste input "$2,330.28"
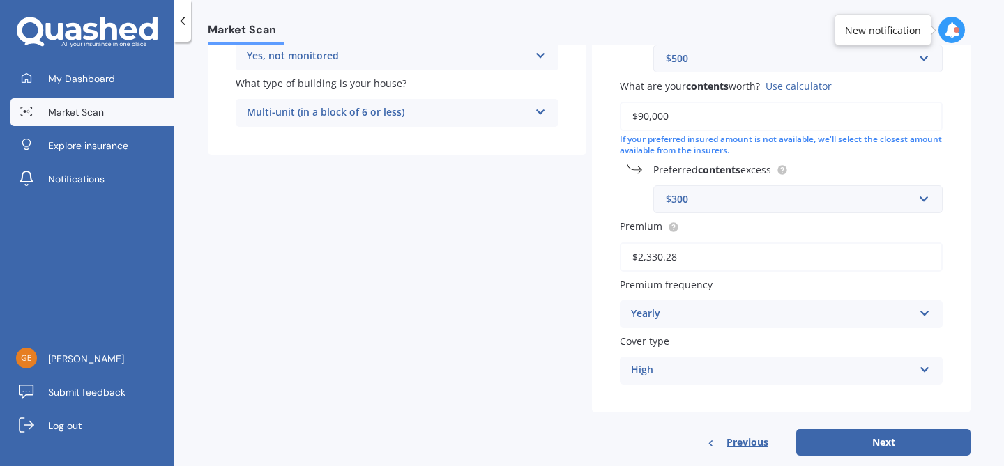
scroll to position [339, 0]
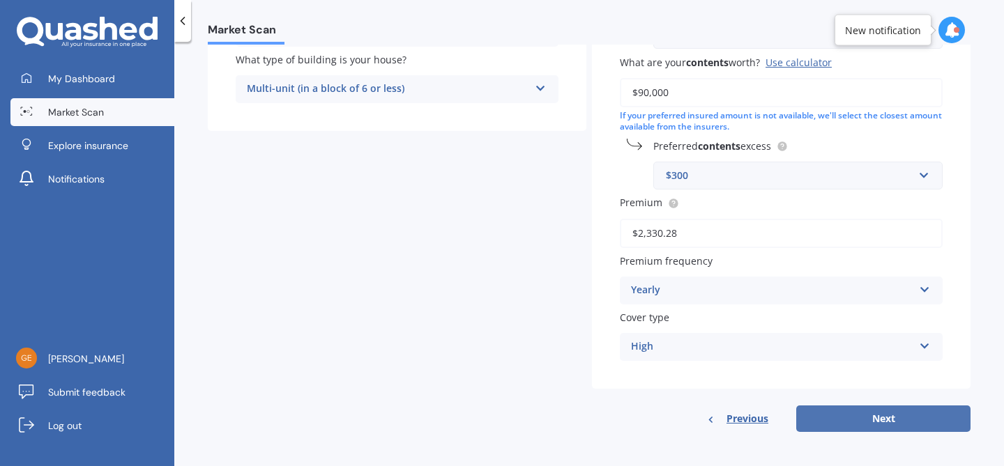
type input "$2,330.28"
click at [873, 423] on button "Next" at bounding box center [883, 419] width 174 height 26
select select "01"
select select "12"
select select "1993"
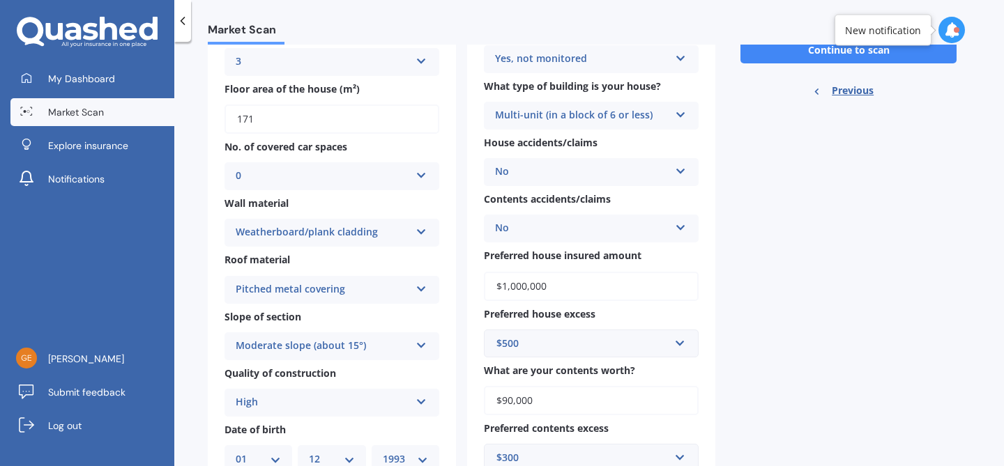
scroll to position [0, 0]
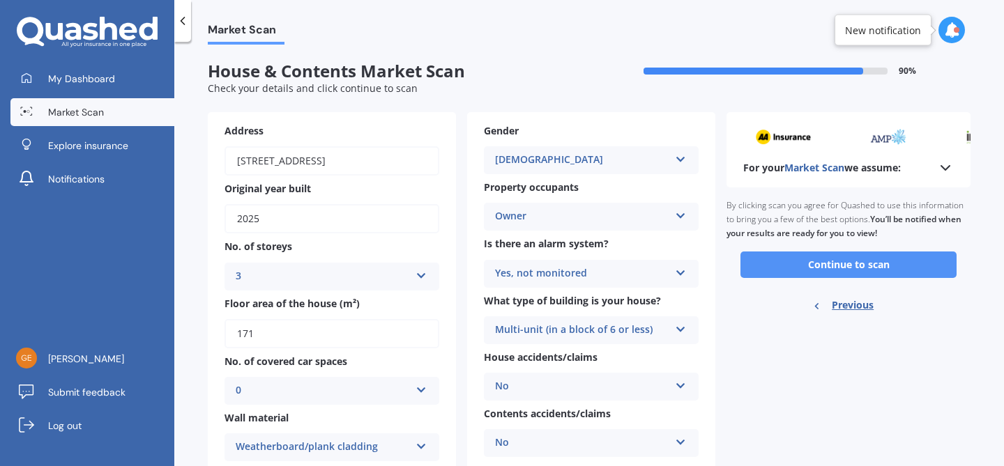
click at [786, 263] on button "Continue to scan" at bounding box center [848, 265] width 216 height 26
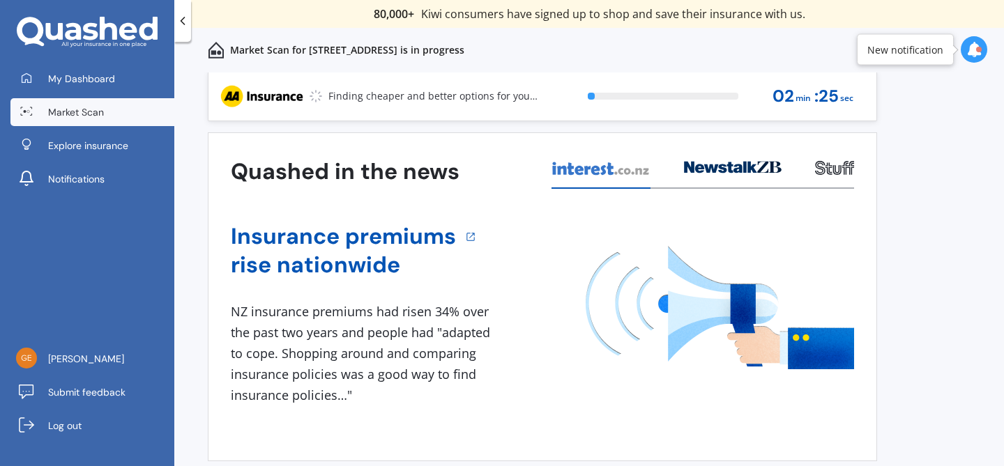
scroll to position [38, 0]
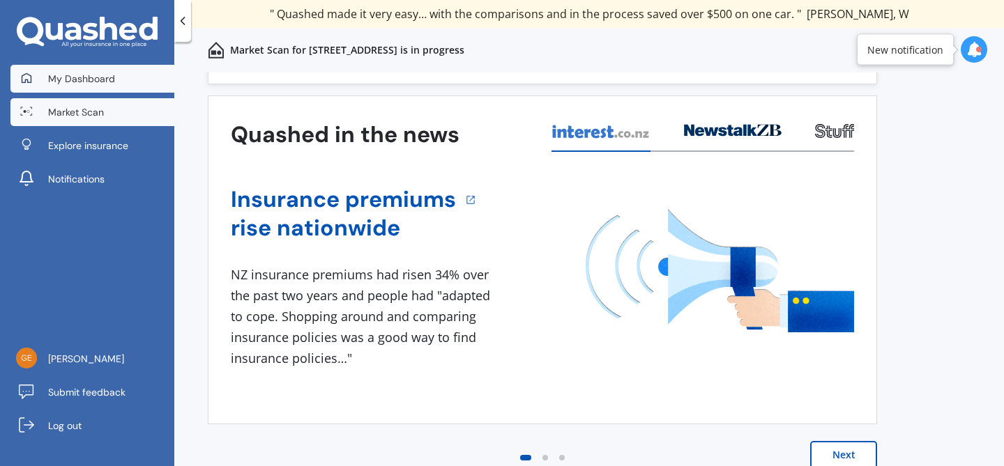
click at [109, 82] on span "My Dashboard" at bounding box center [81, 79] width 67 height 14
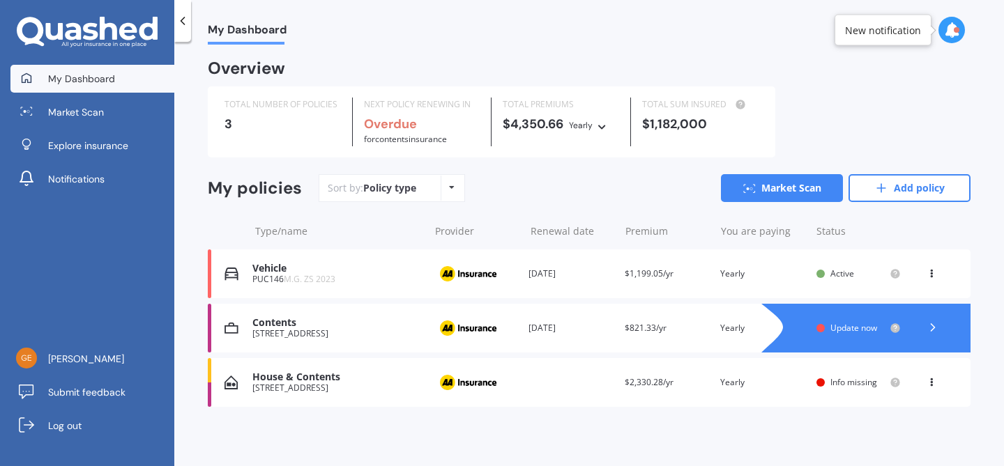
click at [841, 273] on span "Active" at bounding box center [842, 274] width 24 height 12
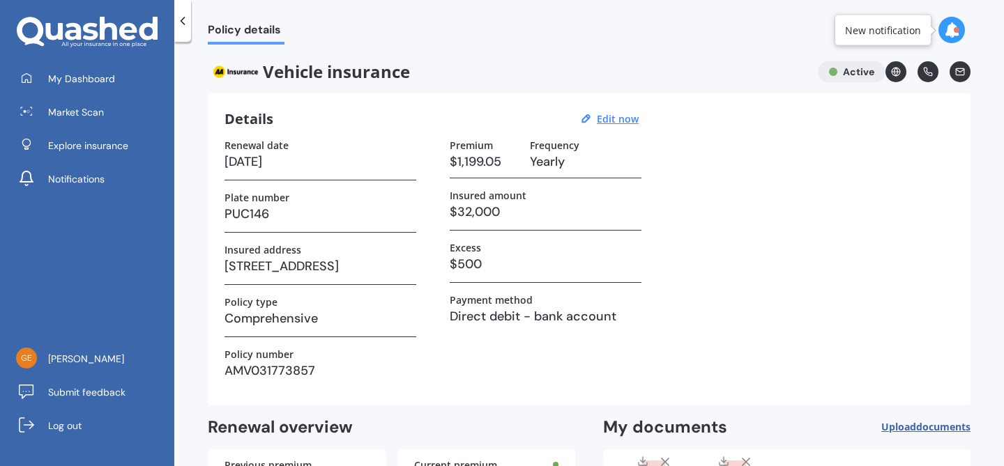
scroll to position [122, 0]
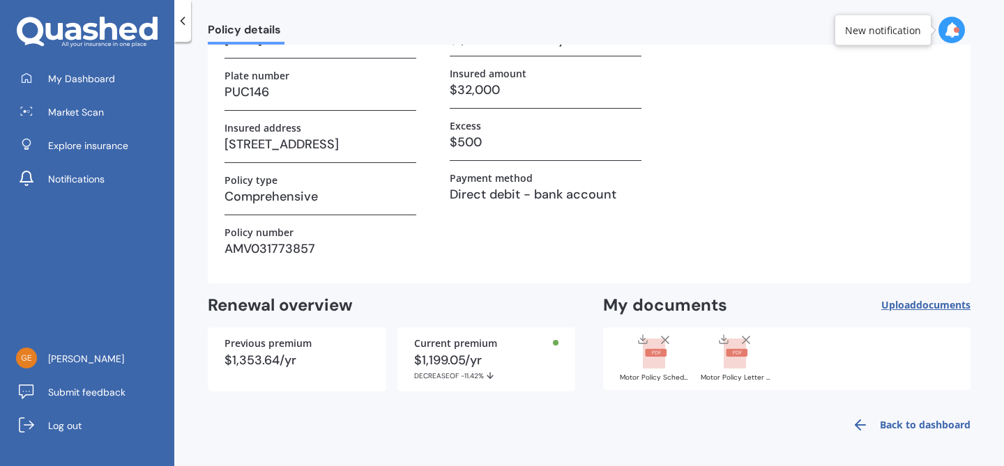
click at [947, 421] on link "Back to dashboard" at bounding box center [906, 424] width 127 height 33
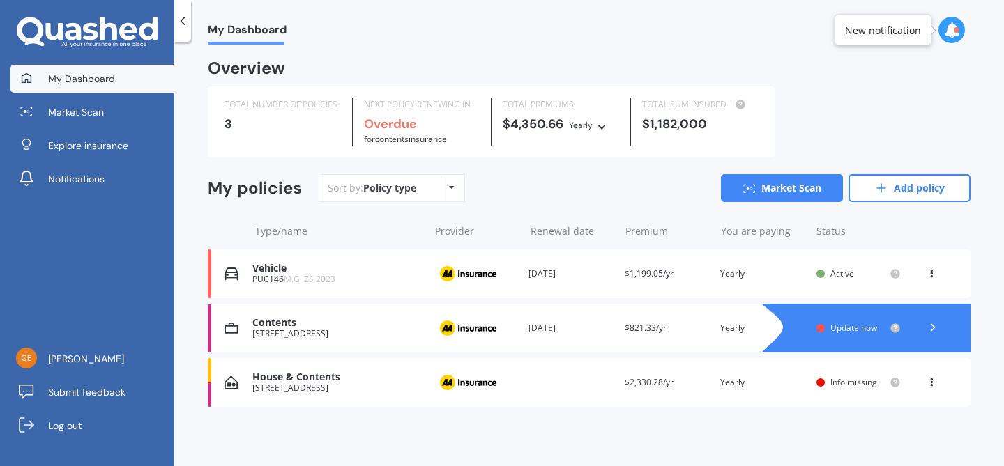
click at [928, 270] on icon at bounding box center [931, 271] width 10 height 8
click at [220, 270] on div "Vehicle PUC146 M.G. ZS 2023 Provider Renewal date [DATE] Premium $1,199.05/yr Y…" at bounding box center [589, 274] width 763 height 49
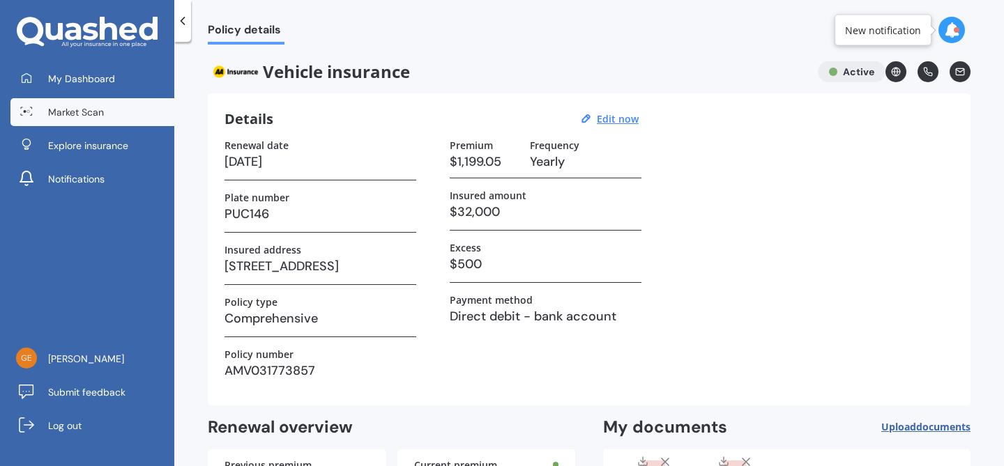
click at [130, 119] on link "Market Scan" at bounding box center [92, 112] width 164 height 28
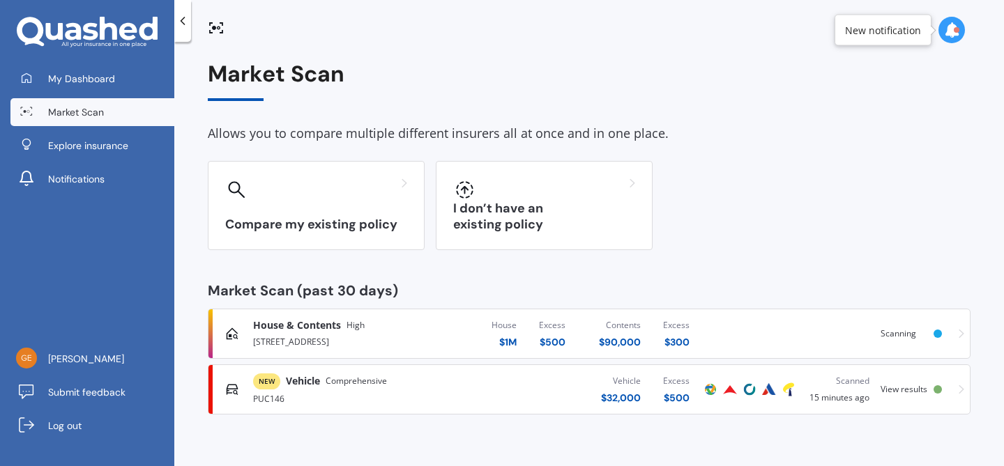
click at [400, 386] on div "NEW Vehicle Comprehensive" at bounding box center [358, 382] width 210 height 16
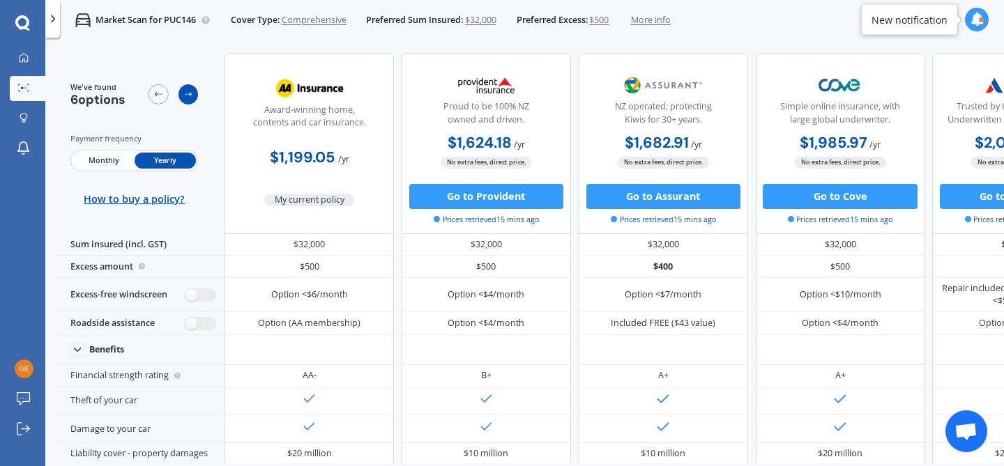
click at [189, 97] on icon at bounding box center [188, 94] width 10 height 10
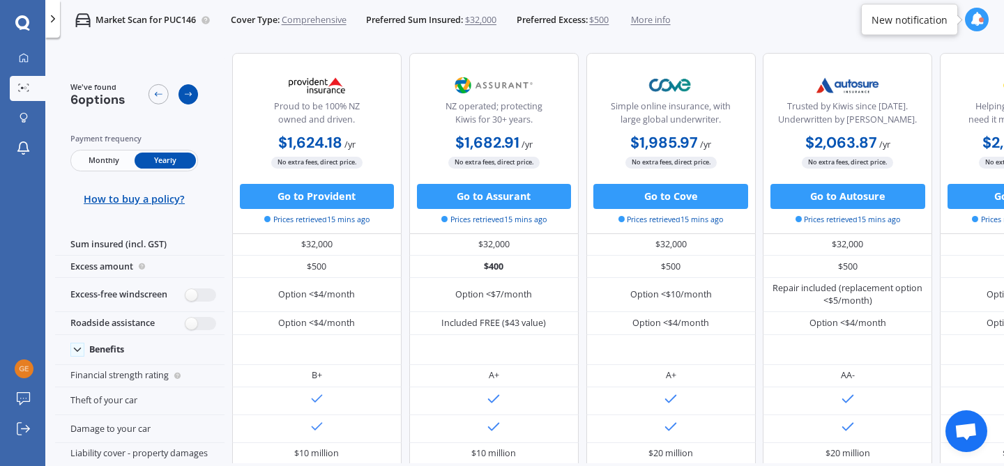
click at [189, 97] on icon at bounding box center [188, 94] width 10 height 10
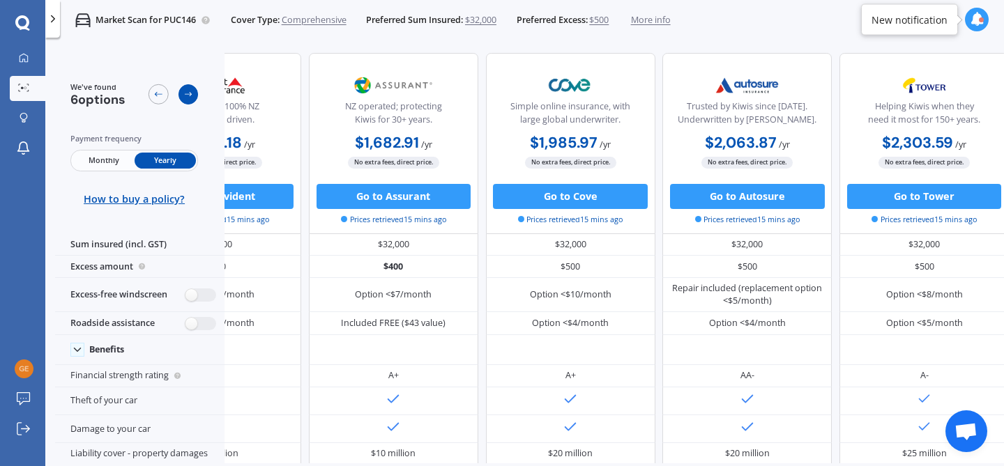
scroll to position [0, 312]
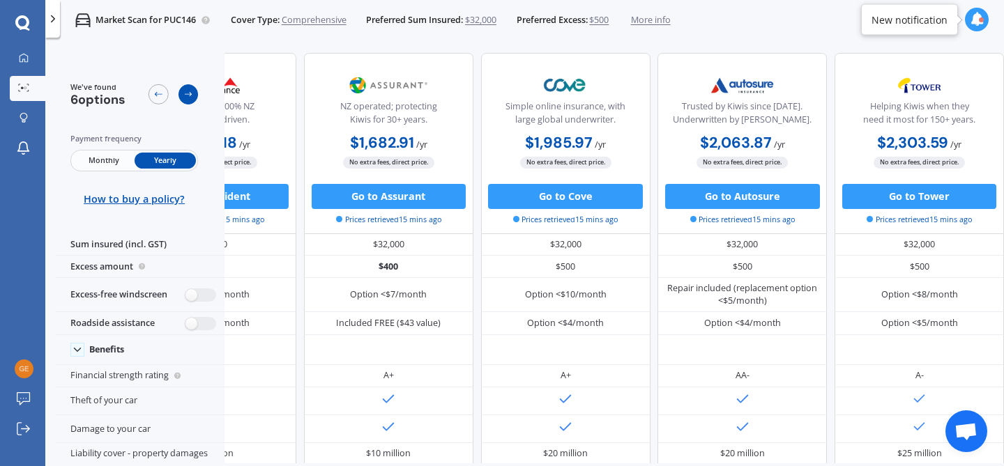
click at [189, 97] on icon at bounding box center [188, 94] width 10 height 10
click at [35, 61] on link "My Dashboard" at bounding box center [28, 58] width 36 height 25
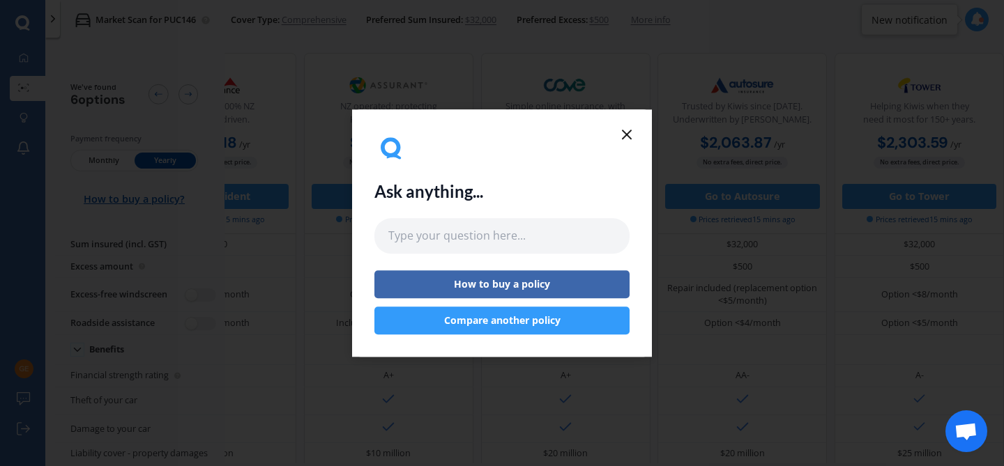
click at [626, 135] on line at bounding box center [627, 134] width 8 height 8
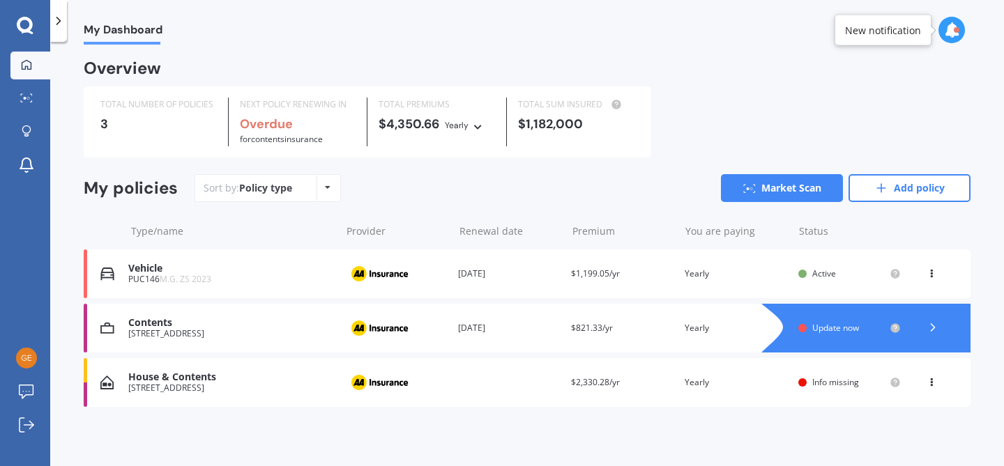
click at [840, 383] on span "Info missing" at bounding box center [835, 382] width 47 height 12
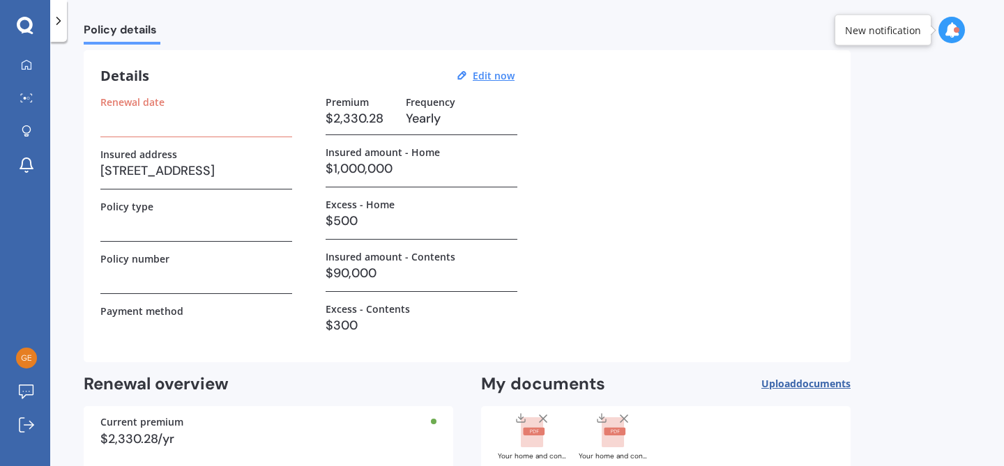
scroll to position [45, 0]
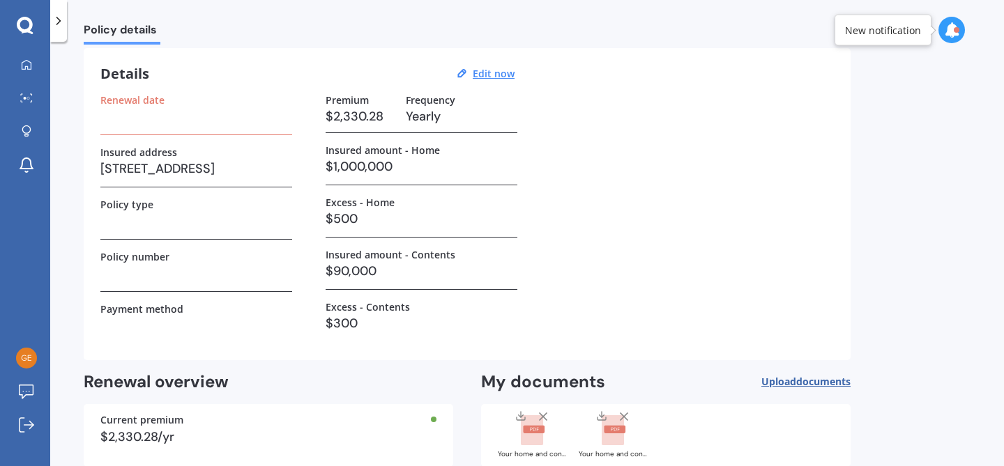
click at [192, 123] on h3 at bounding box center [196, 116] width 192 height 21
click at [483, 73] on u "Edit now" at bounding box center [494, 73] width 42 height 13
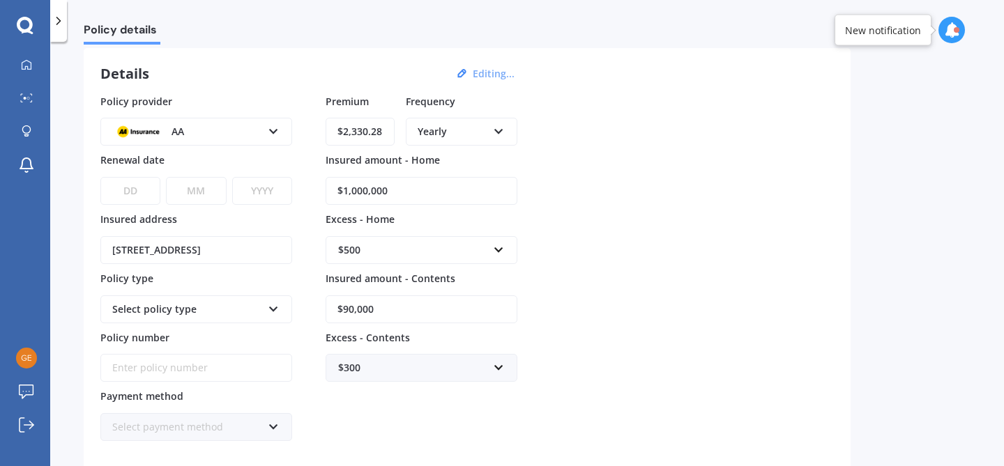
click at [124, 197] on select "DD 01 02 03 04 05 06 07 08 09 10 11 12 13 14 15 16 17 18 19 20 21 22 23 24 25 2…" at bounding box center [130, 191] width 60 height 28
select select "24"
click at [100, 177] on select "DD 01 02 03 04 05 06 07 08 09 10 11 12 13 14 15 16 17 18 19 20 21 22 23 24 25 2…" at bounding box center [130, 191] width 60 height 28
click at [192, 199] on select "MM 01 02 03 04 05 06 07 08 09 10 11 12" at bounding box center [196, 191] width 60 height 28
select select "10"
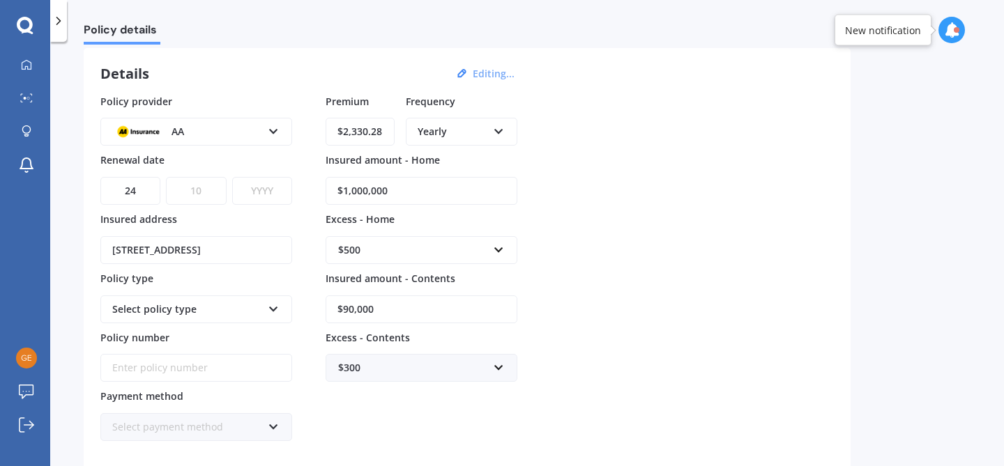
click at [166, 177] on select "MM 01 02 03 04 05 06 07 08 09 10 11 12" at bounding box center [196, 191] width 60 height 28
click at [263, 194] on select "YYYY 2027 2026 2025 2024 2023 2022 2021 2020 2019 2018 2017 2016 2015 2014 2013…" at bounding box center [262, 191] width 60 height 28
click at [232, 177] on select "YYYY 2027 2026 2025 2024 2023 2022 2021 2020 2019 2018 2017 2016 2015 2014 2013…" at bounding box center [262, 191] width 60 height 28
click at [267, 183] on select "YYYY 2027 2026 2025 2024 2023 2022 2021 2020 2019 2018 2017 2016 2015 2014 2013…" at bounding box center [262, 191] width 60 height 28
select select "2025"
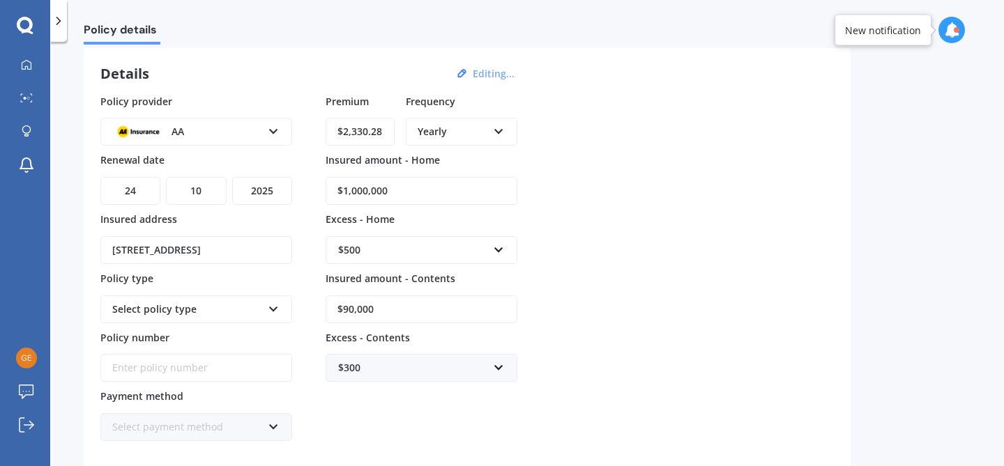
click at [232, 177] on select "YYYY 2027 2026 2025 2024 2023 2022 2021 2020 2019 2018 2017 2016 2015 2014 2013…" at bounding box center [262, 191] width 60 height 28
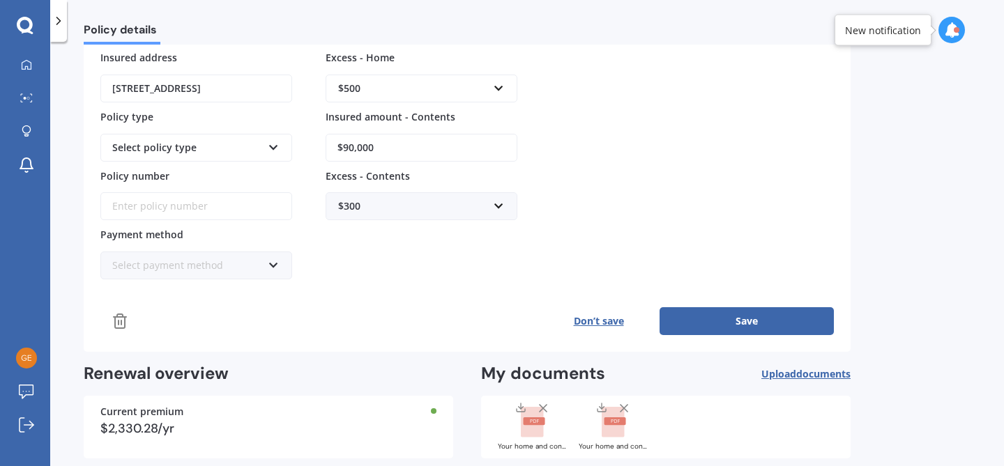
scroll to position [265, 0]
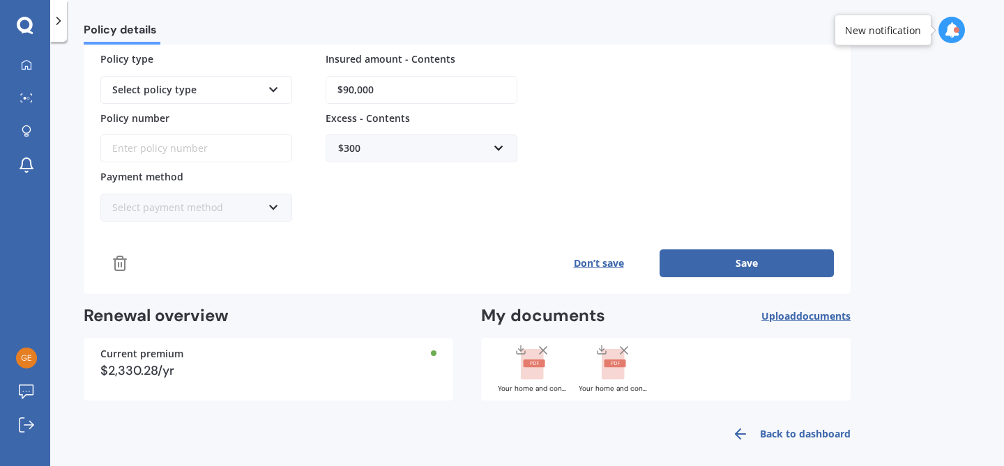
click at [719, 265] on button "Save" at bounding box center [746, 264] width 174 height 28
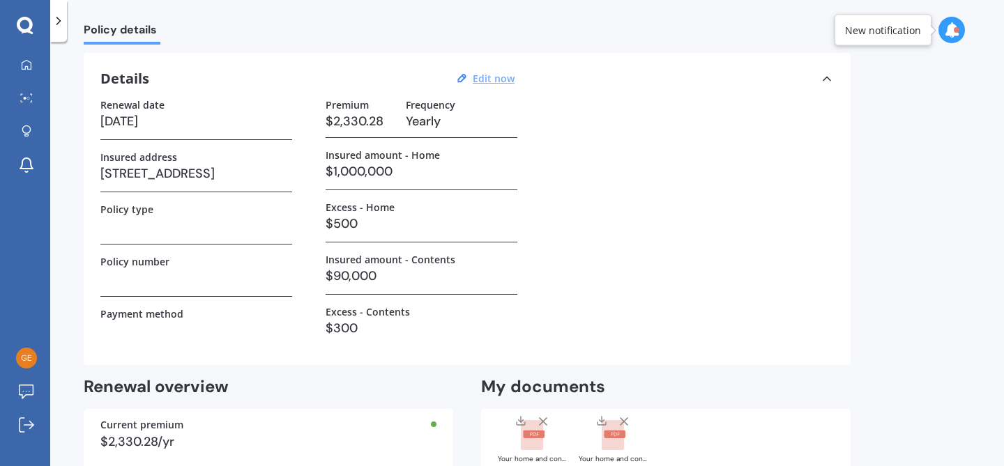
scroll to position [0, 0]
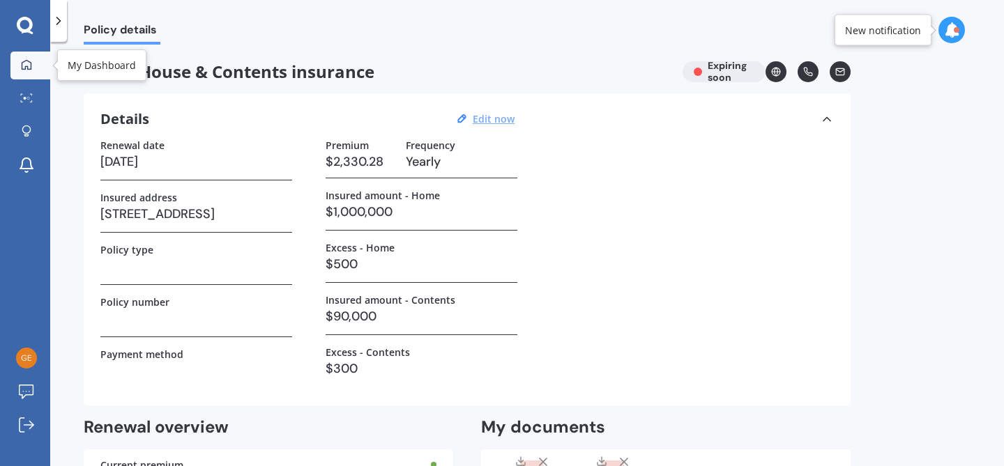
click at [29, 59] on icon at bounding box center [26, 64] width 11 height 11
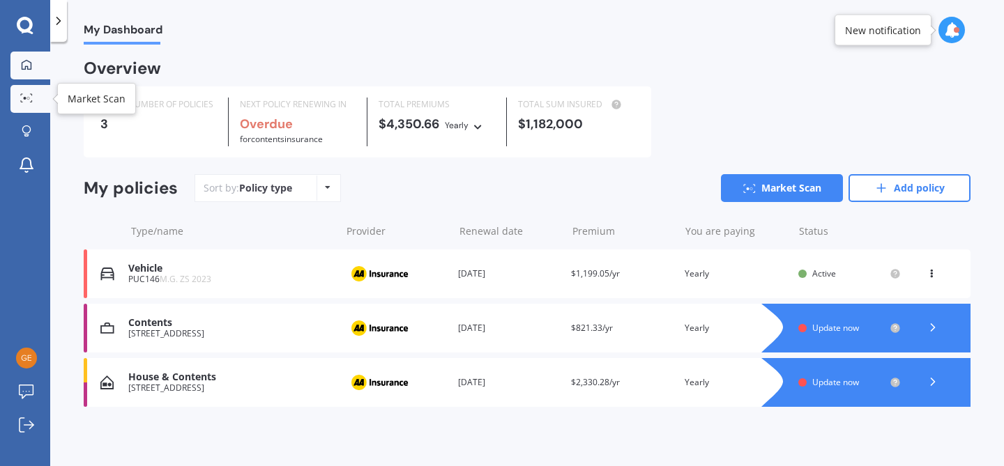
click at [32, 108] on link "Market Scan" at bounding box center [30, 99] width 40 height 28
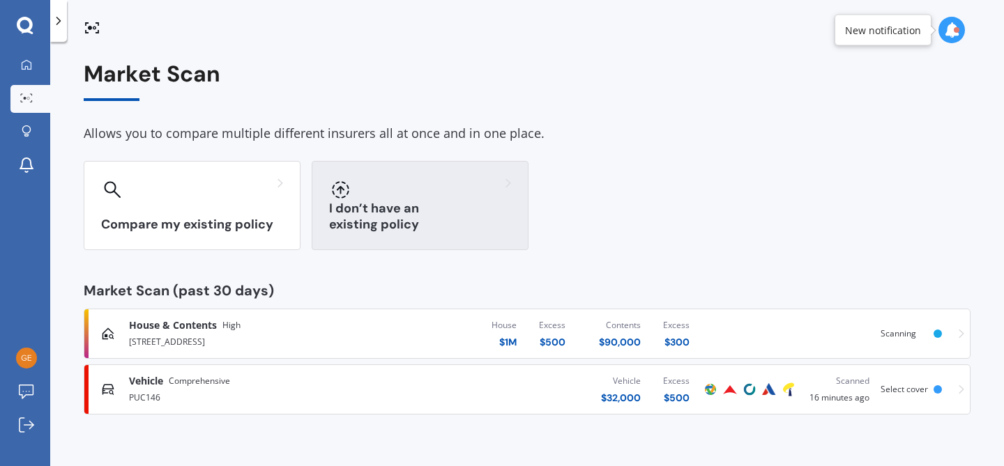
click at [370, 192] on div at bounding box center [420, 189] width 182 height 22
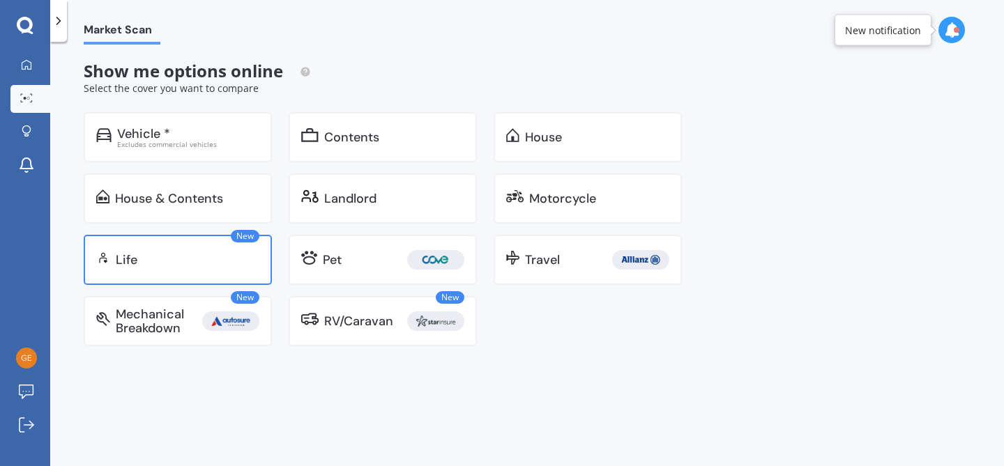
click at [194, 259] on div "Life" at bounding box center [188, 260] width 144 height 14
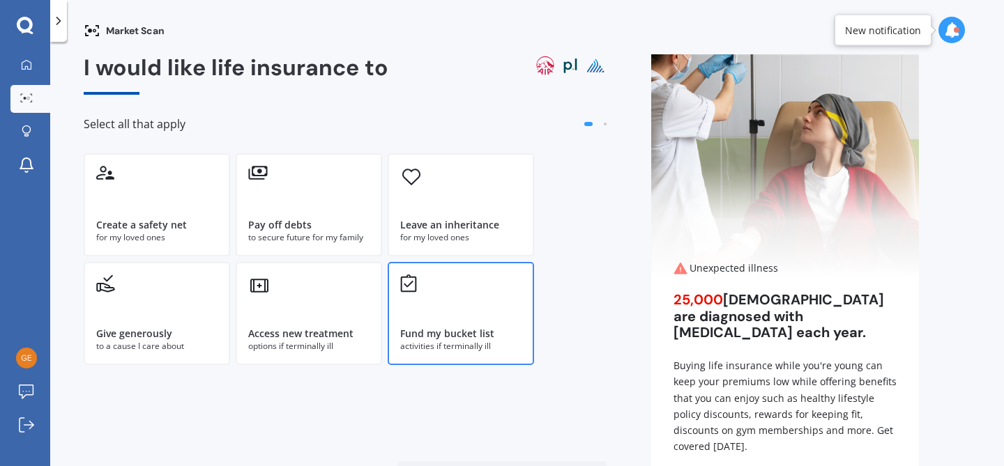
scroll to position [80, 0]
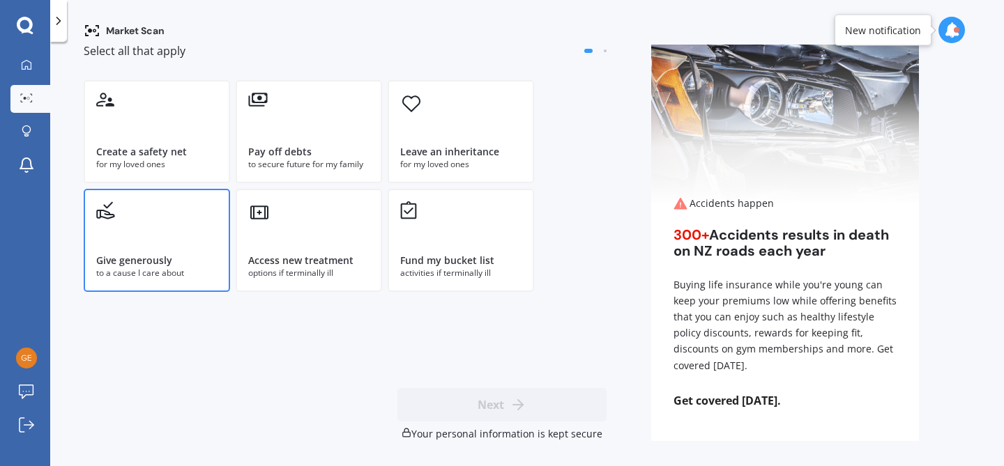
click at [210, 264] on div "Give generously" at bounding box center [156, 261] width 121 height 14
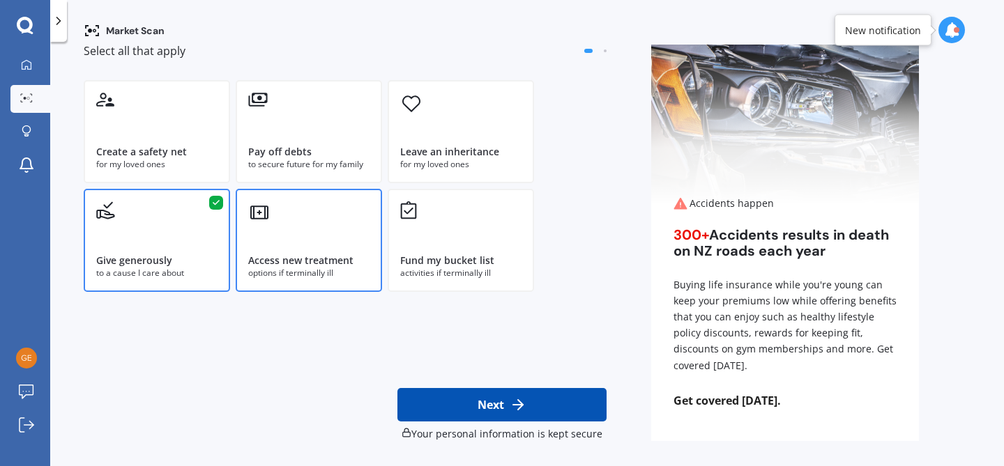
click at [323, 265] on div "Access new treatment" at bounding box center [300, 261] width 105 height 14
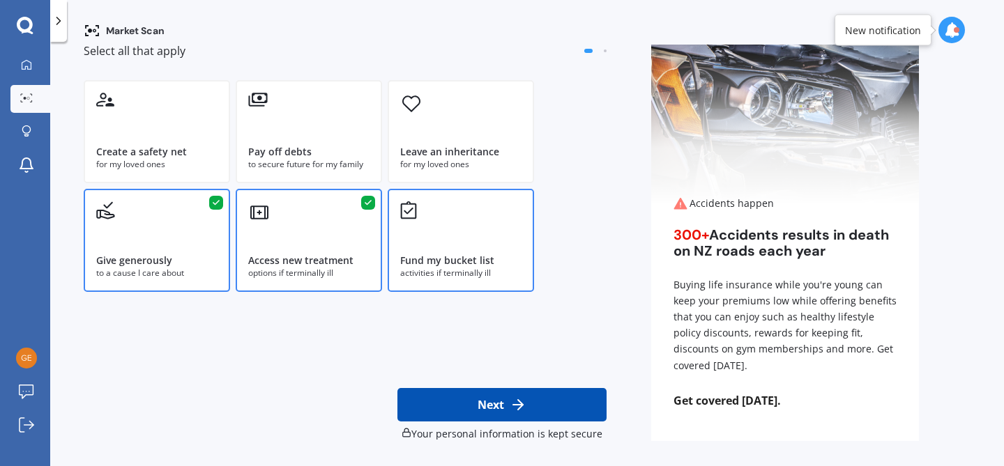
click at [408, 255] on div "Fund my bucket list" at bounding box center [447, 261] width 94 height 14
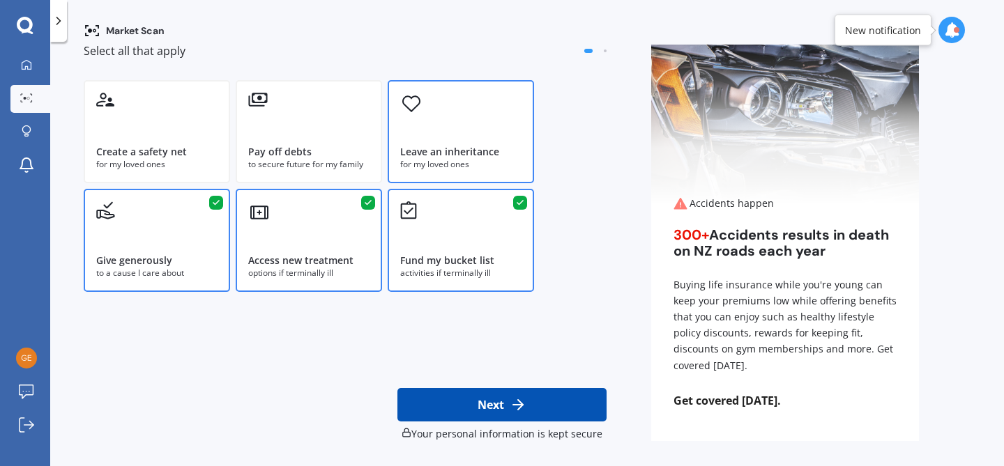
click at [406, 176] on div "Leave an inheritance for my loved ones" at bounding box center [461, 131] width 146 height 103
click at [289, 155] on div "Pay off debts" at bounding box center [279, 152] width 63 height 14
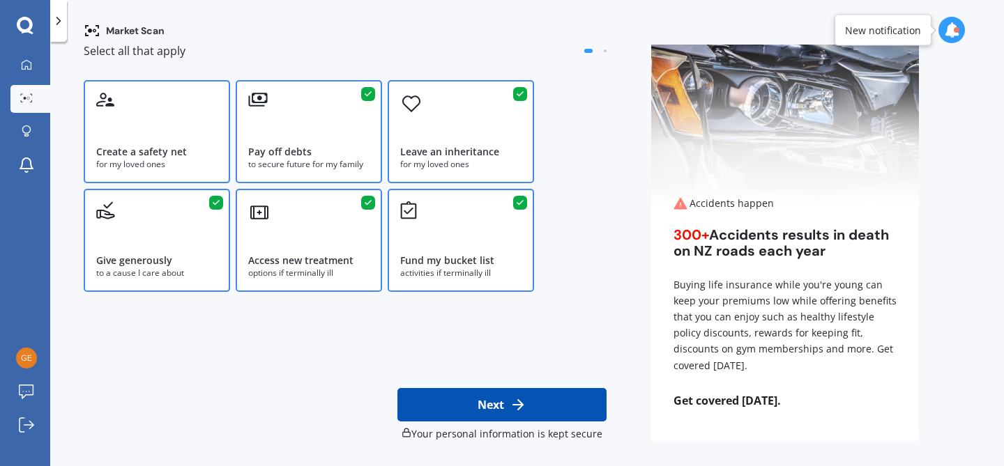
click at [212, 145] on div "Create a safety net" at bounding box center [156, 152] width 121 height 14
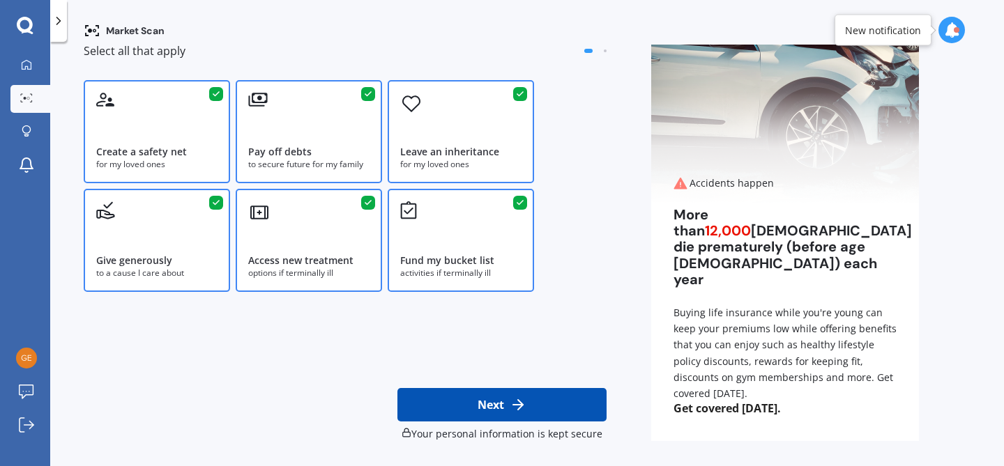
click at [197, 280] on div "Give generously to a cause I care about" at bounding box center [157, 240] width 146 height 103
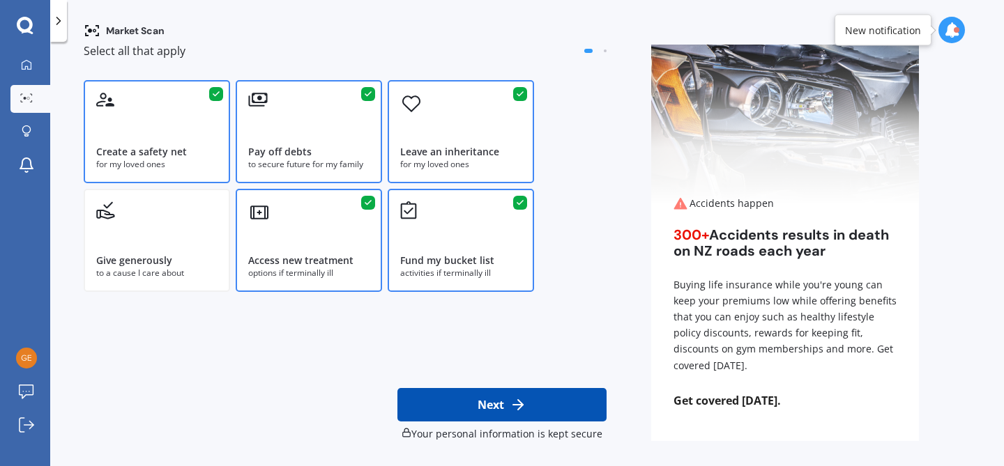
click at [470, 393] on button "Next" at bounding box center [501, 404] width 209 height 33
select select "01"
select select "12"
select select "1993"
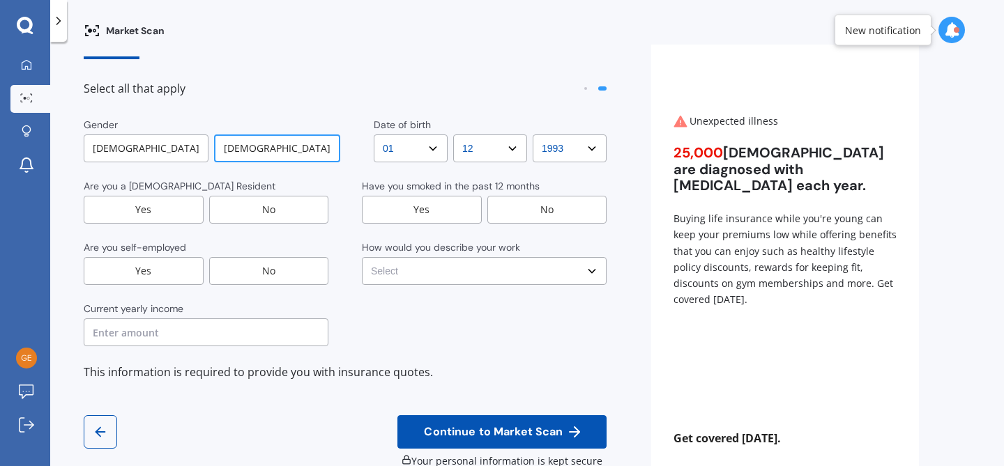
scroll to position [43, 0]
click at [176, 197] on div "Yes" at bounding box center [144, 209] width 120 height 28
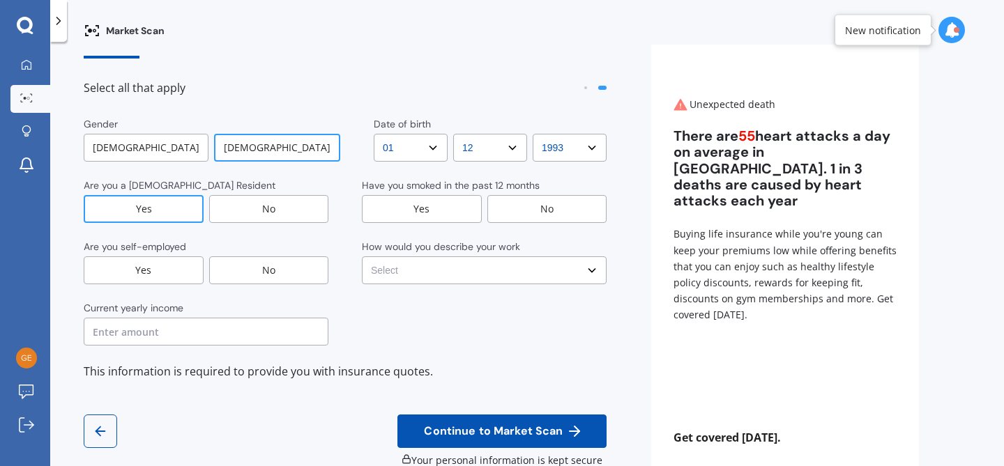
click at [270, 275] on div "No" at bounding box center [269, 271] width 120 height 28
click at [234, 335] on input "text" at bounding box center [206, 332] width 245 height 28
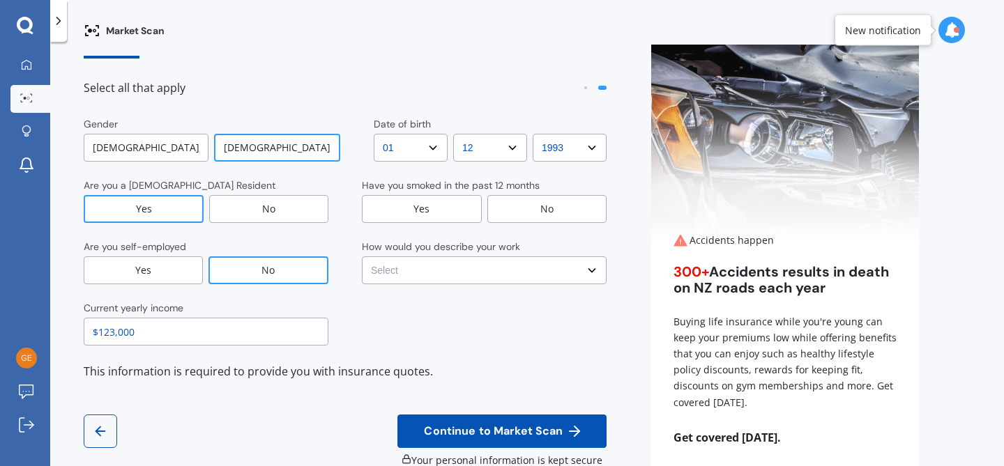
type input "$123,000"
click at [387, 376] on div "This information is required to provide you with insurance quotes." at bounding box center [345, 371] width 523 height 19
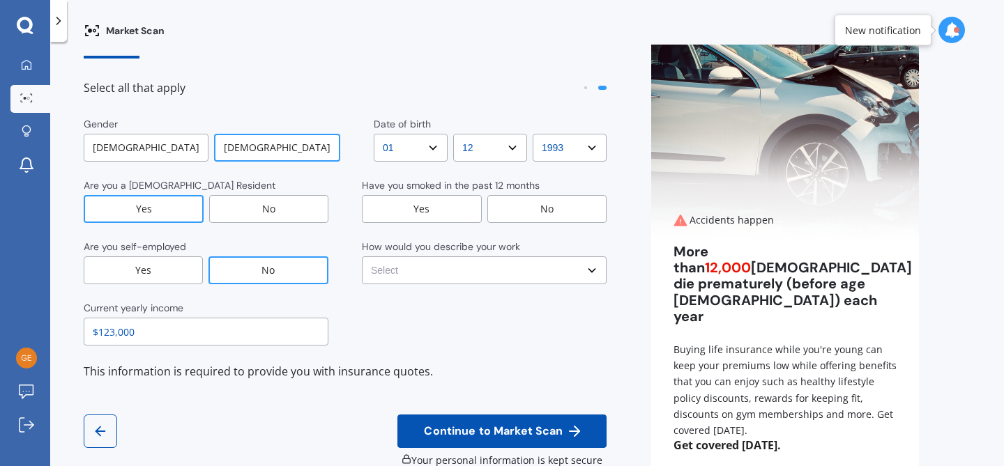
click at [533, 213] on div "No" at bounding box center [547, 209] width 120 height 28
click at [494, 254] on div "How would you describe your work" at bounding box center [484, 248] width 245 height 17
click at [491, 277] on select "Select No manual work e.g. lawyer, consultant, engineer Light manual work [PERS…" at bounding box center [484, 271] width 245 height 28
click at [362, 257] on select "Select No manual work e.g. lawyer, consultant, engineer Light manual work [PERS…" at bounding box center [484, 271] width 245 height 28
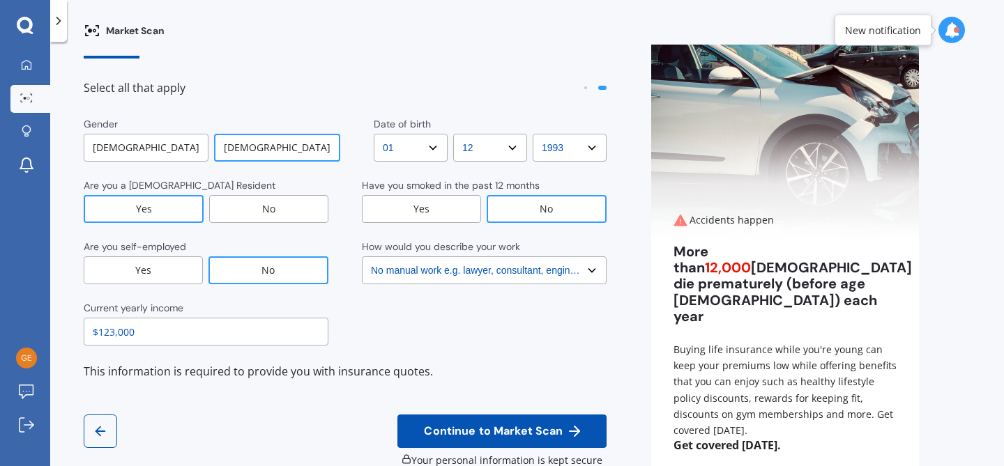
scroll to position [80, 0]
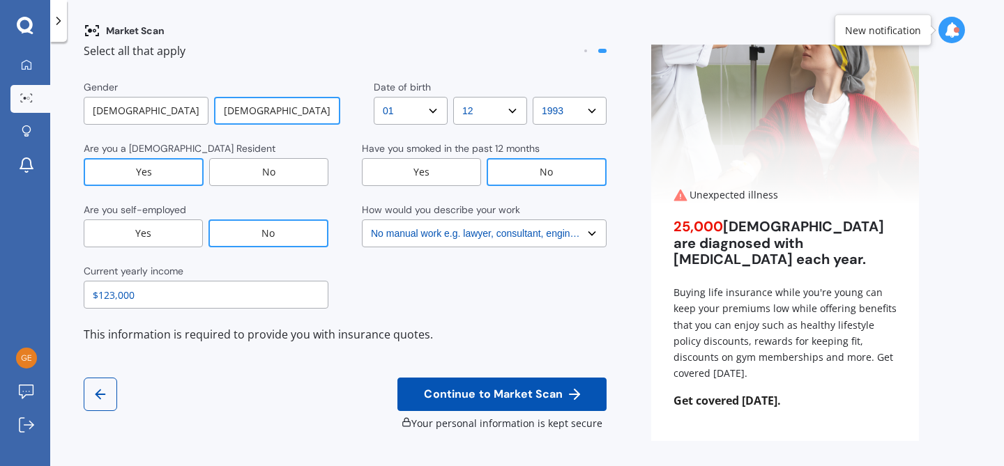
click at [491, 232] on select "Select No manual work e.g. lawyer, consultant, engineer Light manual work [PERS…" at bounding box center [484, 234] width 245 height 28
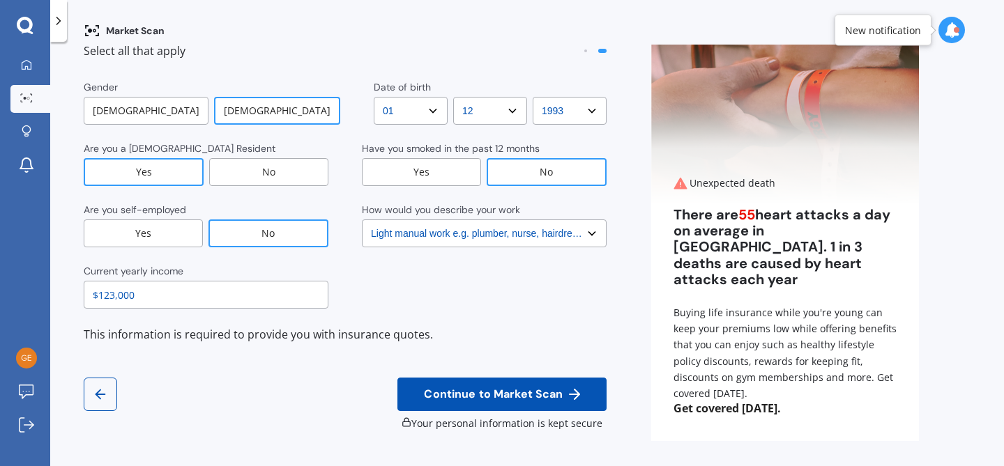
click at [362, 220] on select "Select No manual work e.g. lawyer, consultant, engineer Light manual work [PERS…" at bounding box center [484, 234] width 245 height 28
click at [468, 234] on select "Select No manual work e.g. lawyer, consultant, engineer Light manual work [PERS…" at bounding box center [484, 234] width 245 height 28
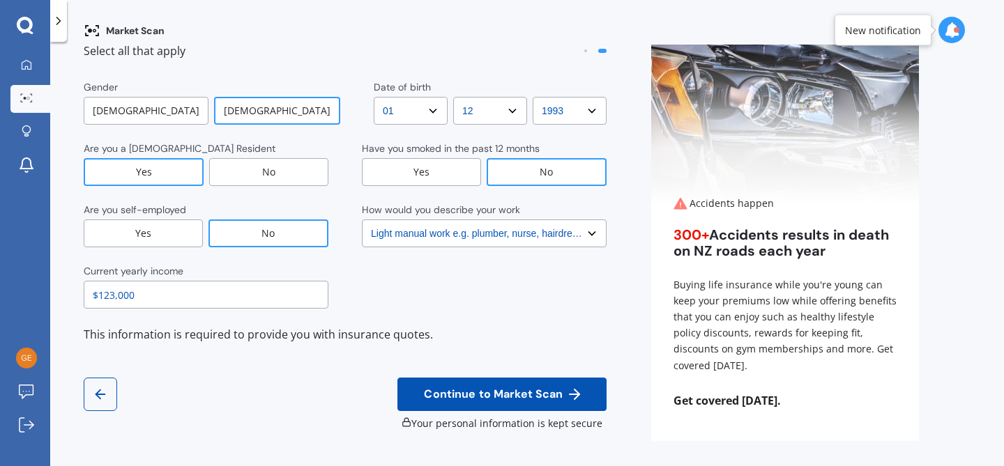
select select "No manual work e.g. lawyer, consultant, engineer"
click at [362, 220] on select "Select No manual work e.g. lawyer, consultant, engineer Light manual work [PERS…" at bounding box center [484, 234] width 245 height 28
click at [491, 389] on span "Continue to Market Scan" at bounding box center [493, 394] width 144 height 13
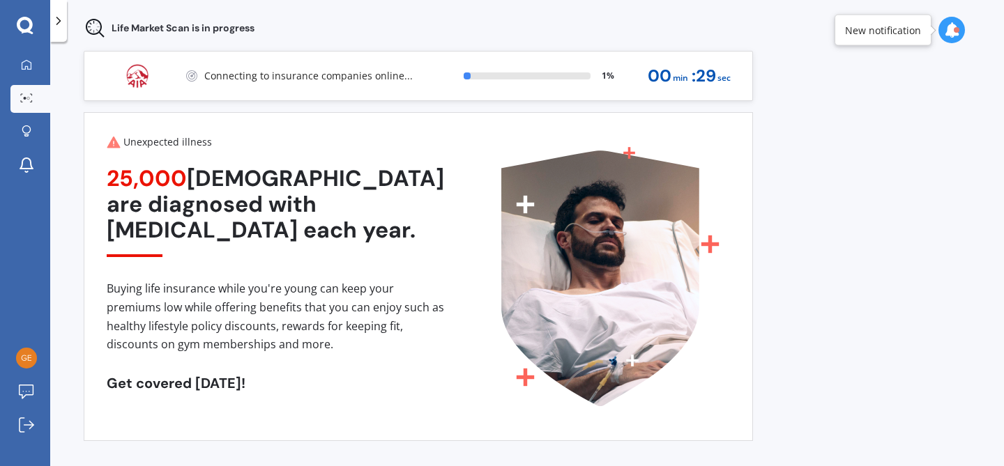
scroll to position [10, 0]
